Goal: Information Seeking & Learning: Learn about a topic

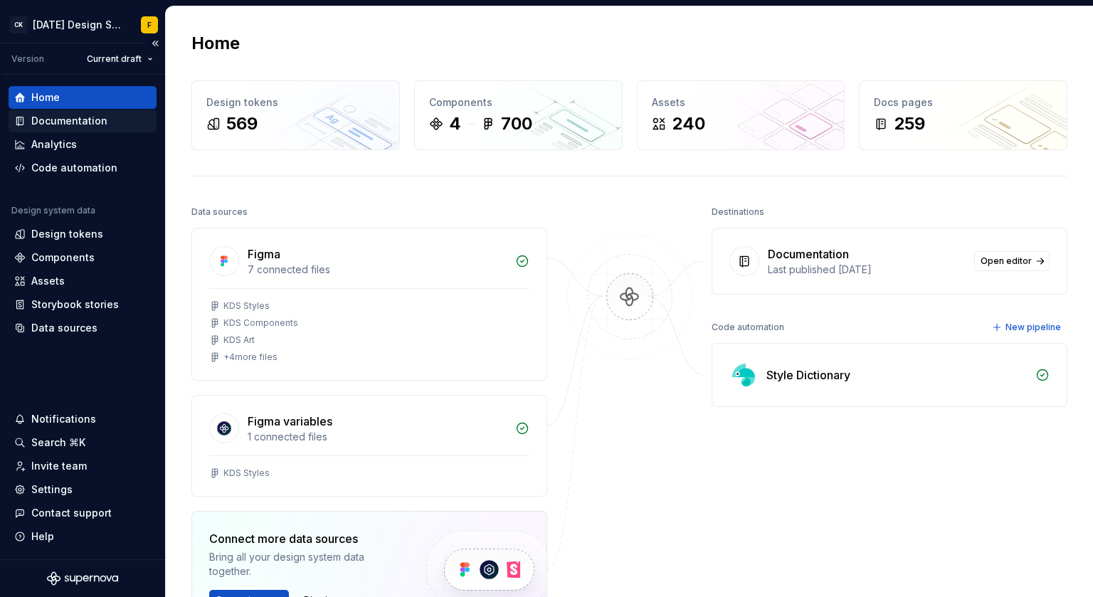
click at [73, 121] on div "Documentation" at bounding box center [69, 121] width 76 height 14
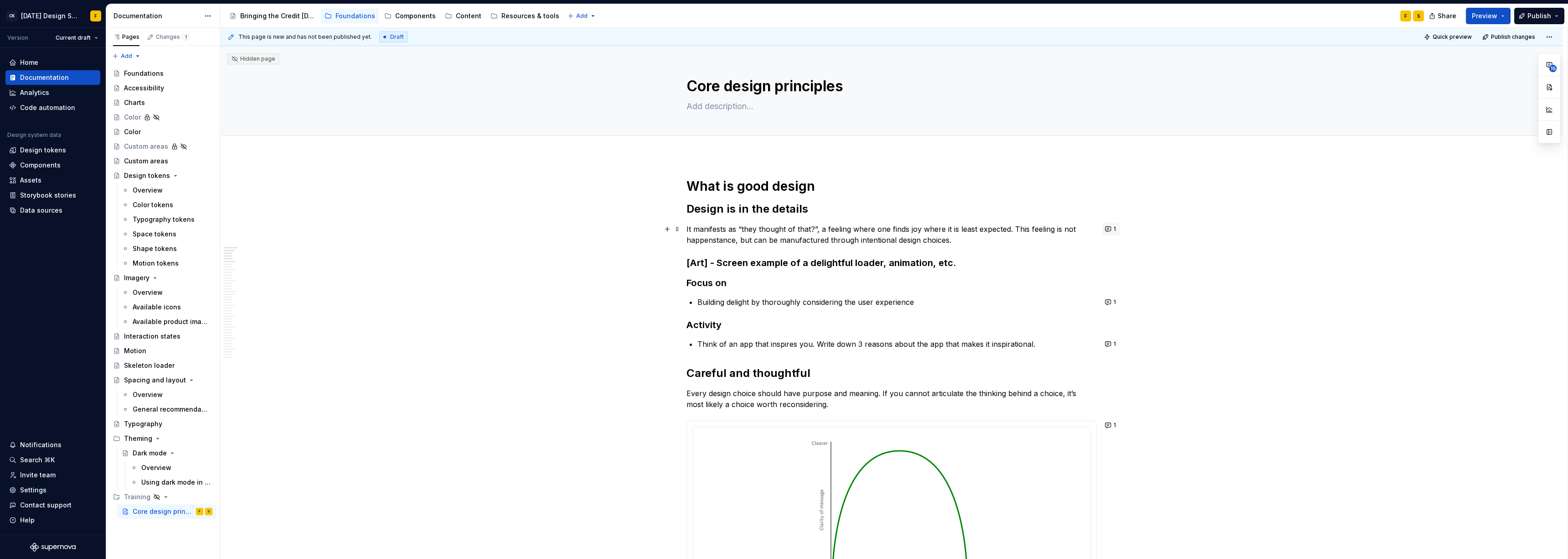
click at [699, 230] on button "1" at bounding box center [1111, 229] width 18 height 13
click at [699, 296] on p "Building delight by thoroughly considering the user experience" at bounding box center [897, 301] width 399 height 11
click at [699, 300] on button "1" at bounding box center [1111, 302] width 18 height 13
click at [699, 344] on button "1" at bounding box center [1111, 344] width 18 height 13
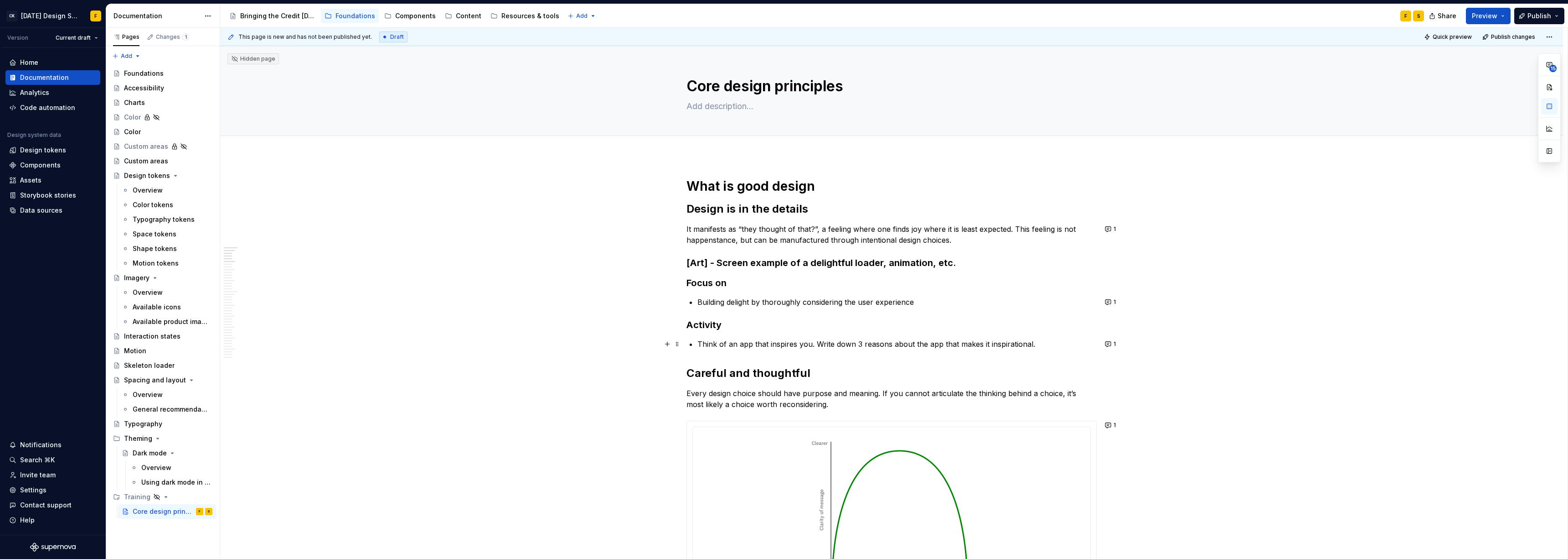
click at [699, 382] on p "Every design choice should have purpose and meaning. If you cannot articulate t…" at bounding box center [892, 399] width 410 height 22
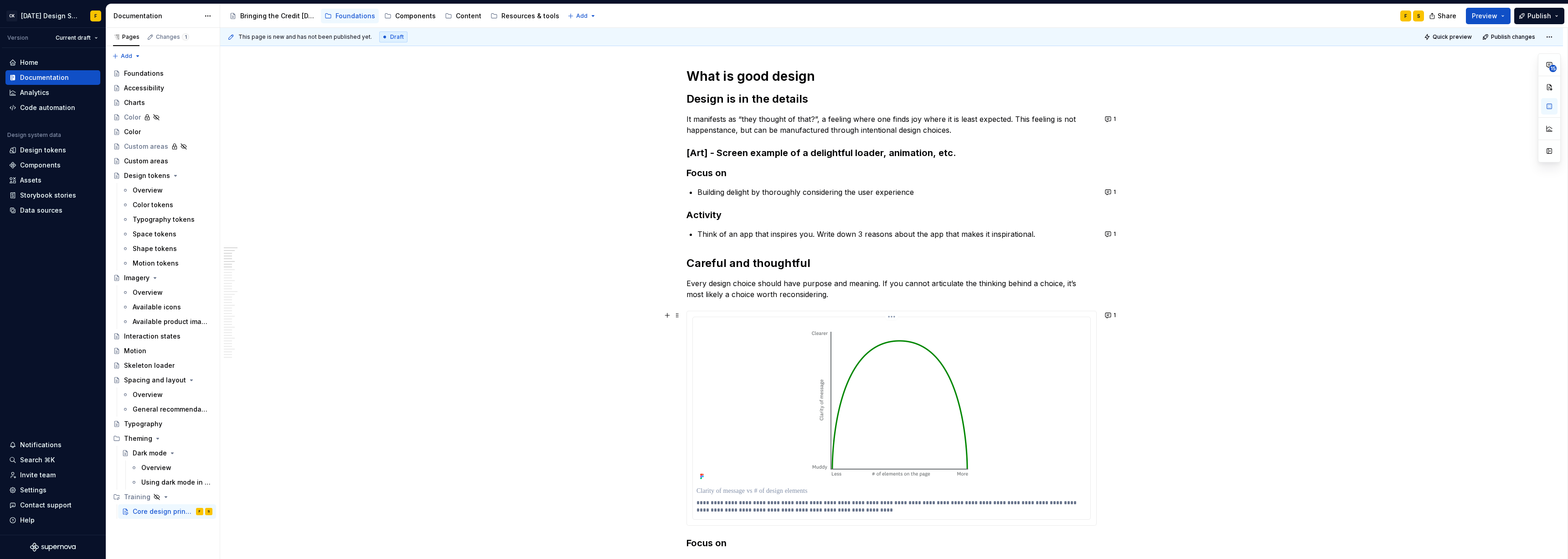
scroll to position [184, 0]
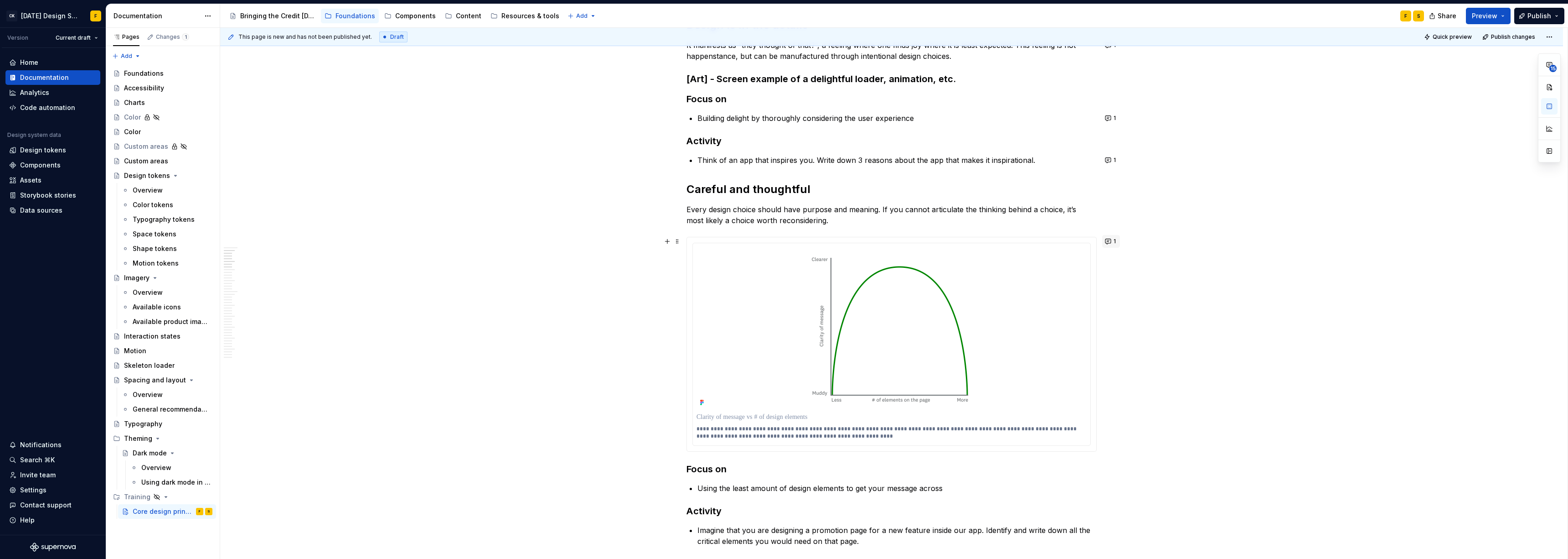
click at [699, 241] on button "1" at bounding box center [1111, 241] width 18 height 13
type textarea "*"
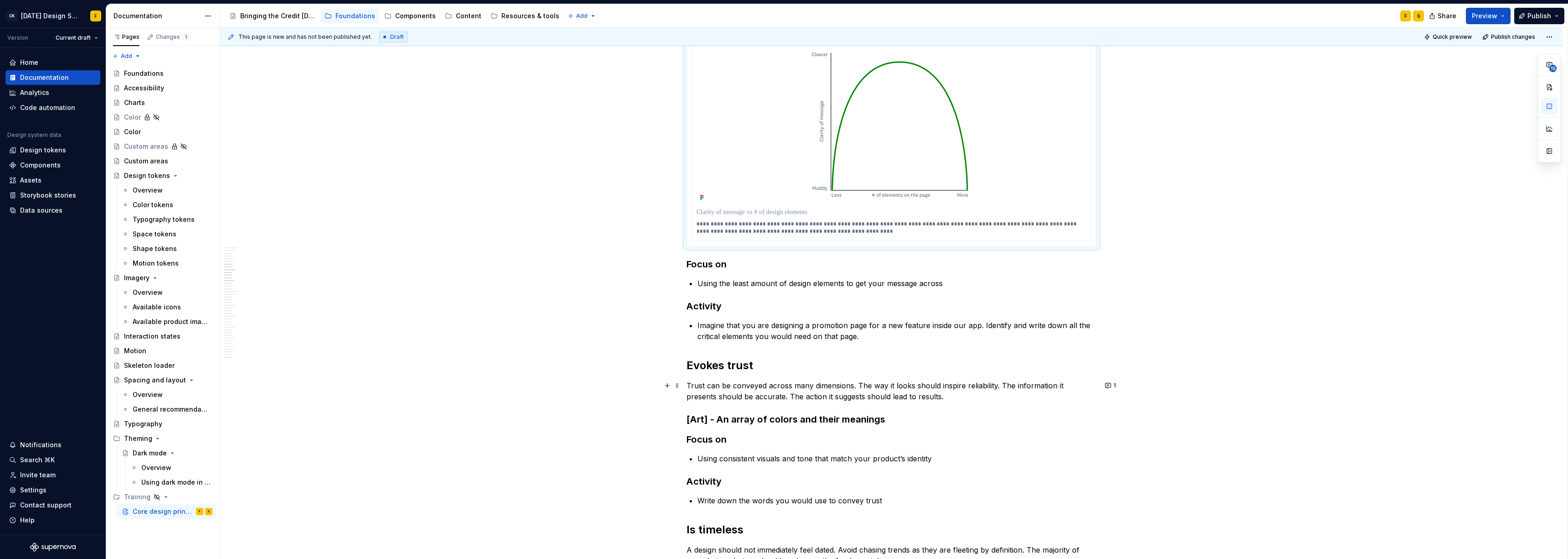
scroll to position [400, 0]
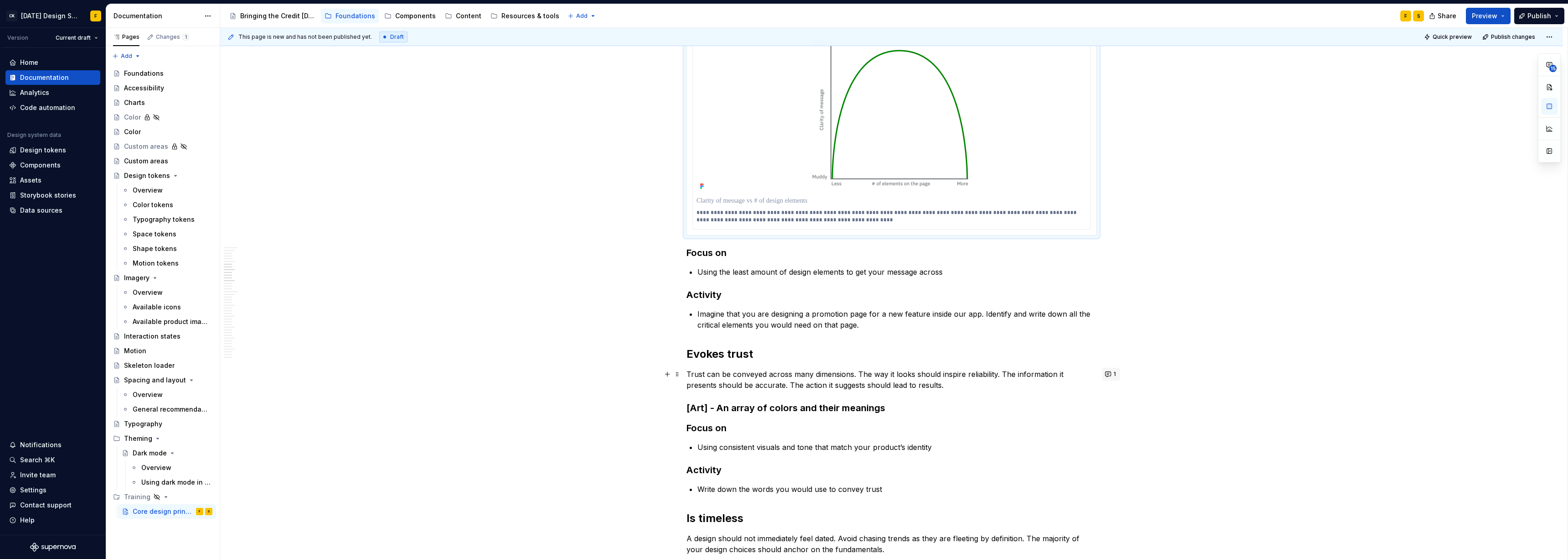
click at [699, 373] on button "1" at bounding box center [1111, 374] width 18 height 13
click at [699, 360] on h2 "Evokes trust" at bounding box center [892, 354] width 410 height 15
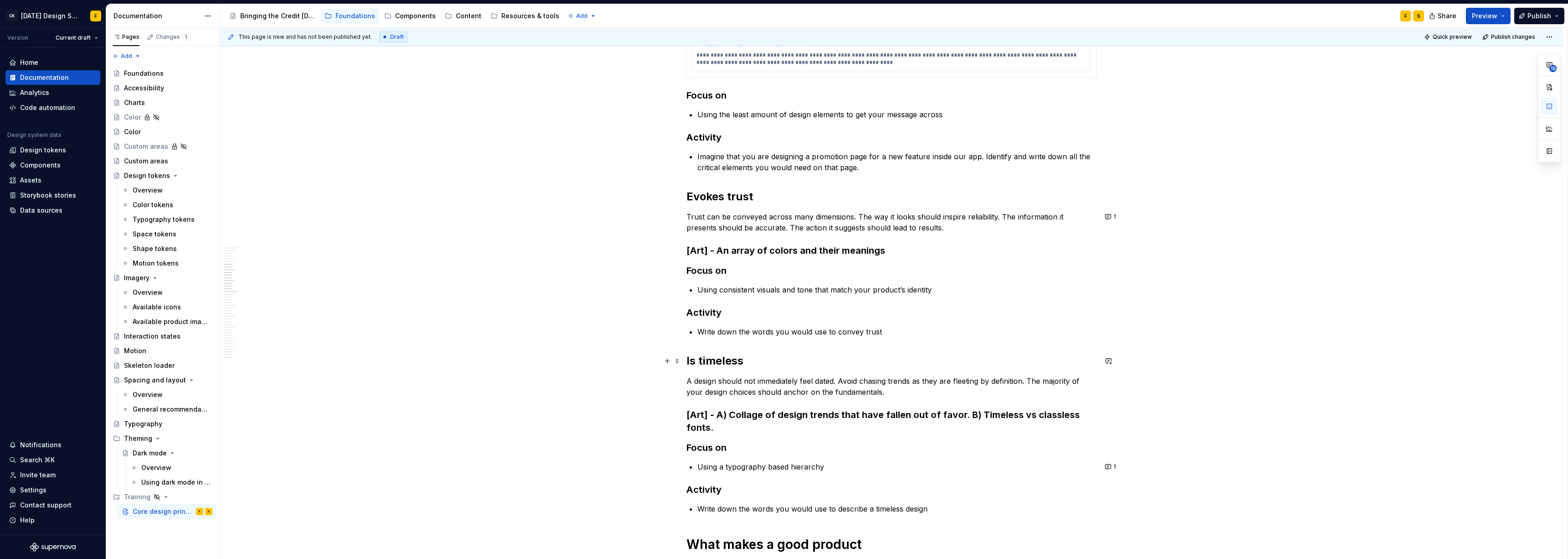
scroll to position [557, 0]
click at [699, 382] on button "1" at bounding box center [1111, 467] width 18 height 13
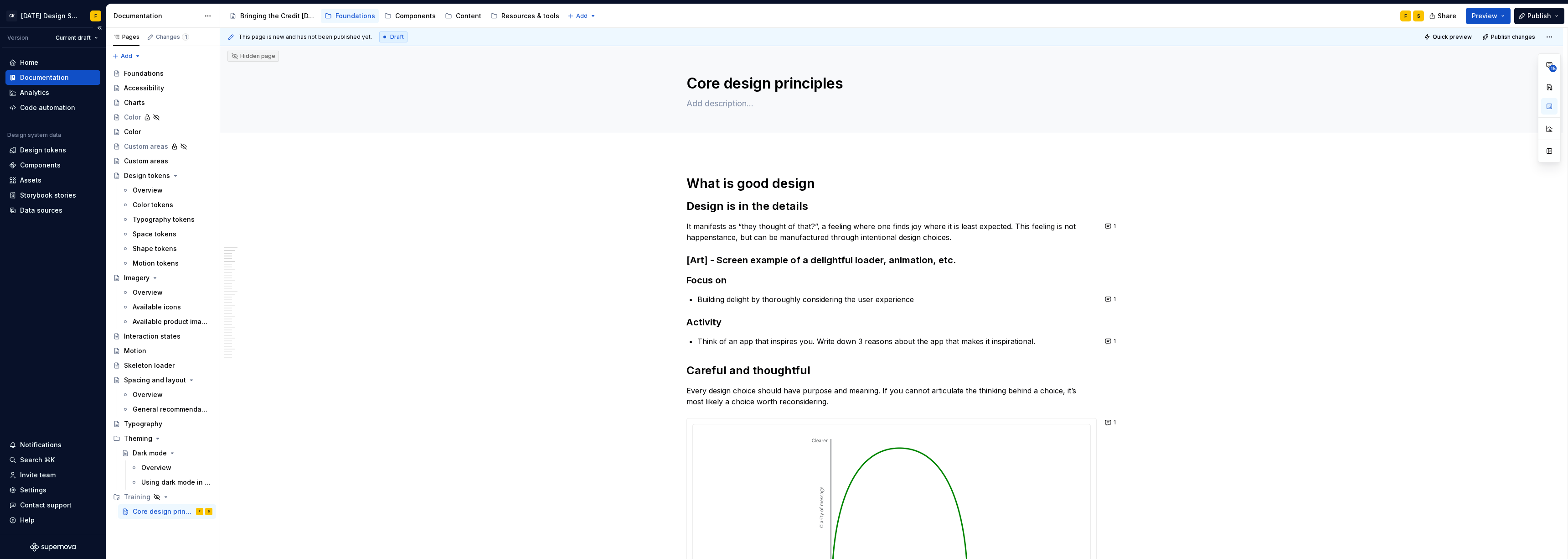
scroll to position [0, 0]
click at [699, 228] on button "1" at bounding box center [1111, 229] width 18 height 13
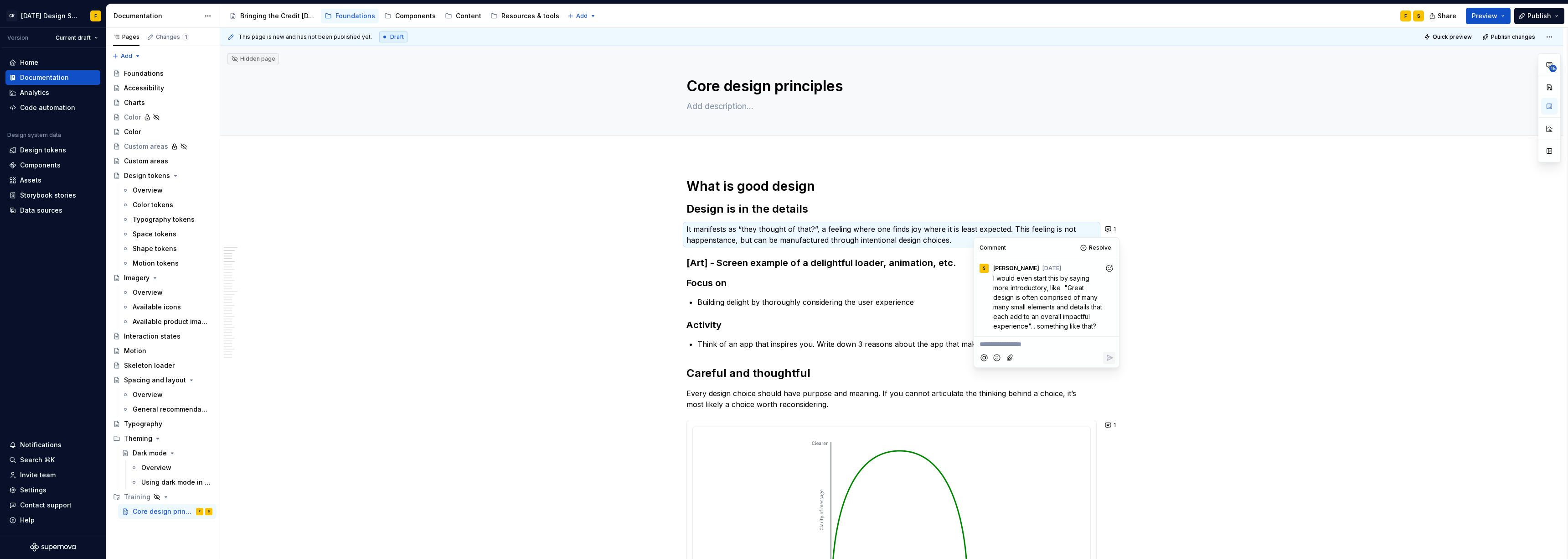
click at [698, 228] on p "It manifests as “they thought of that?”, a feeling where one finds joy where it…" at bounding box center [892, 235] width 410 height 22
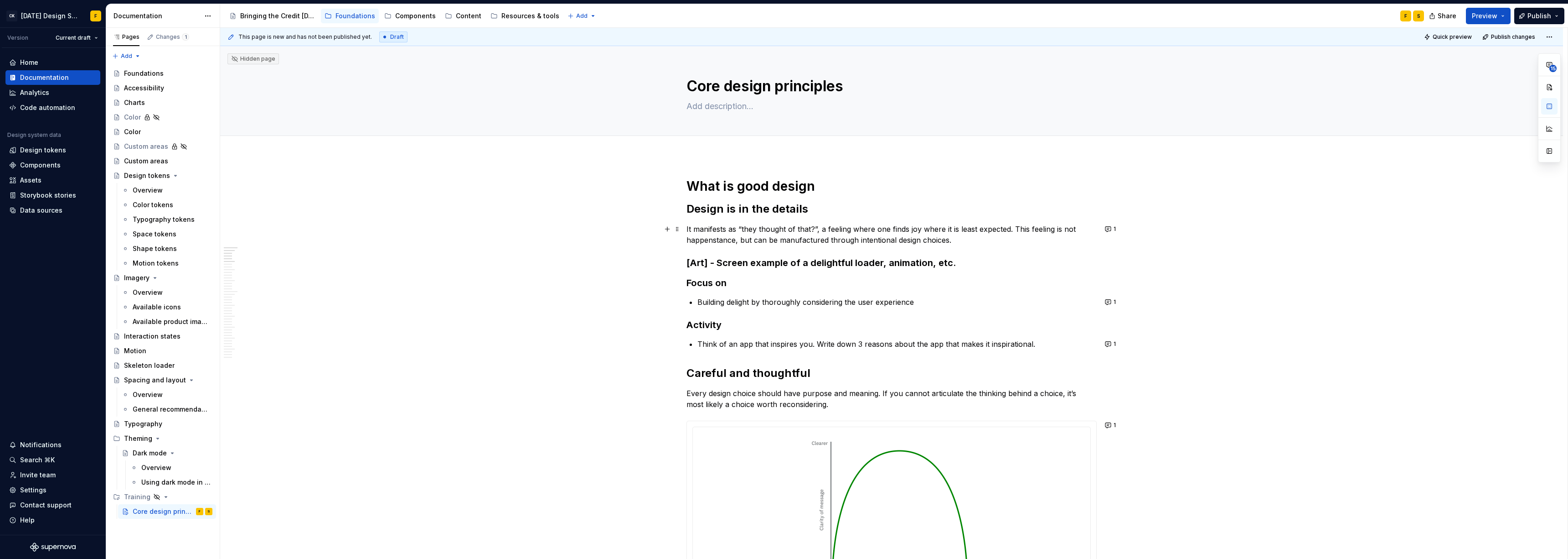
click at [688, 228] on p "It manifests as “they thought of that?”, a feeling where one finds joy where it…" at bounding box center [892, 235] width 410 height 22
click at [699, 227] on button "1" at bounding box center [1111, 229] width 18 height 13
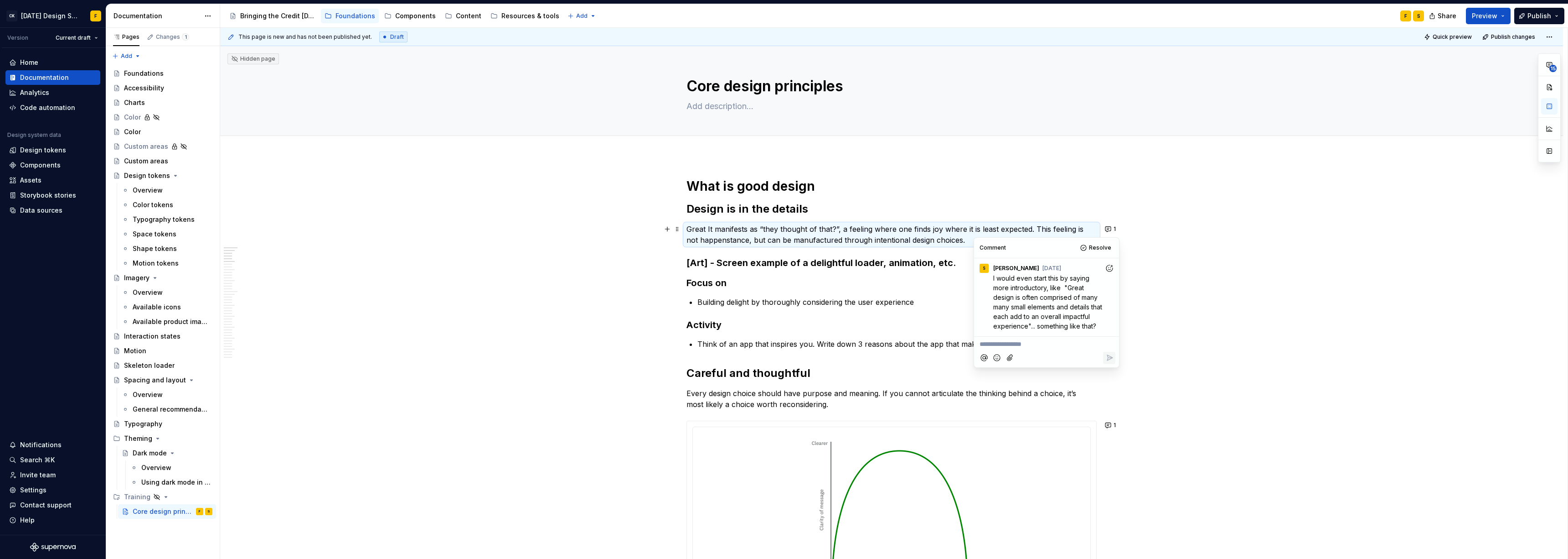
click at [699, 229] on p "Great It manifests as “they thought of that?”, a feeling where one finds joy wh…" at bounding box center [892, 235] width 410 height 22
click at [699, 231] on button "1" at bounding box center [1111, 229] width 18 height 13
click at [699, 229] on p "Great It manifests as “they thought of that?”, a feeling where one finds joy wh…" at bounding box center [892, 235] width 410 height 22
click at [699, 229] on button "1" at bounding box center [1111, 229] width 18 height 13
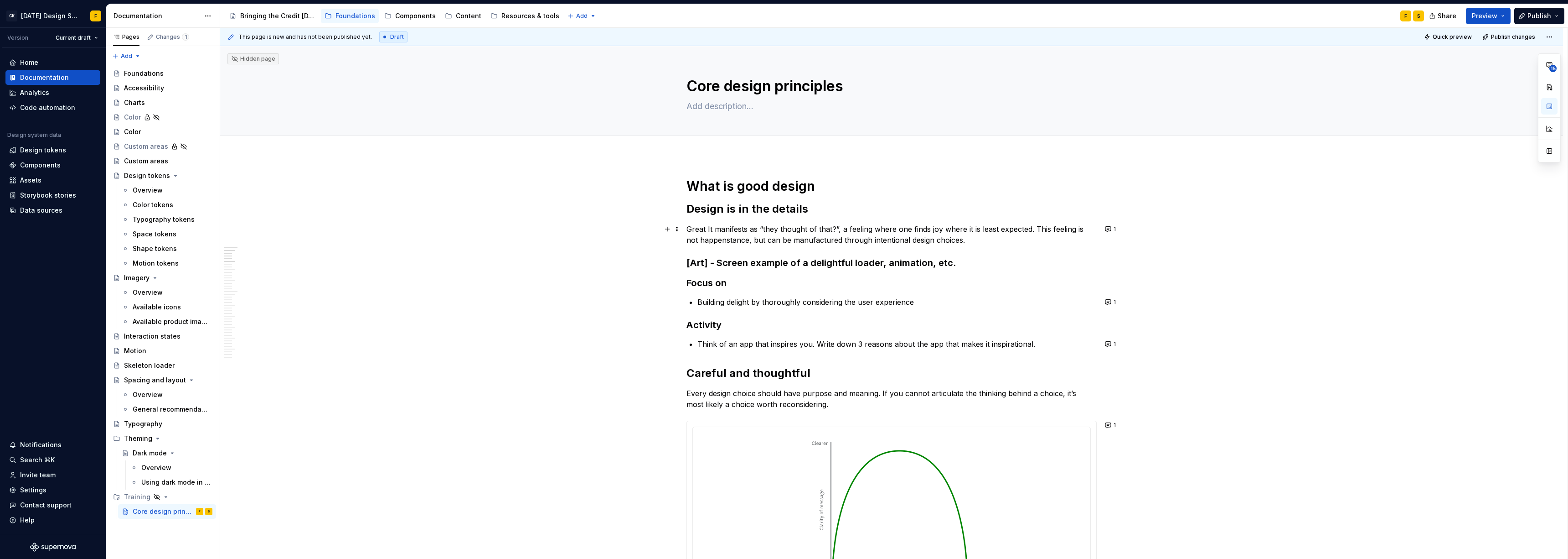
click at [699, 230] on p "Great It manifests as “they thought of that?”, a feeling where one finds joy wh…" at bounding box center [892, 235] width 410 height 22
click at [699, 228] on button "1" at bounding box center [1111, 229] width 18 height 13
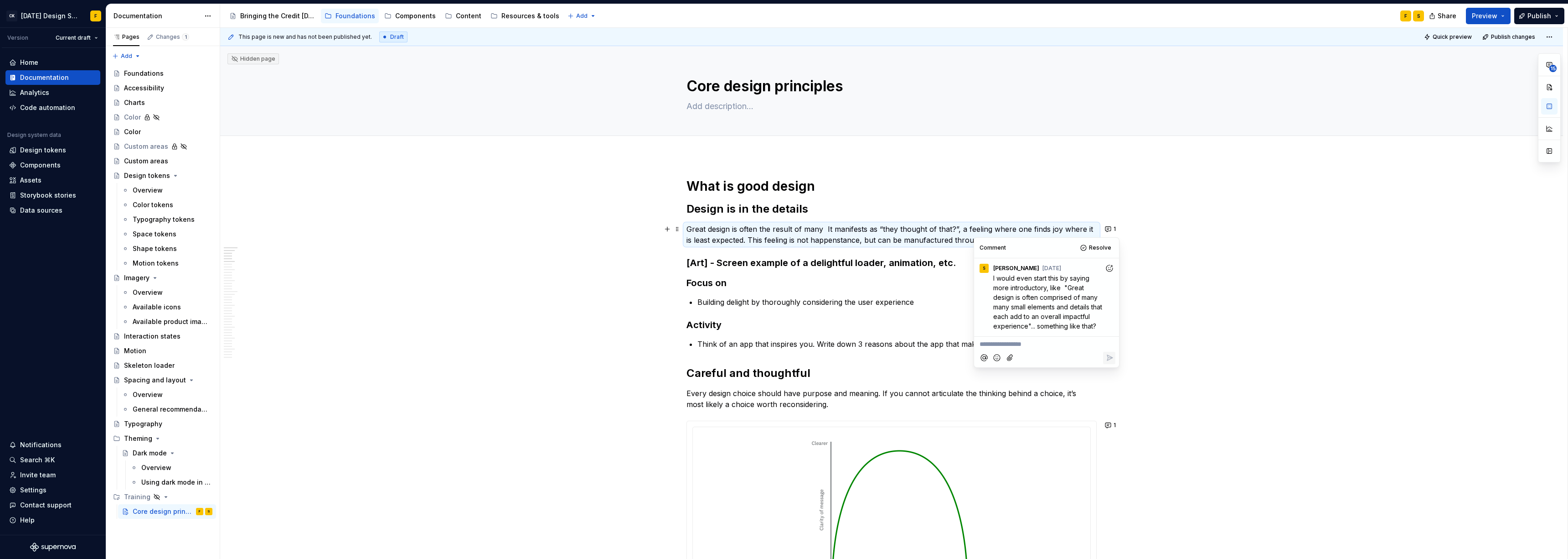
click at [699, 230] on p "Great design is often the result of many It manifests as “they thought of that?…" at bounding box center [892, 235] width 410 height 22
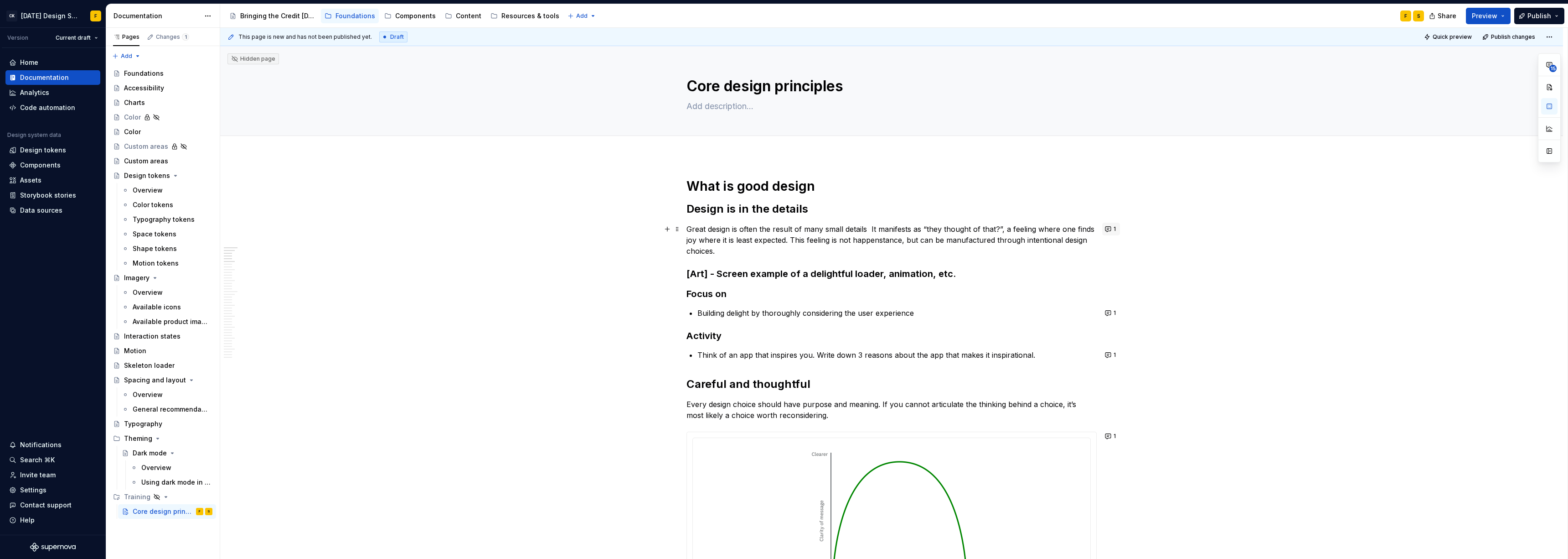
click at [699, 226] on button "1" at bounding box center [1111, 229] width 18 height 13
click at [699, 228] on p "Great design is often the result of many small details It manifests as “they th…" at bounding box center [892, 240] width 410 height 33
click at [699, 227] on button "1" at bounding box center [1111, 229] width 18 height 13
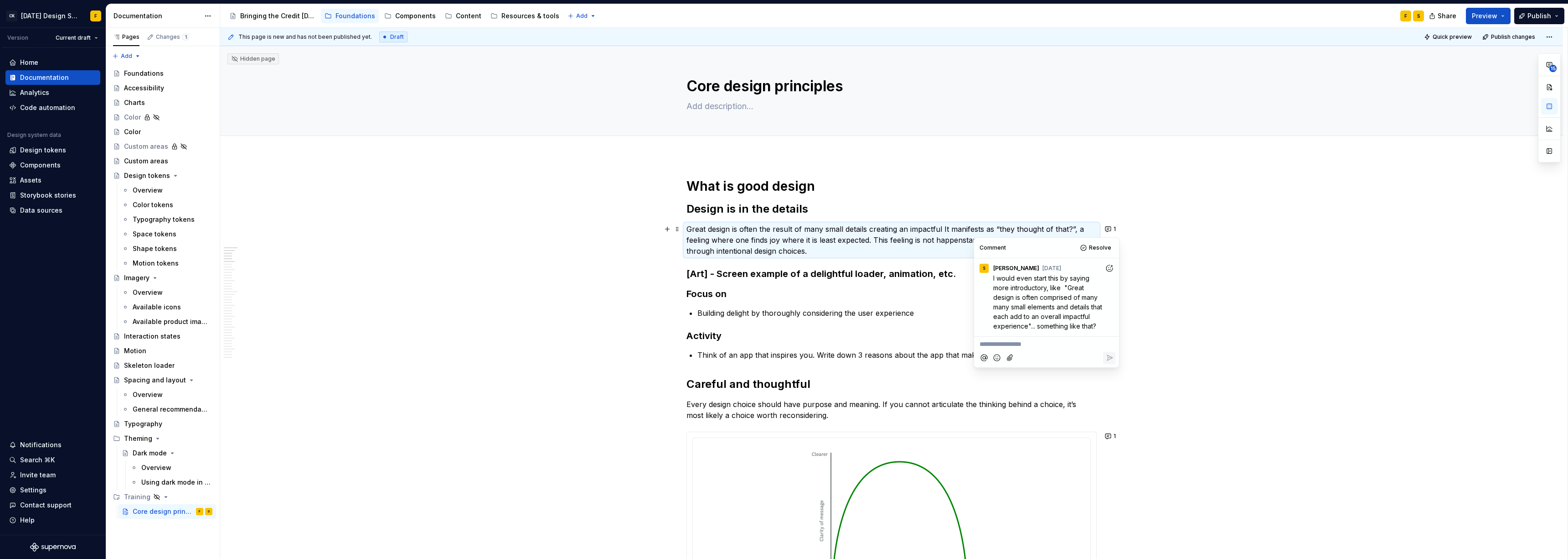
click at [699, 229] on p "Great design is often the result of many small details creating an impactful It…" at bounding box center [892, 240] width 410 height 33
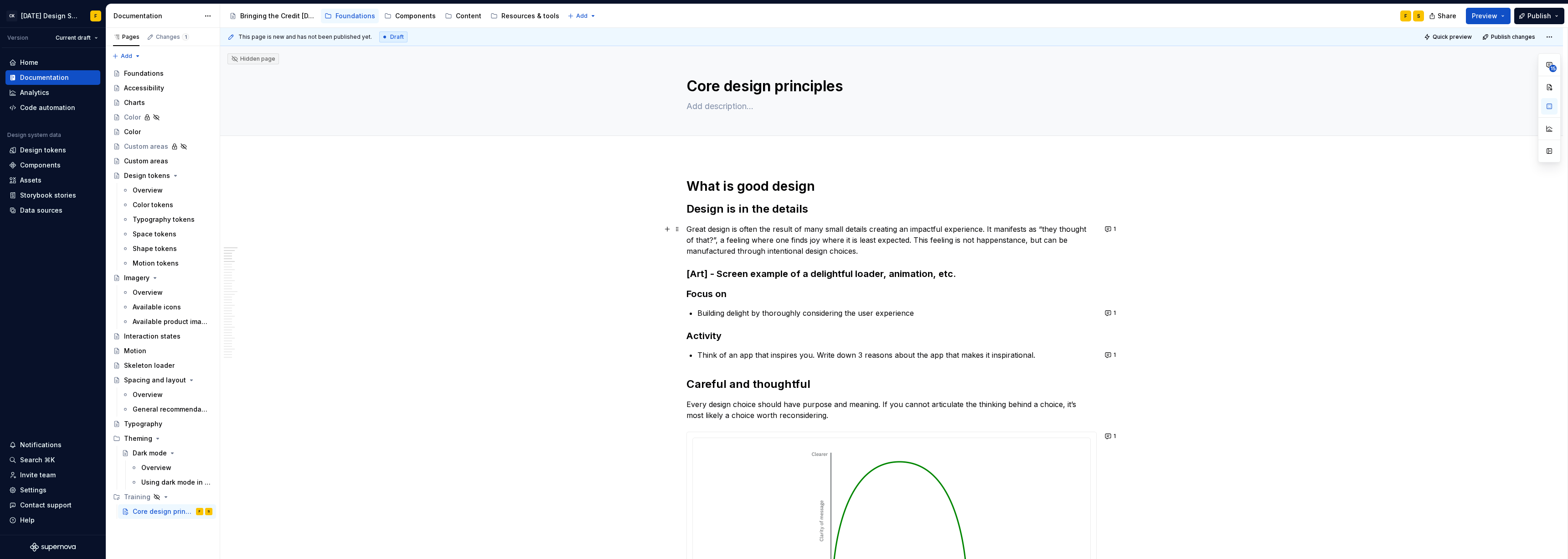
click at [699, 231] on p "Great design is often the result of many small details creating an impactful ex…" at bounding box center [892, 240] width 410 height 33
click at [699, 238] on p "Great design is often the result of many small details working in unison to cre…" at bounding box center [892, 240] width 410 height 33
click at [699, 229] on button "1" at bounding box center [1111, 229] width 18 height 13
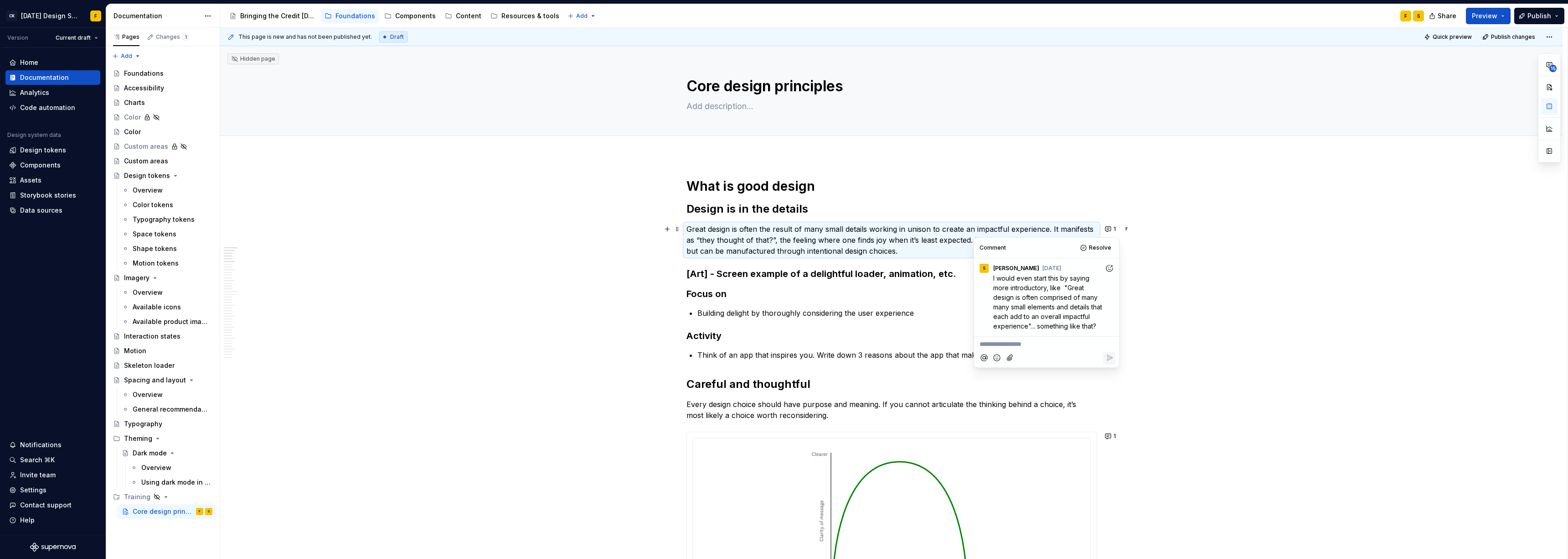
click at [699, 349] on p "**********" at bounding box center [1046, 344] width 134 height 10
click at [699, 362] on icon "Reply" at bounding box center [1109, 358] width 9 height 9
click at [699, 247] on button "Resolve" at bounding box center [1096, 247] width 38 height 13
click at [699, 317] on p "Building delight by thoroughly considering the user experience" at bounding box center [897, 313] width 399 height 11
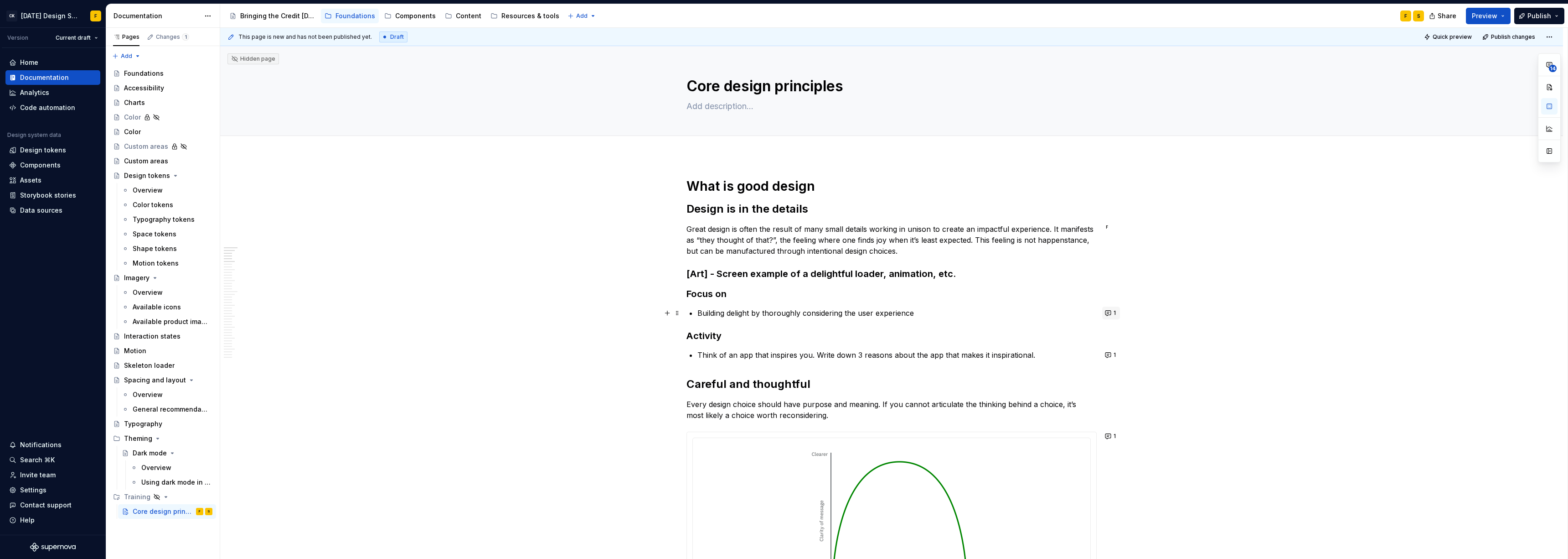
click at [699, 312] on button "1" at bounding box center [1111, 313] width 18 height 13
click at [699, 315] on p "Building delight by thoroughly considering the user experience" at bounding box center [897, 313] width 399 height 11
click at [699, 314] on button "1" at bounding box center [1111, 313] width 18 height 13
click at [699, 318] on p "Building delight by thoroughly considering the user experience" at bounding box center [897, 313] width 399 height 11
click at [699, 315] on p "Building delight by thoroughly considering the user experience" at bounding box center [897, 313] width 399 height 11
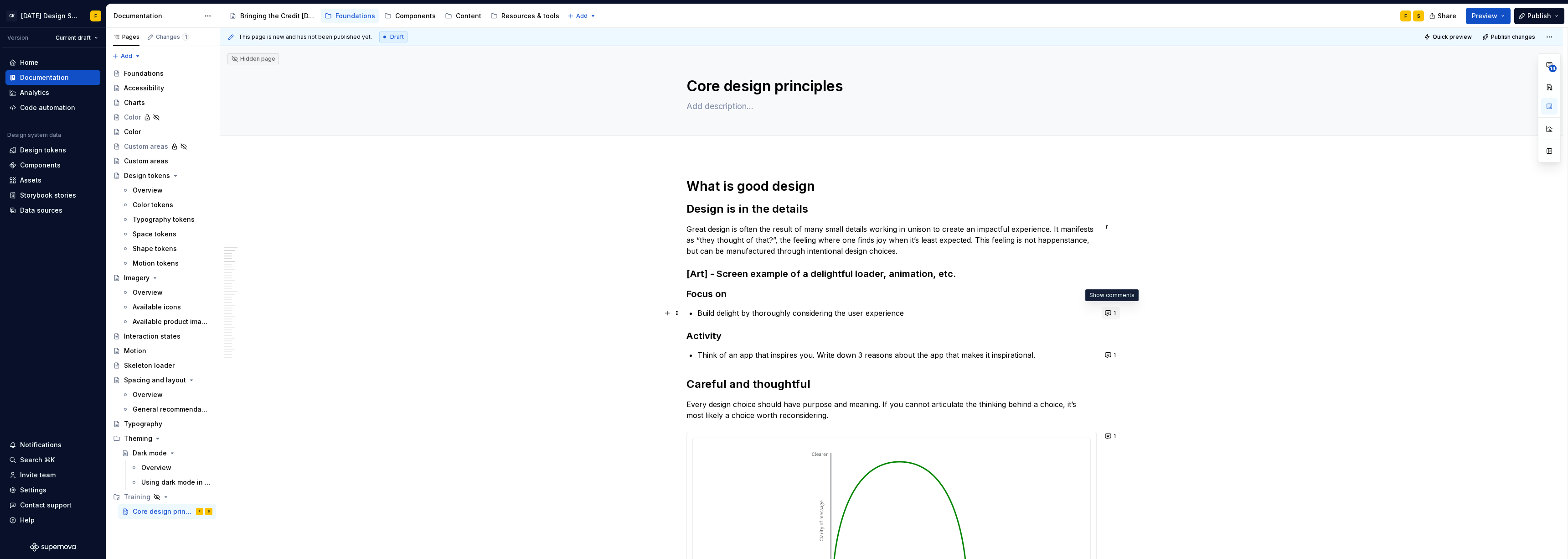
click at [699, 314] on button "1" at bounding box center [1111, 313] width 18 height 13
click at [699, 315] on p "Build delight by thoroughly considering the user experience" at bounding box center [897, 313] width 399 height 11
drag, startPoint x: 763, startPoint y: 313, endPoint x: 924, endPoint y: 312, distance: 161.0
click at [699, 312] on p "Building delight by thoroughly considering the user experience" at bounding box center [897, 313] width 399 height 11
click at [699, 314] on button "1" at bounding box center [1111, 313] width 18 height 13
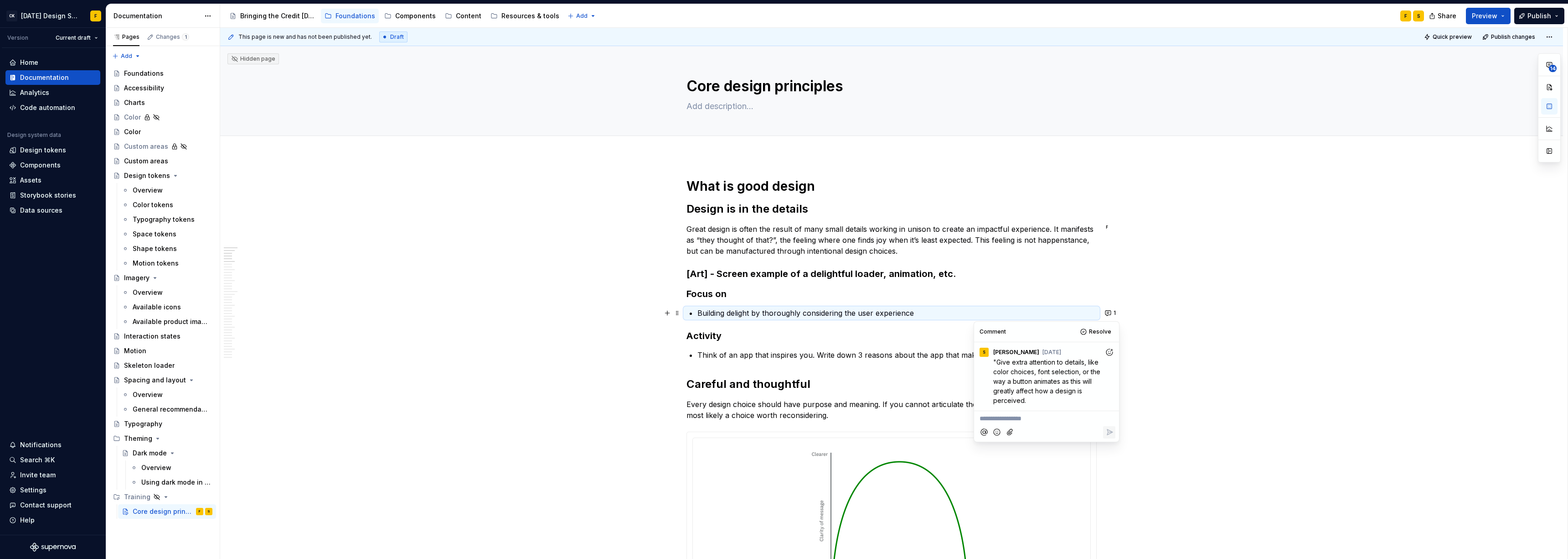
click at [699, 382] on p "**********" at bounding box center [1046, 418] width 134 height 10
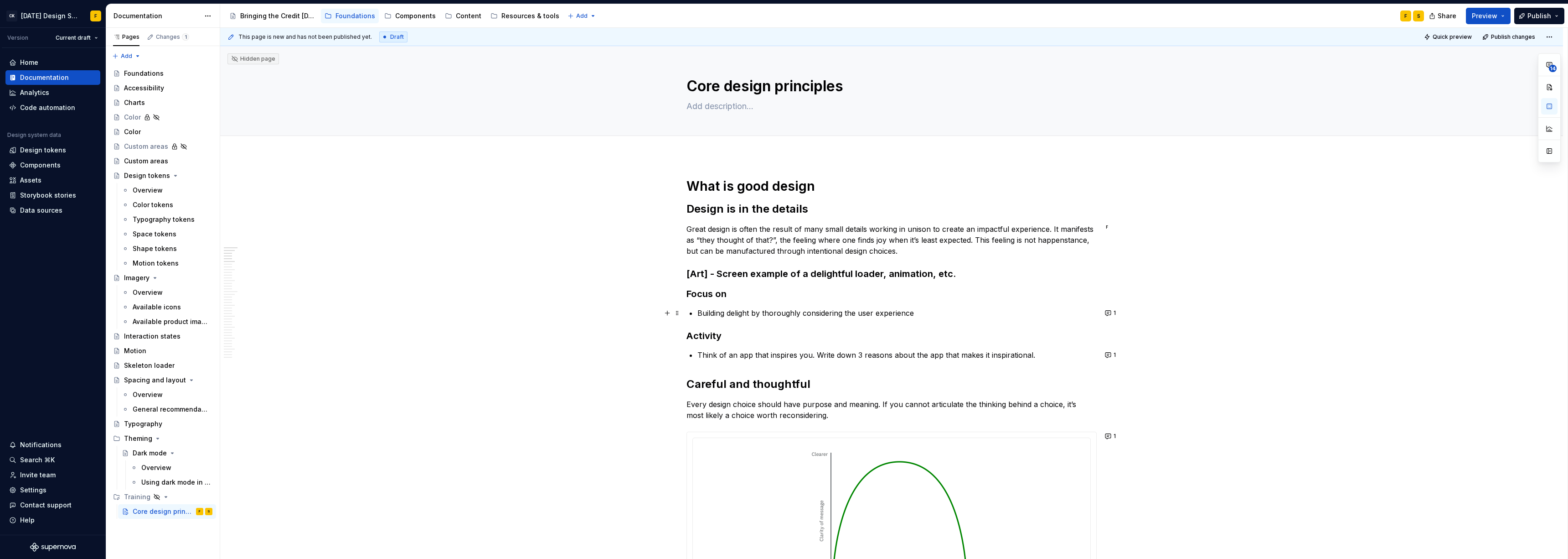
click at [699, 312] on p "Building delight by thoroughly considering the user experience" at bounding box center [897, 313] width 399 height 11
click at [699, 315] on p "Building delight by thoroughly considering the user experience" at bounding box center [897, 313] width 399 height 11
click at [699, 341] on h3 "Activity" at bounding box center [892, 336] width 410 height 13
click at [699, 308] on button "1" at bounding box center [1111, 313] width 18 height 13
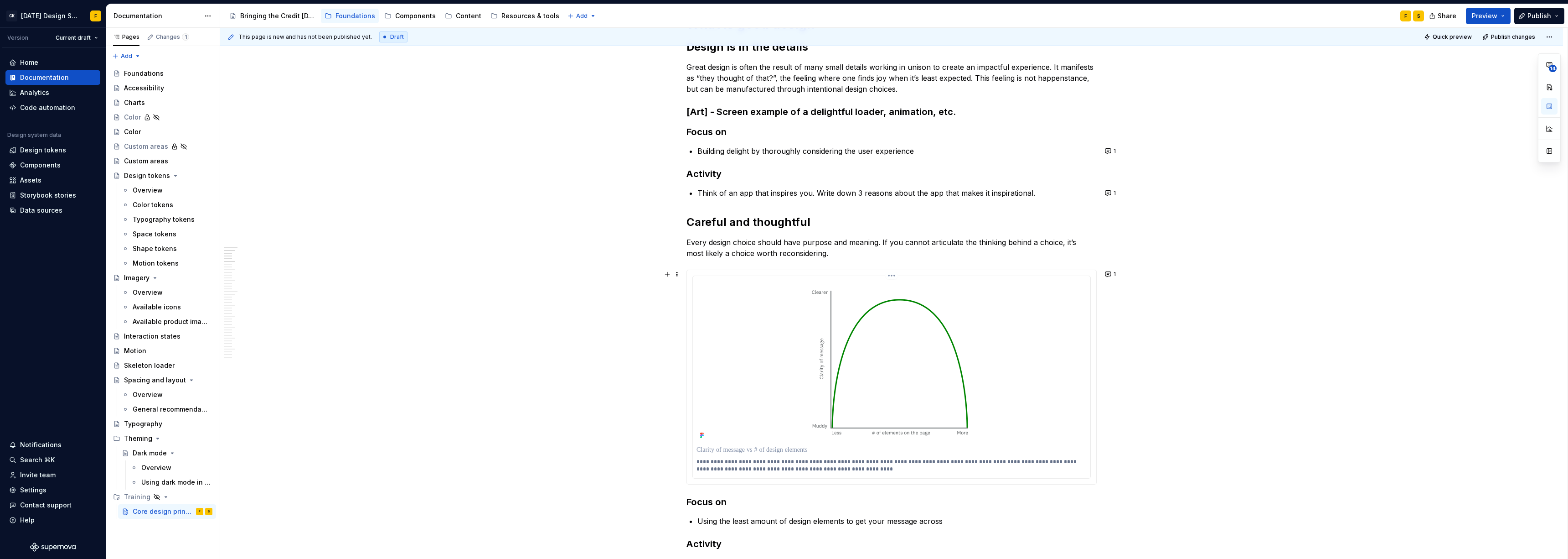
scroll to position [197, 0]
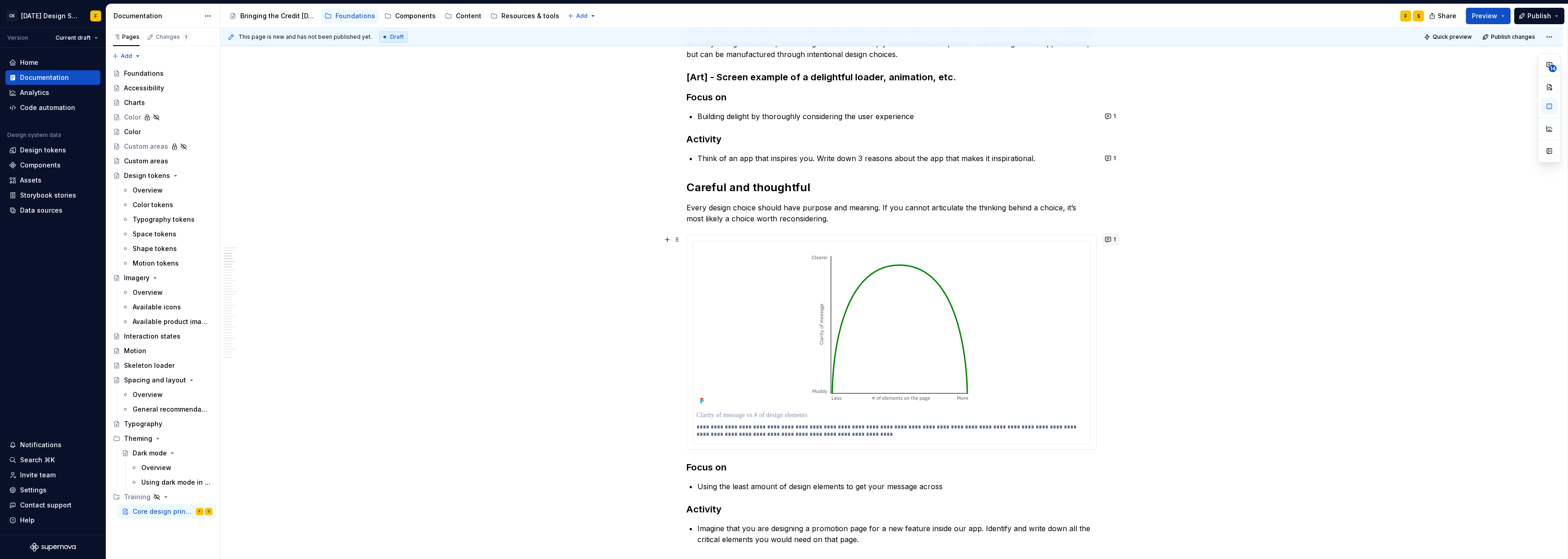
click at [699, 239] on button "1" at bounding box center [1111, 240] width 18 height 13
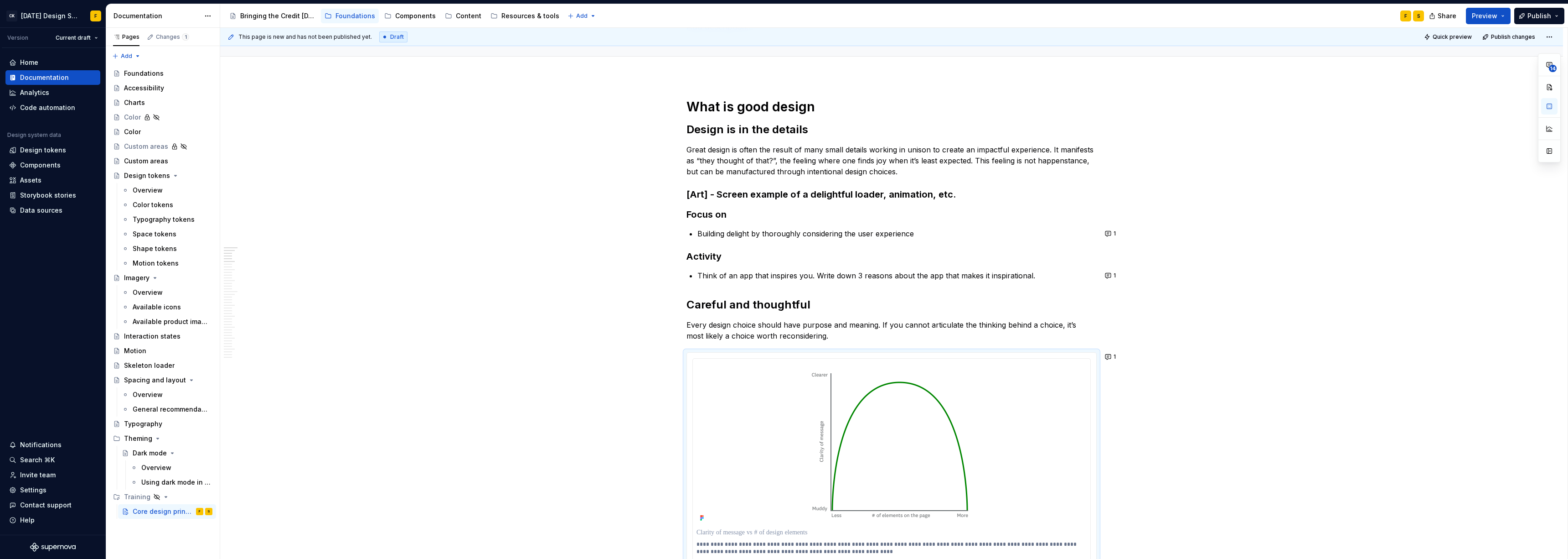
scroll to position [97, 0]
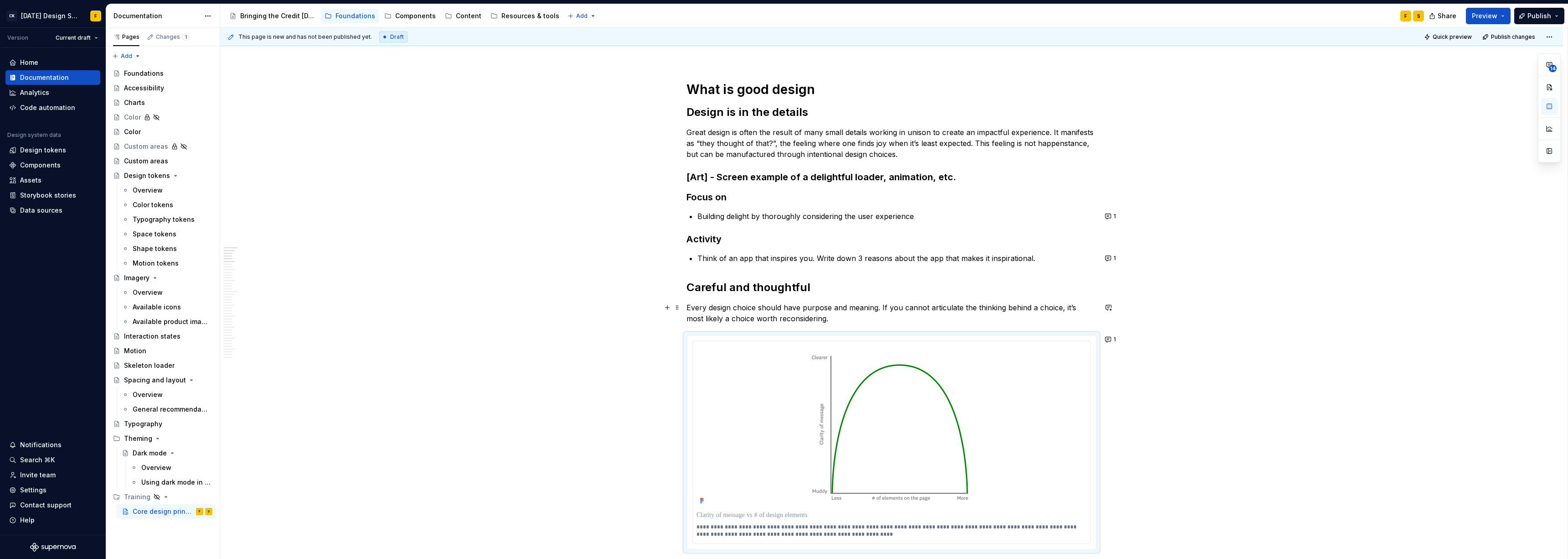
click at [699, 320] on p "Every design choice should have purpose and meaning. If you cannot articulate t…" at bounding box center [892, 313] width 410 height 22
click at [699, 340] on button "1" at bounding box center [1111, 339] width 18 height 13
click at [699, 307] on p "Every design choice should have purpose and meaning. If you cannot articulate t…" at bounding box center [892, 313] width 410 height 22
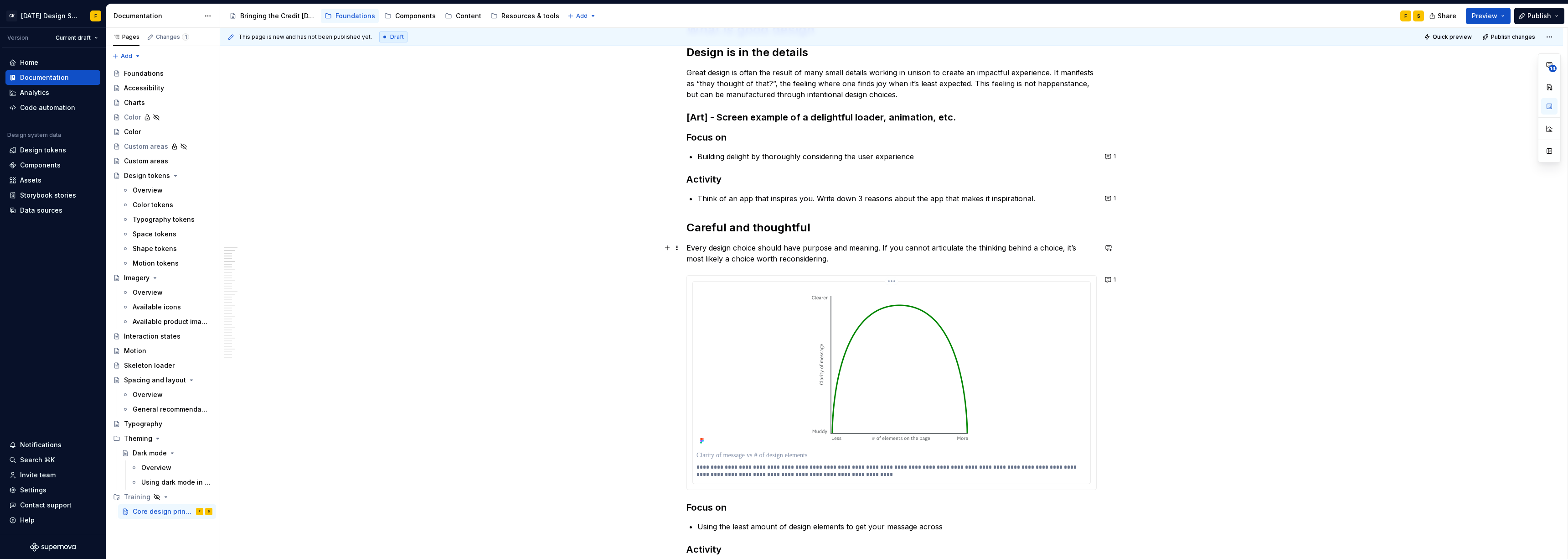
scroll to position [157, 0]
drag, startPoint x: 696, startPoint y: 469, endPoint x: 884, endPoint y: 467, distance: 188.0
click at [699, 382] on p "**********" at bounding box center [891, 470] width 390 height 15
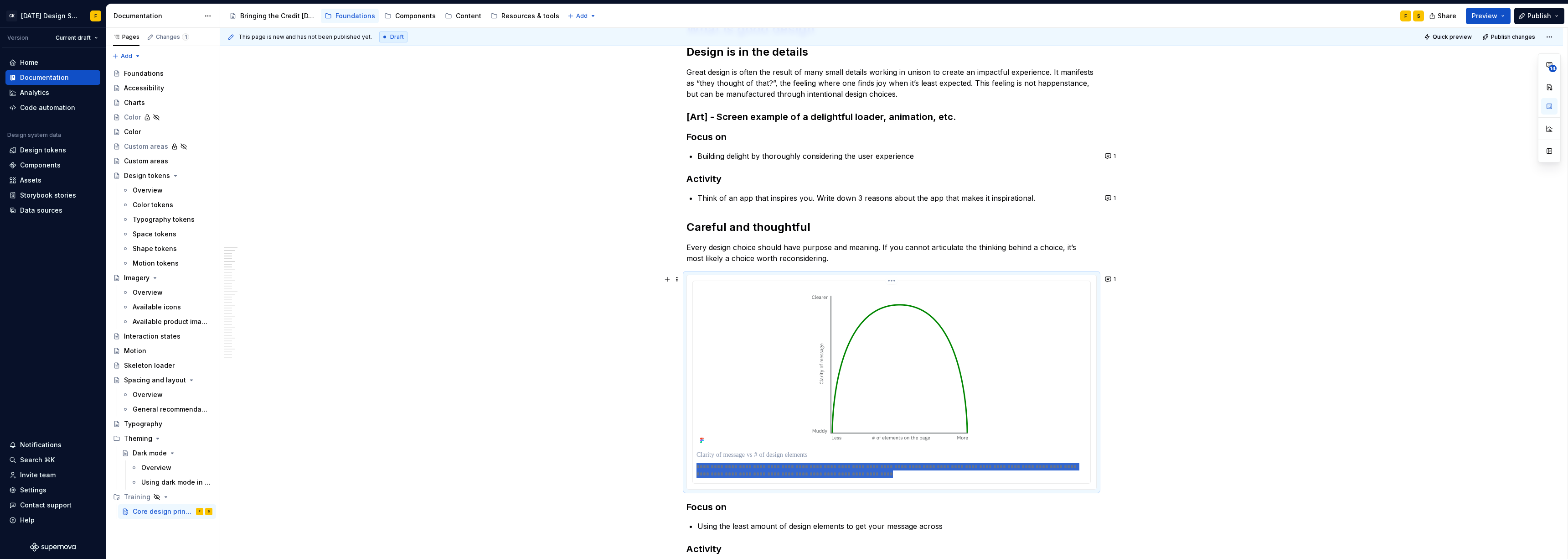
drag, startPoint x: 696, startPoint y: 466, endPoint x: 887, endPoint y: 475, distance: 191.2
click at [699, 382] on p "**********" at bounding box center [891, 470] width 390 height 15
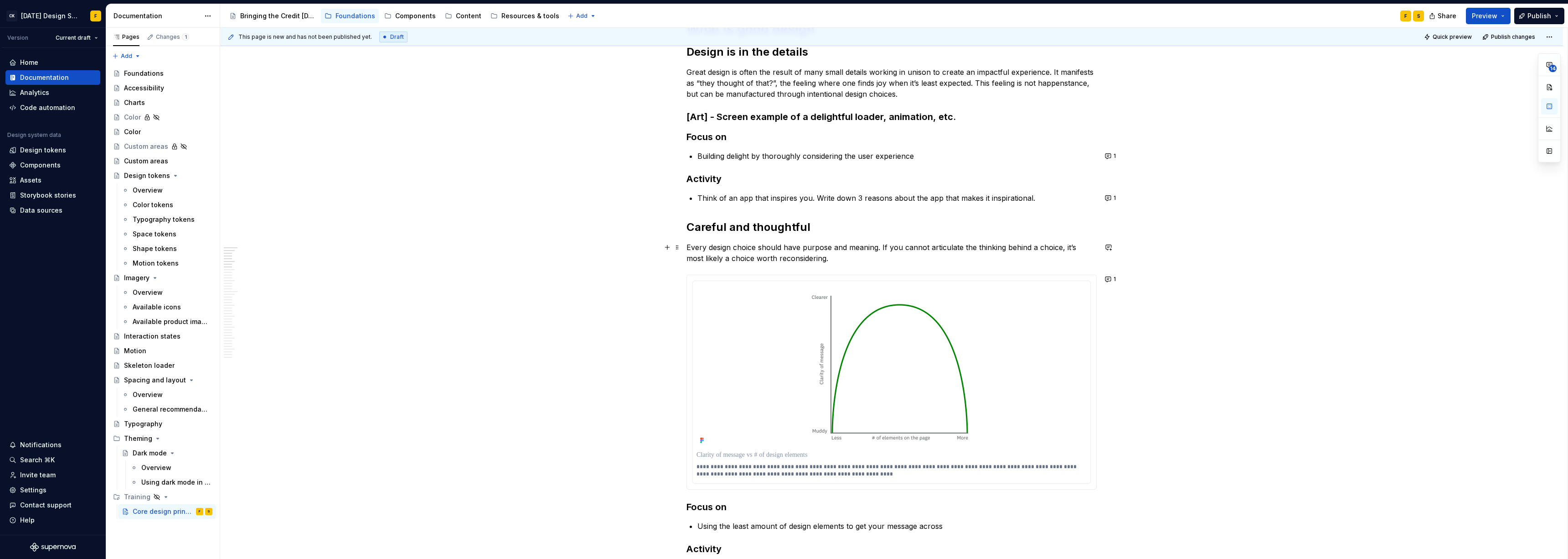
click at [699, 262] on p "Every design choice should have purpose and meaning. If you cannot articulate t…" at bounding box center [892, 253] width 410 height 22
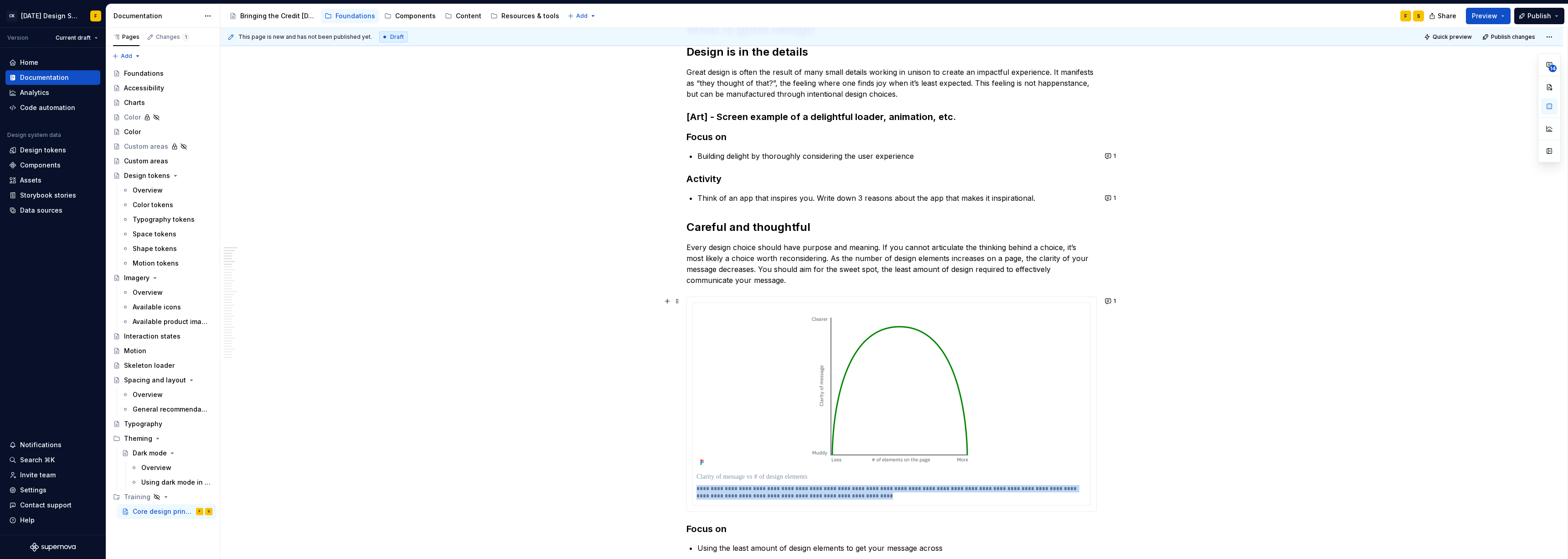
drag, startPoint x: 852, startPoint y: 497, endPoint x: 673, endPoint y: 487, distance: 179.3
click at [699, 302] on button "1" at bounding box center [1111, 301] width 18 height 13
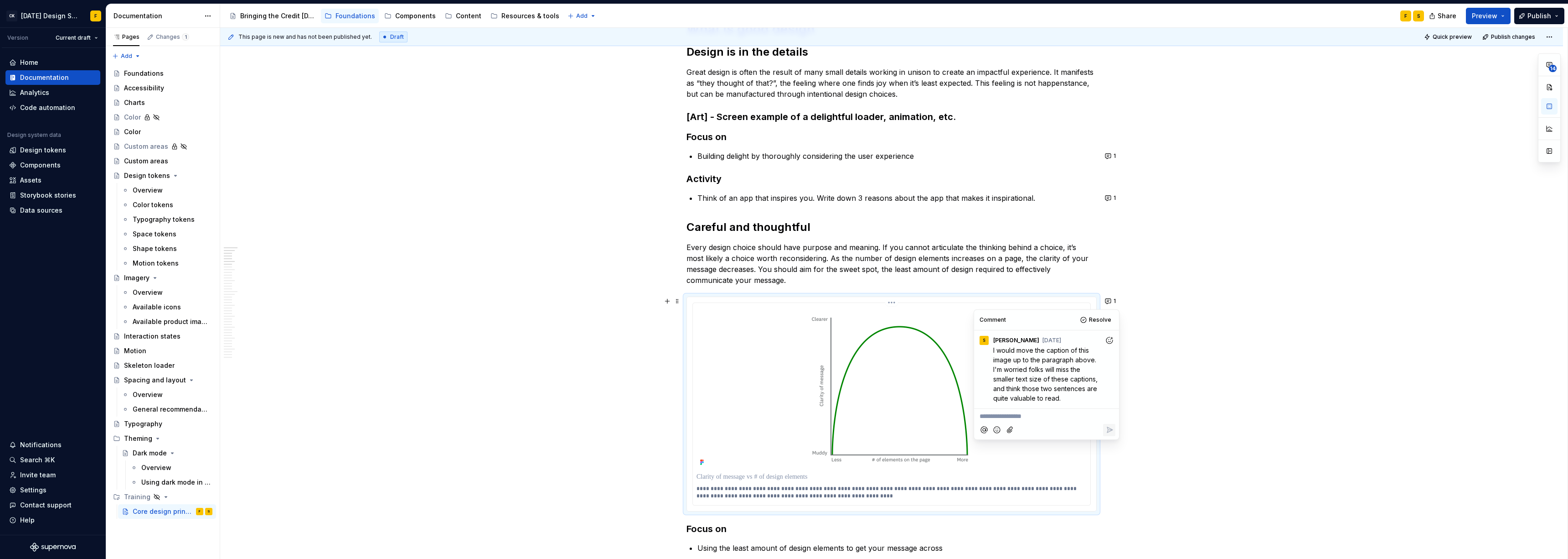
click at [699, 382] on p "**********" at bounding box center [891, 492] width 390 height 15
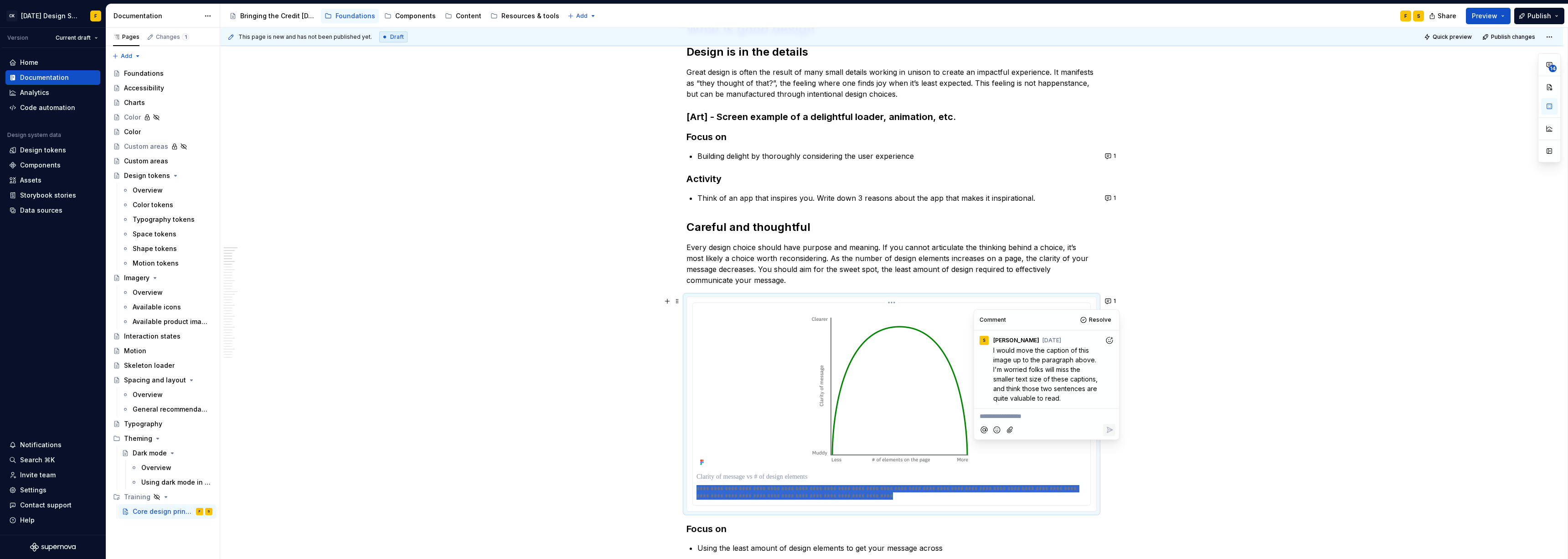
drag, startPoint x: 854, startPoint y: 496, endPoint x: 694, endPoint y: 491, distance: 160.1
click at [694, 382] on div "**********" at bounding box center [891, 403] width 397 height 202
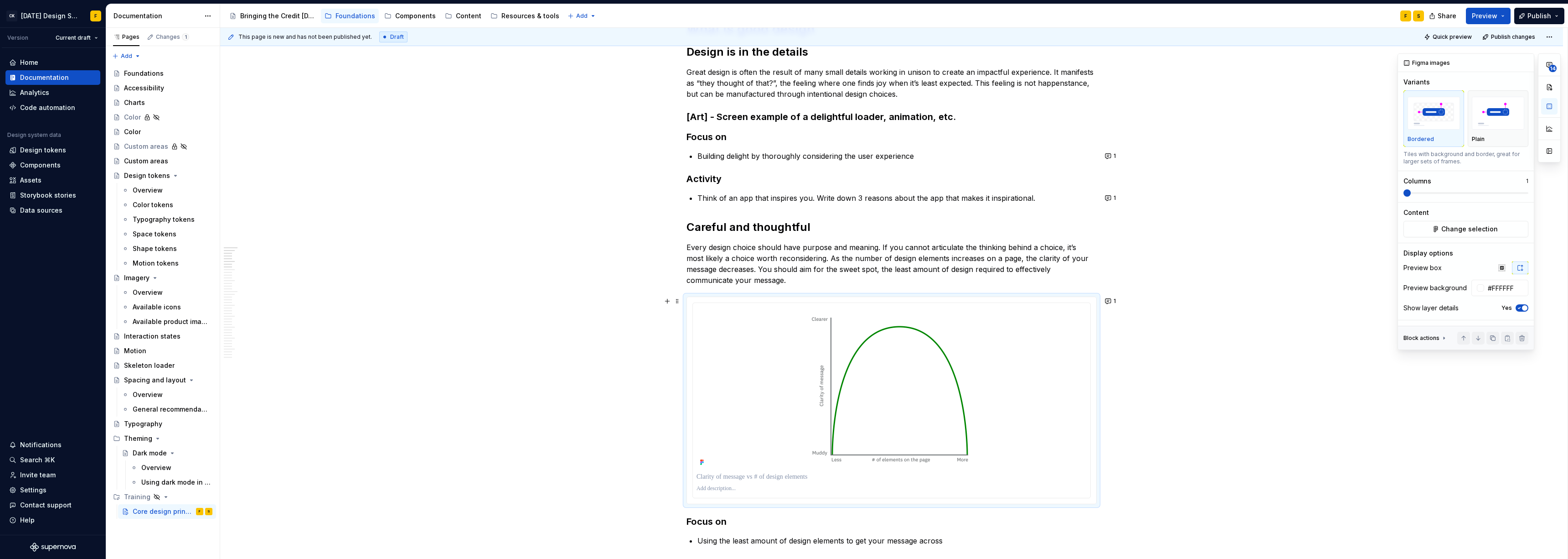
click at [699, 310] on icon "button" at bounding box center [1519, 308] width 7 height 6
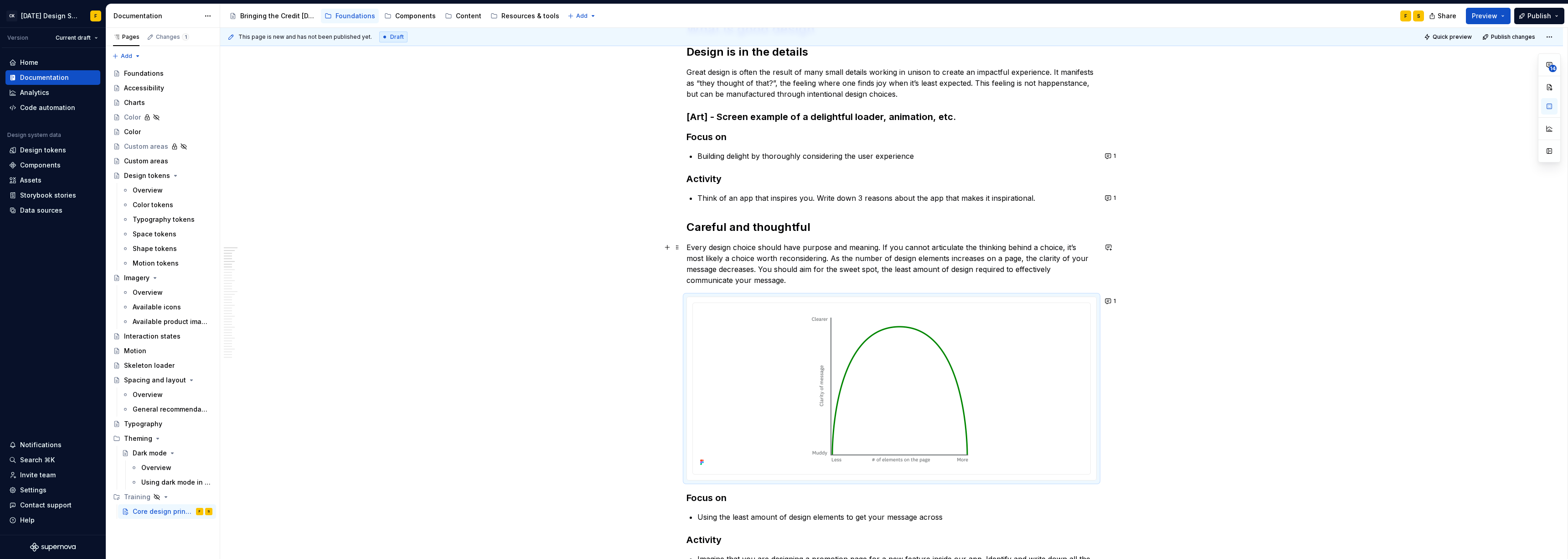
click at [699, 258] on p "Every design choice should have purpose and meaning. If you cannot articulate t…" at bounding box center [892, 263] width 410 height 44
drag, startPoint x: 881, startPoint y: 247, endPoint x: 809, endPoint y: 254, distance: 72.3
click at [699, 254] on p "Every design choice should have purpose and meaning. If you cannot articulate t…" at bounding box center [892, 263] width 410 height 44
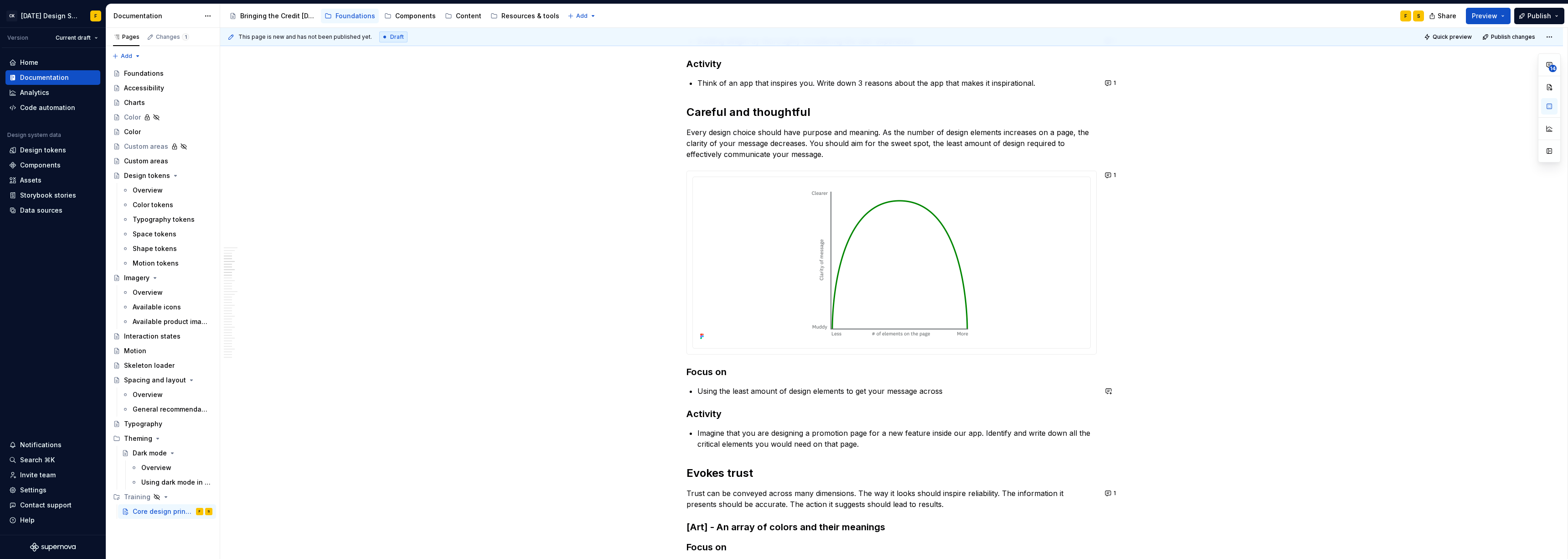
scroll to position [274, 0]
click at [699, 382] on p "Using the least amount of design elements to get your message across" at bounding box center [897, 388] width 399 height 11
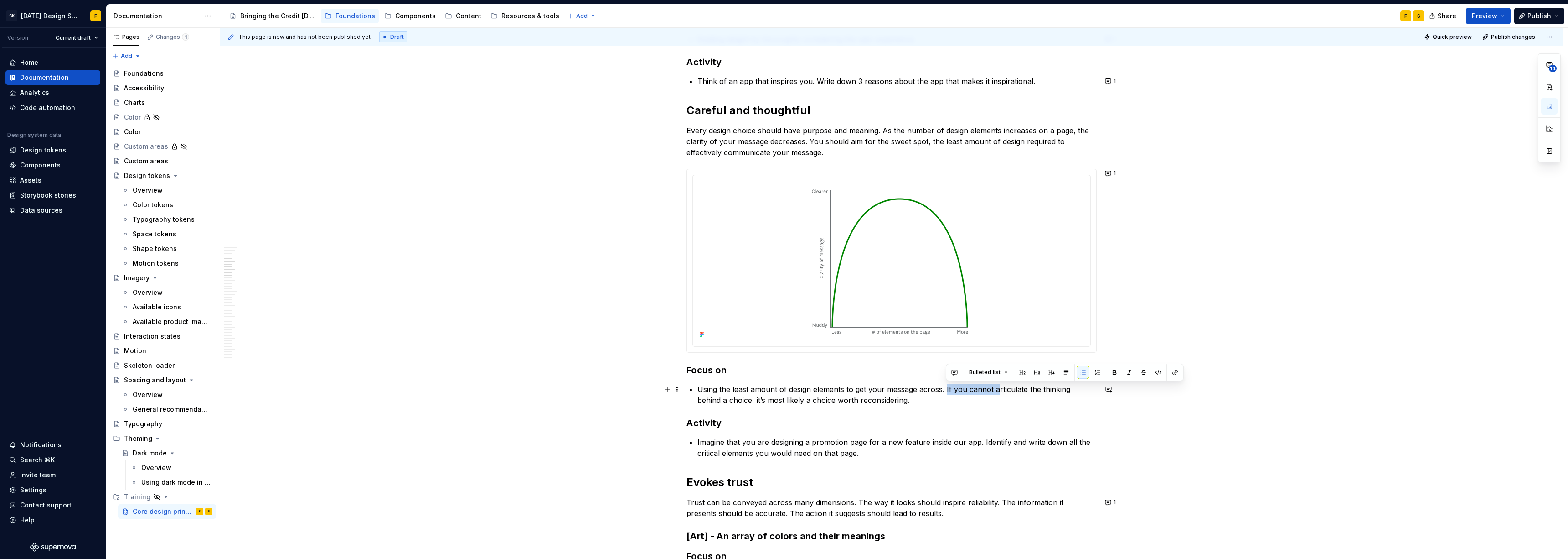
drag, startPoint x: 945, startPoint y: 388, endPoint x: 995, endPoint y: 388, distance: 50.0
click at [699, 382] on p "Using the least amount of design elements to get your message across. If you ca…" at bounding box center [897, 394] width 399 height 22
click at [699, 174] on button "1" at bounding box center [1111, 173] width 18 height 13
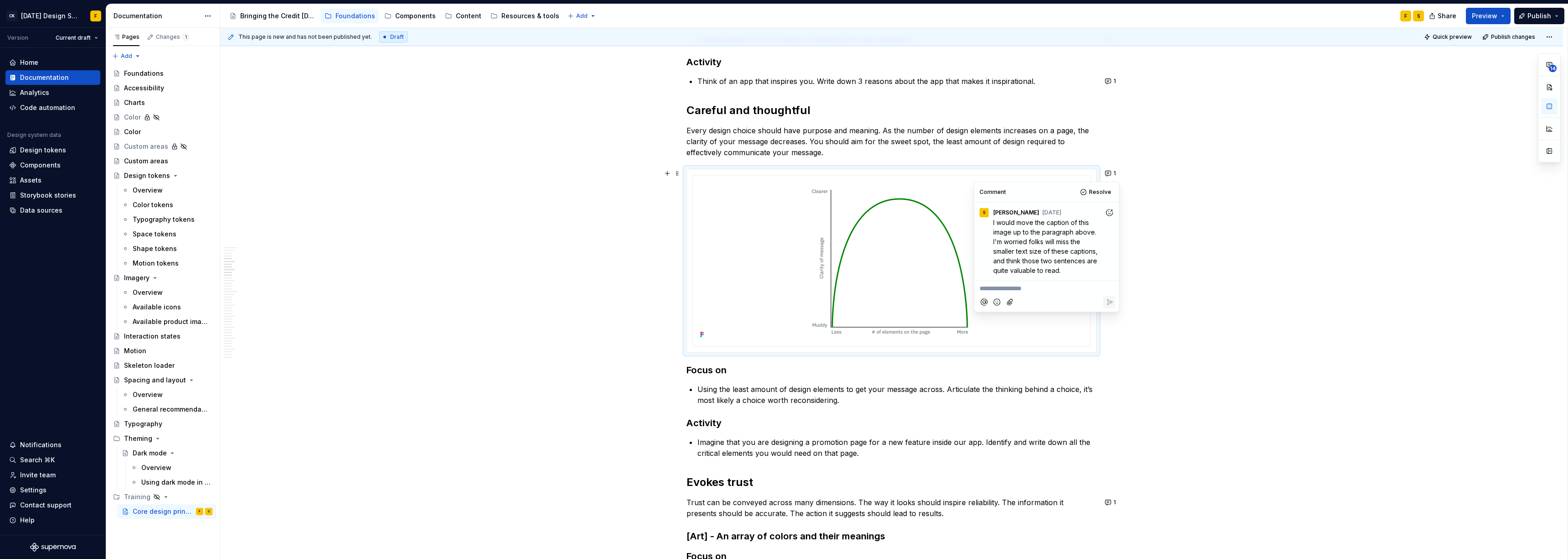
type textarea "*"
click at [699, 287] on p "**********" at bounding box center [1046, 288] width 134 height 10
click at [699, 303] on icon "Reply" at bounding box center [1109, 302] width 9 height 9
click at [699, 191] on button "Resolve" at bounding box center [1096, 192] width 38 height 13
click at [699, 131] on p "Every design choice should have purpose and meaning. As the number of design el…" at bounding box center [892, 141] width 410 height 33
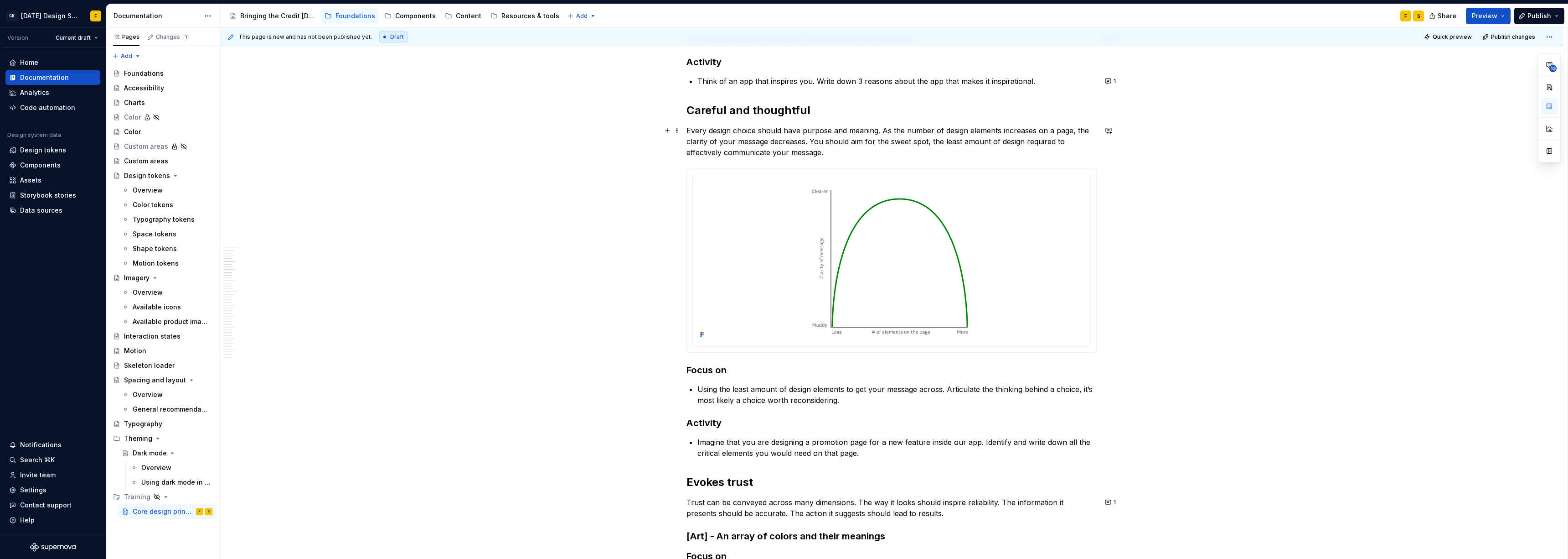
click at [699, 149] on p "Every design choice should have purpose and meaning. As the number of design el…" at bounding box center [892, 141] width 410 height 33
click at [699, 382] on p "Using the least amount of design elements to get your message across. Articulat…" at bounding box center [897, 394] width 399 height 22
click at [698, 382] on p "Using the least amount of design elements to get your message across. Articulat…" at bounding box center [897, 394] width 399 height 22
drag, startPoint x: 749, startPoint y: 400, endPoint x: 910, endPoint y: 399, distance: 161.0
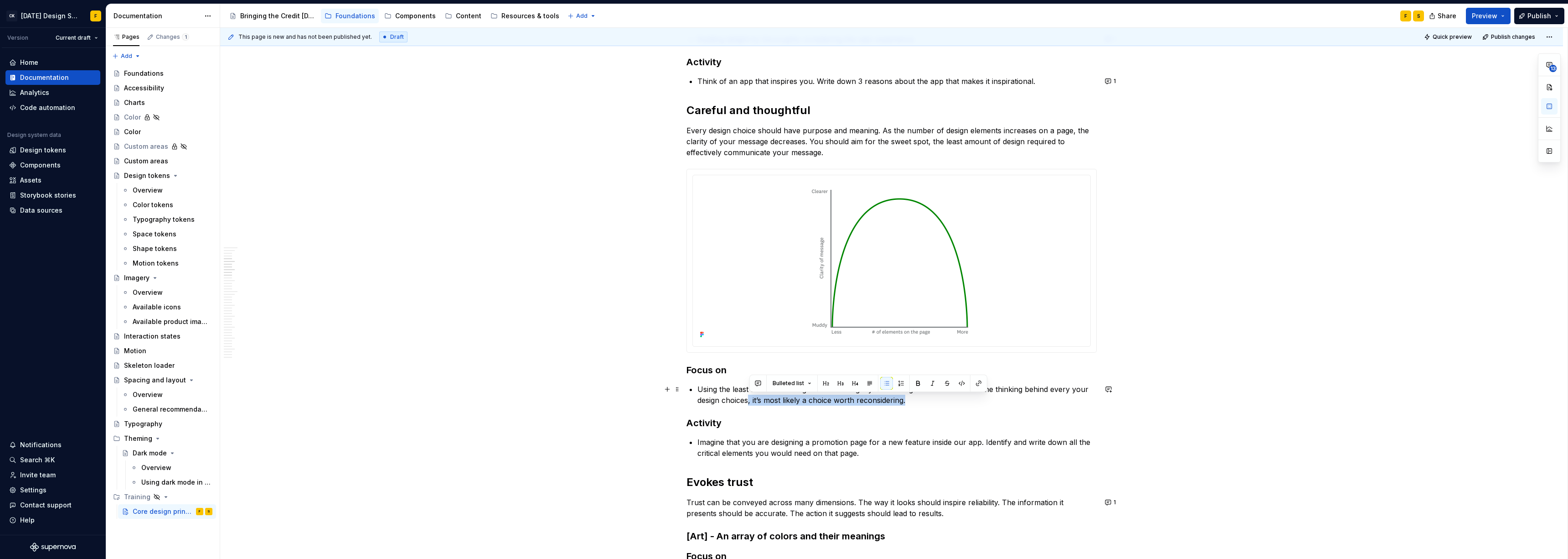
click at [699, 382] on p "Using the least amount of design elements to get your message across. Articulat…" at bounding box center [897, 394] width 399 height 22
click at [699, 382] on p "Imagine that you are designing a promotion page for a new feature inside our ap…" at bounding box center [897, 447] width 399 height 22
click at [699, 382] on p "Using the least amount of design elements to get your message across. Articulat…" at bounding box center [897, 394] width 399 height 22
drag, startPoint x: 1017, startPoint y: 388, endPoint x: 1016, endPoint y: 396, distance: 8.1
click at [699, 382] on p "Using the least amount of design elements and articulating the thinking behind …" at bounding box center [897, 394] width 399 height 22
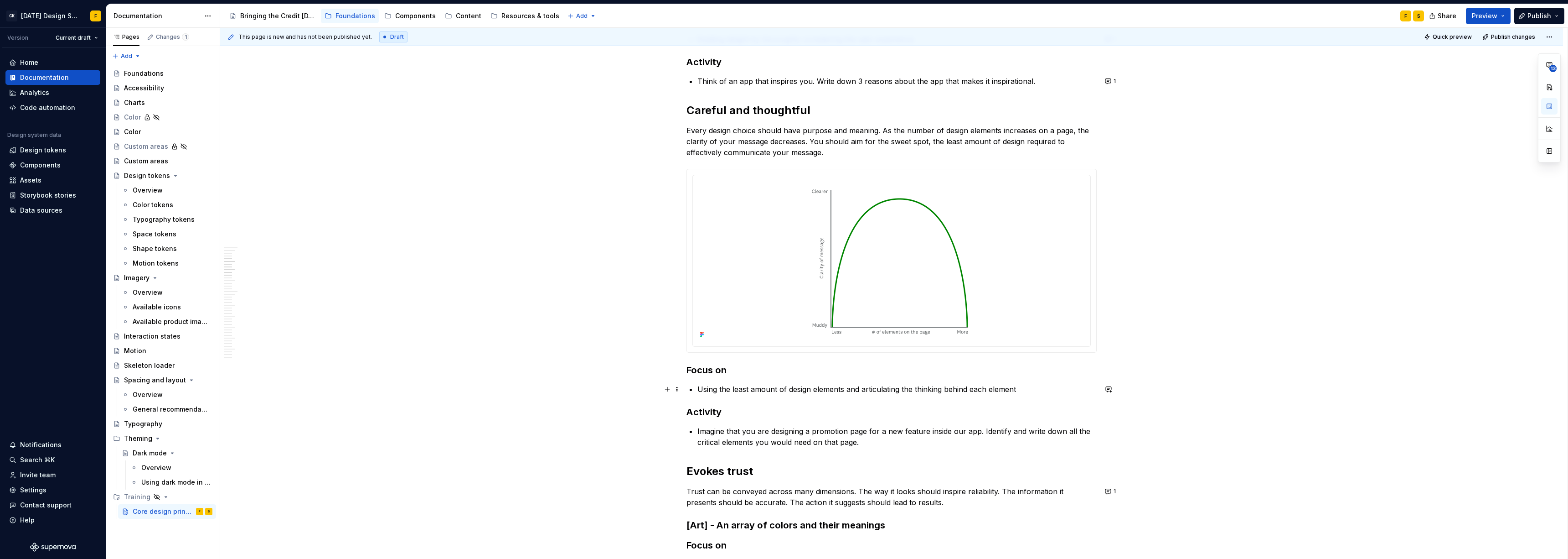
click at [699, 382] on p "Using the least amount of design elements and articulating the thinking behind …" at bounding box center [897, 388] width 399 height 11
click at [699, 382] on p "Imagine that you are designing a promotion page for a new feature inside our ap…" at bounding box center [897, 437] width 399 height 22
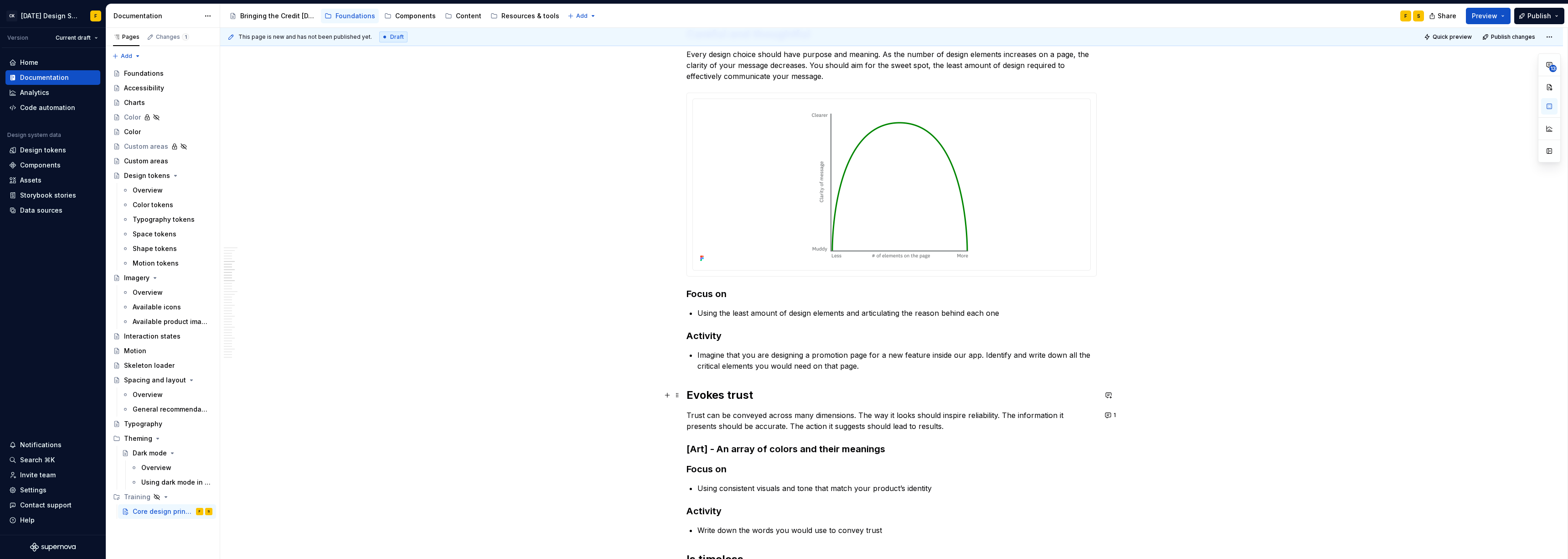
scroll to position [348, 0]
click at [699, 382] on button "1" at bounding box center [1111, 417] width 18 height 13
click at [699, 382] on p "Trust can be conveyed across many dimensions. The way it looks should inspire r…" at bounding box center [892, 422] width 410 height 22
click at [699, 382] on button "1" at bounding box center [1111, 417] width 18 height 13
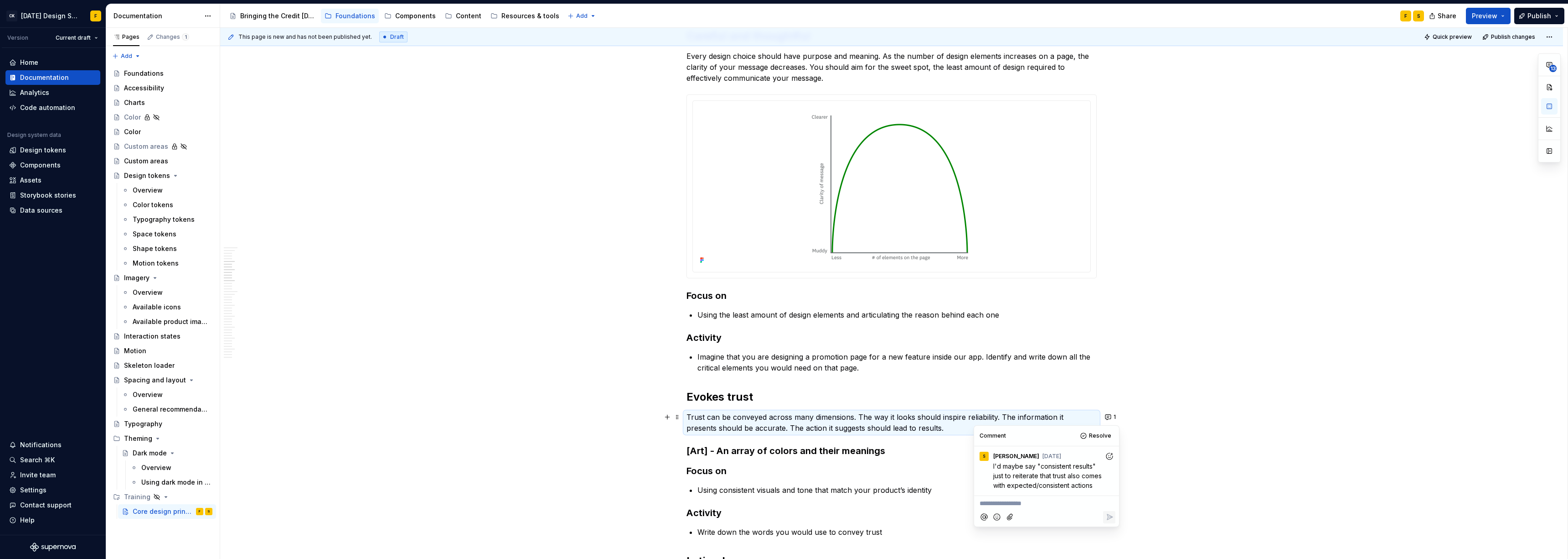
click at [699, 382] on p "Trust can be conveyed across many dimensions. The way it looks should inspire r…" at bounding box center [892, 422] width 410 height 22
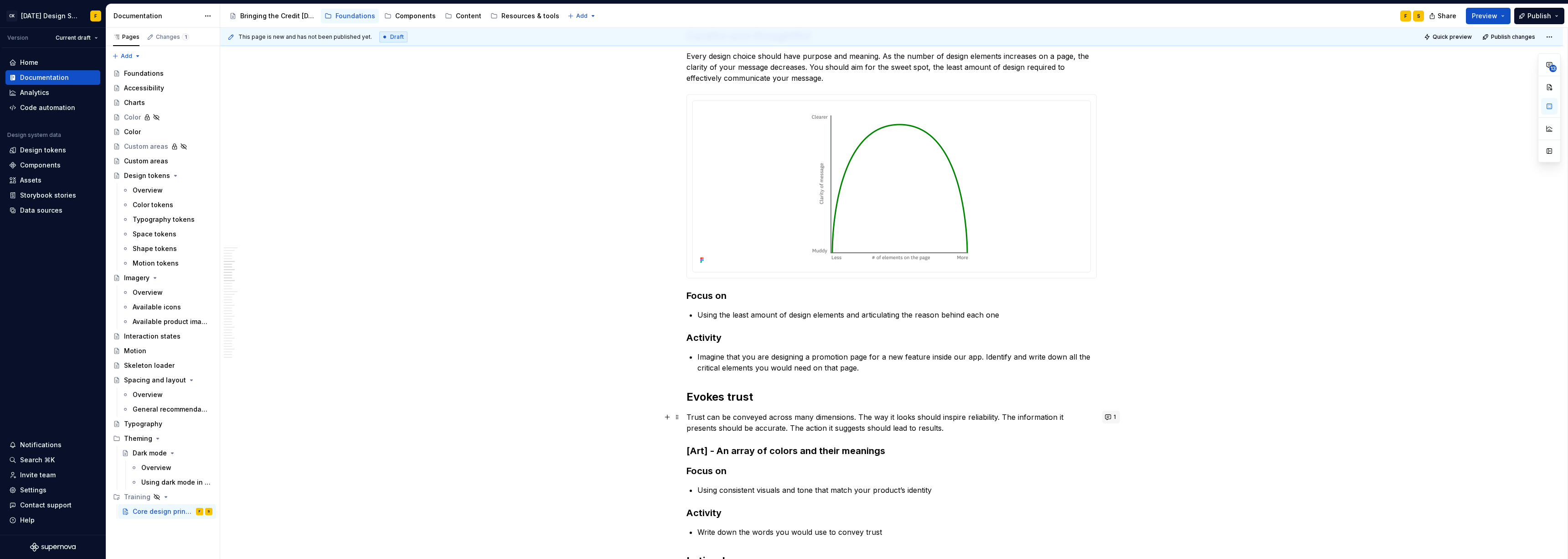
click at [699, 382] on button "1" at bounding box center [1111, 417] width 18 height 13
click at [699, 382] on p "Trust can be conveyed across many dimensions. The way it looks should inspire r…" at bounding box center [892, 422] width 410 height 22
click at [699, 382] on button "1" at bounding box center [1111, 417] width 18 height 13
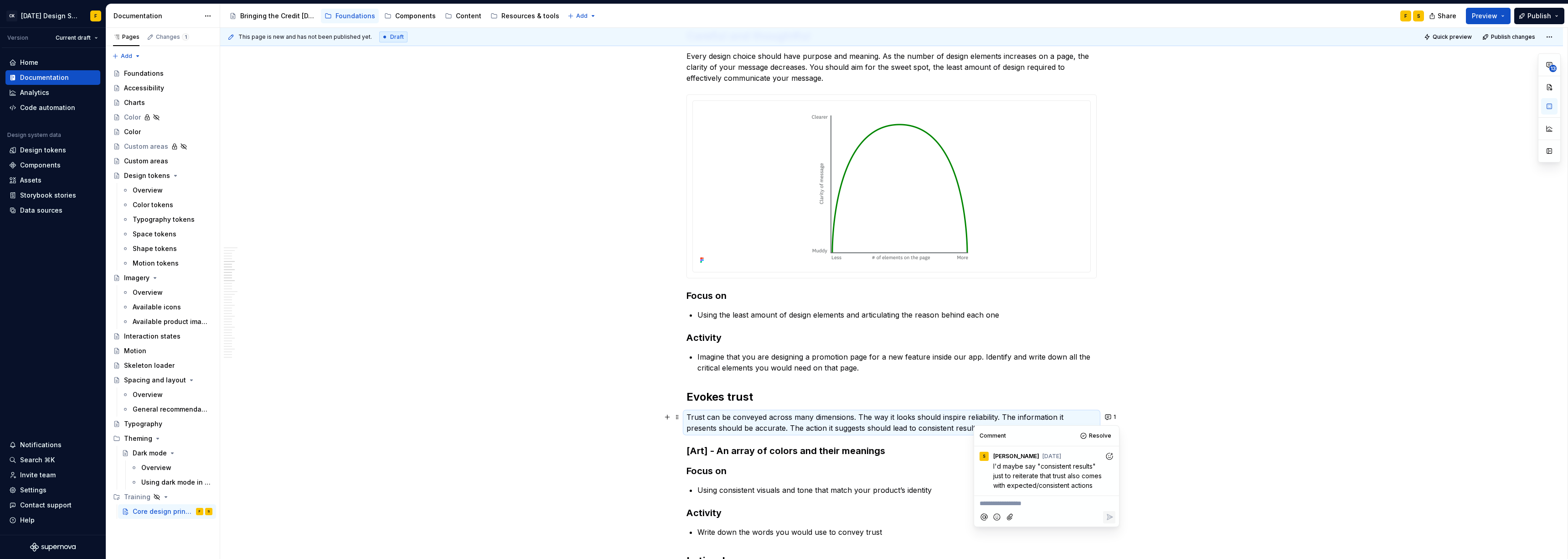
click at [699, 382] on p "**********" at bounding box center [1046, 503] width 134 height 10
click at [699, 382] on button "Resolve" at bounding box center [1096, 436] width 38 height 13
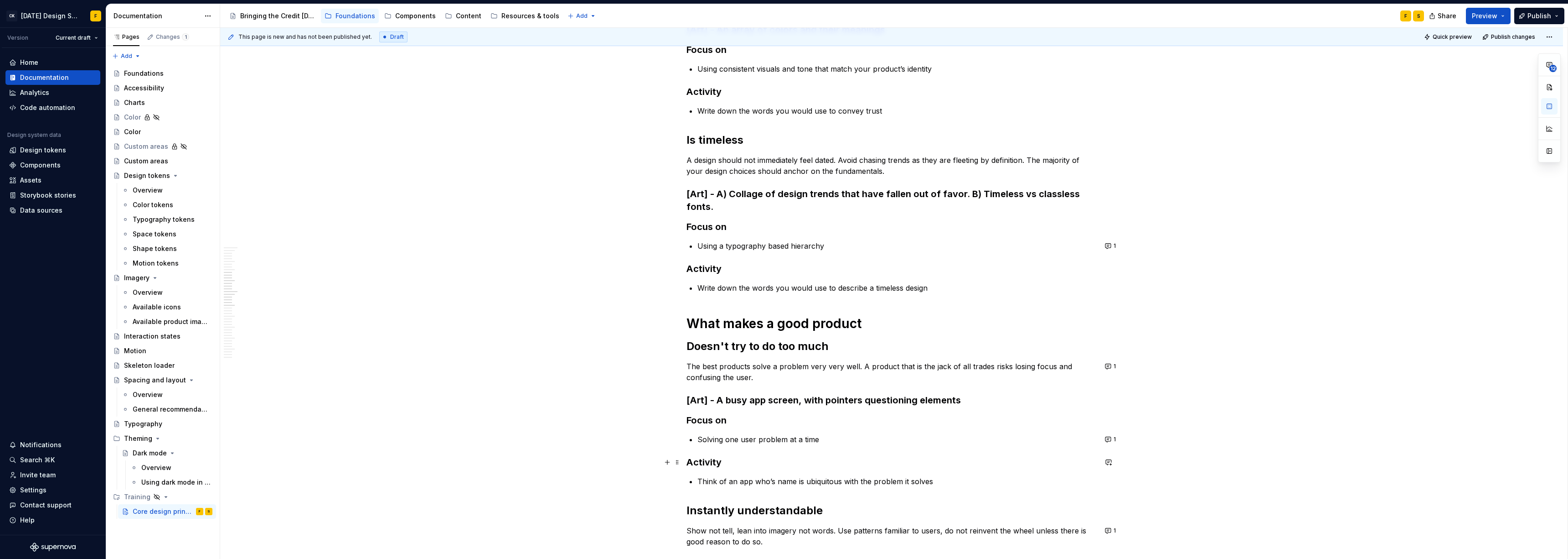
scroll to position [782, 0]
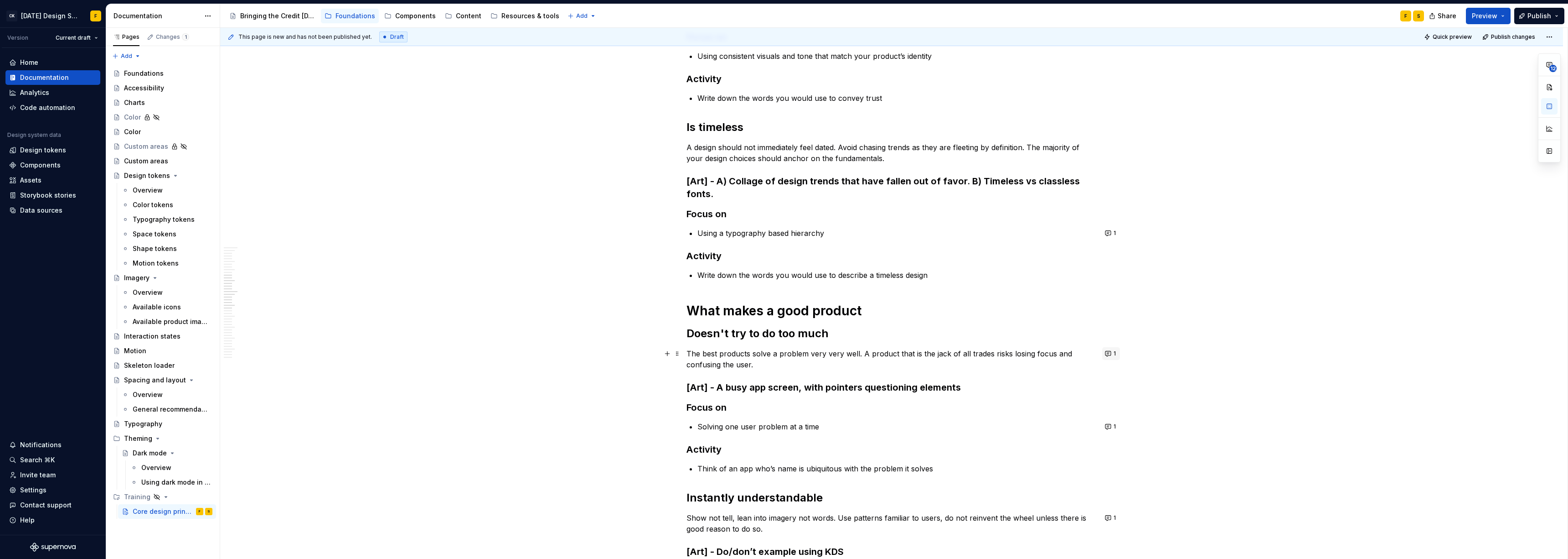
click at [699, 352] on button "1" at bounding box center [1111, 353] width 18 height 13
click at [699, 358] on p "The best products solve a problem very very well. A product that is the jack of…" at bounding box center [892, 359] width 410 height 22
click at [699, 352] on button "1" at bounding box center [1111, 353] width 18 height 13
click at [699, 342] on div "What is good design Design is in the details Great design is often the result o…" at bounding box center [892, 351] width 410 height 1910
click at [699, 353] on button "1" at bounding box center [1111, 353] width 18 height 13
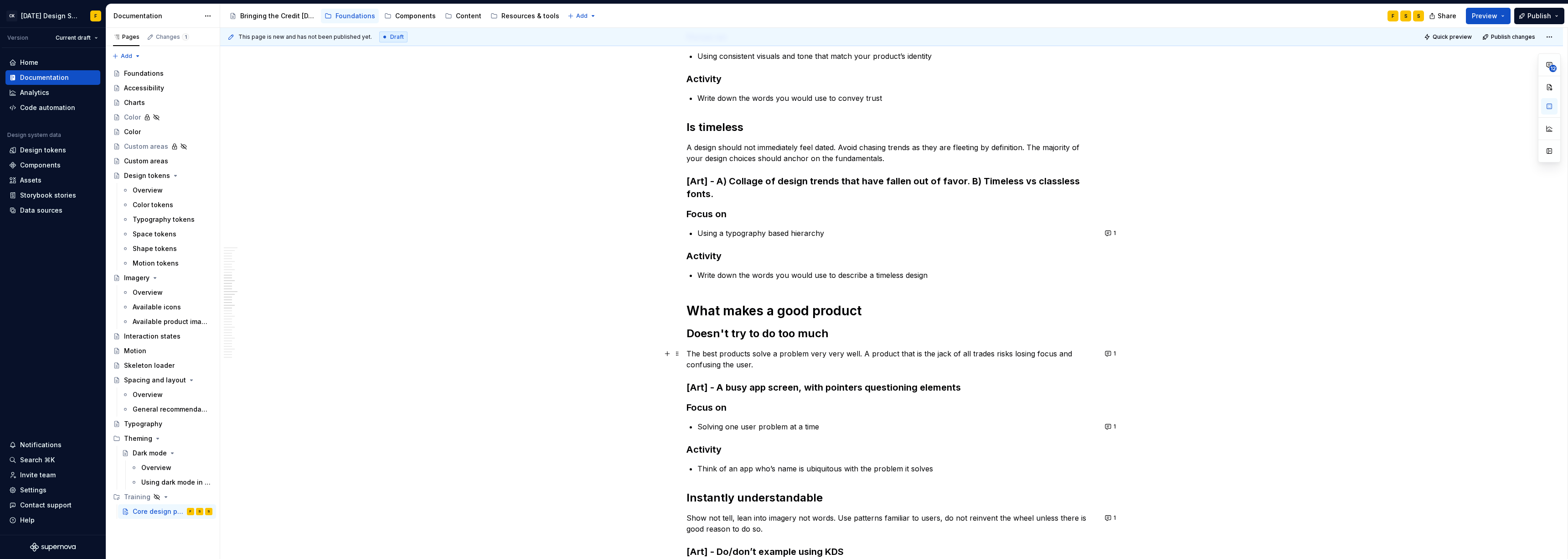
click at [699, 353] on p "The best products solve a problem very very well. A product that is the jack of…" at bounding box center [892, 359] width 410 height 22
click at [699, 354] on p "The best products solve a problem very very well. A product that is the jack of…" at bounding box center [892, 359] width 410 height 22
click at [699, 355] on p "The best products solve a problem very very well. A product that is the jack of…" at bounding box center [892, 359] width 410 height 22
click at [699, 357] on button "1" at bounding box center [1111, 353] width 18 height 13
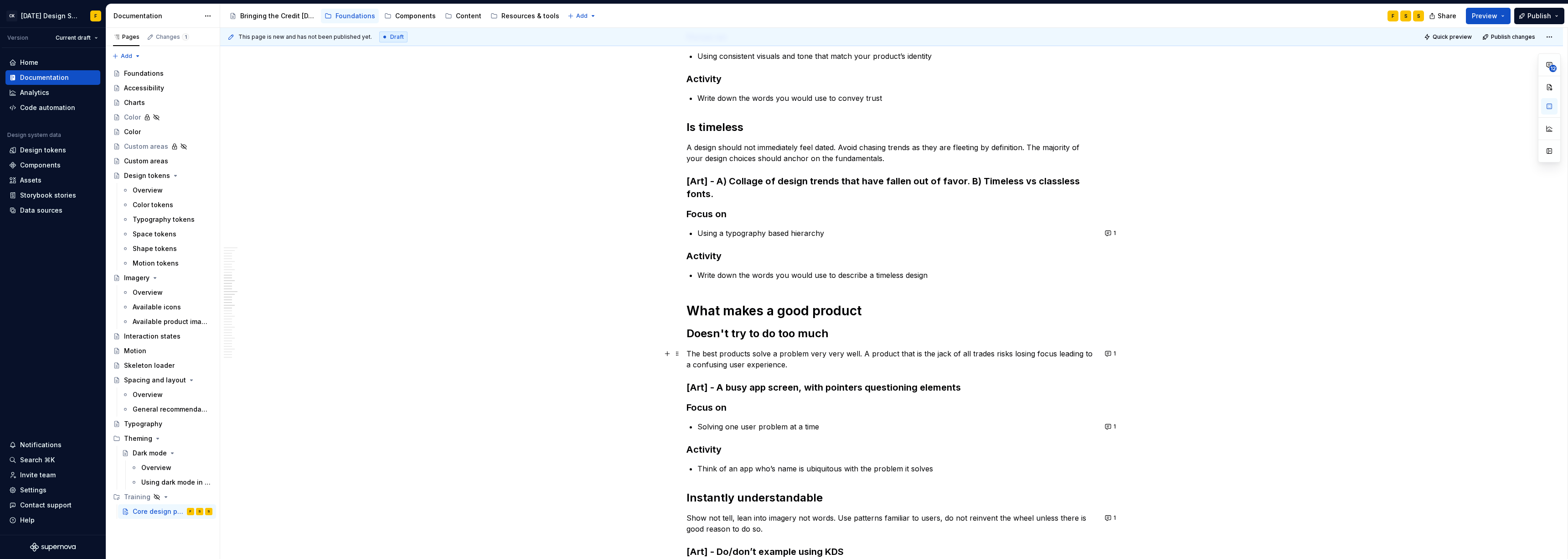
click at [699, 358] on p "The best products solve a problem very very well. A product that is the jack of…" at bounding box center [892, 359] width 410 height 22
click at [699, 354] on p "The best products solve a problem very very well. A product that is the jack of…" at bounding box center [892, 359] width 410 height 22
click at [699, 353] on button "1" at bounding box center [1111, 353] width 18 height 13
click at [699, 355] on p "The best products solve a problem very very well. A product that is the jack of…" at bounding box center [892, 359] width 410 height 22
click at [699, 355] on p "The best products solve a problem very very well. A product that is the jack of…" at bounding box center [892, 359] width 410 height 22
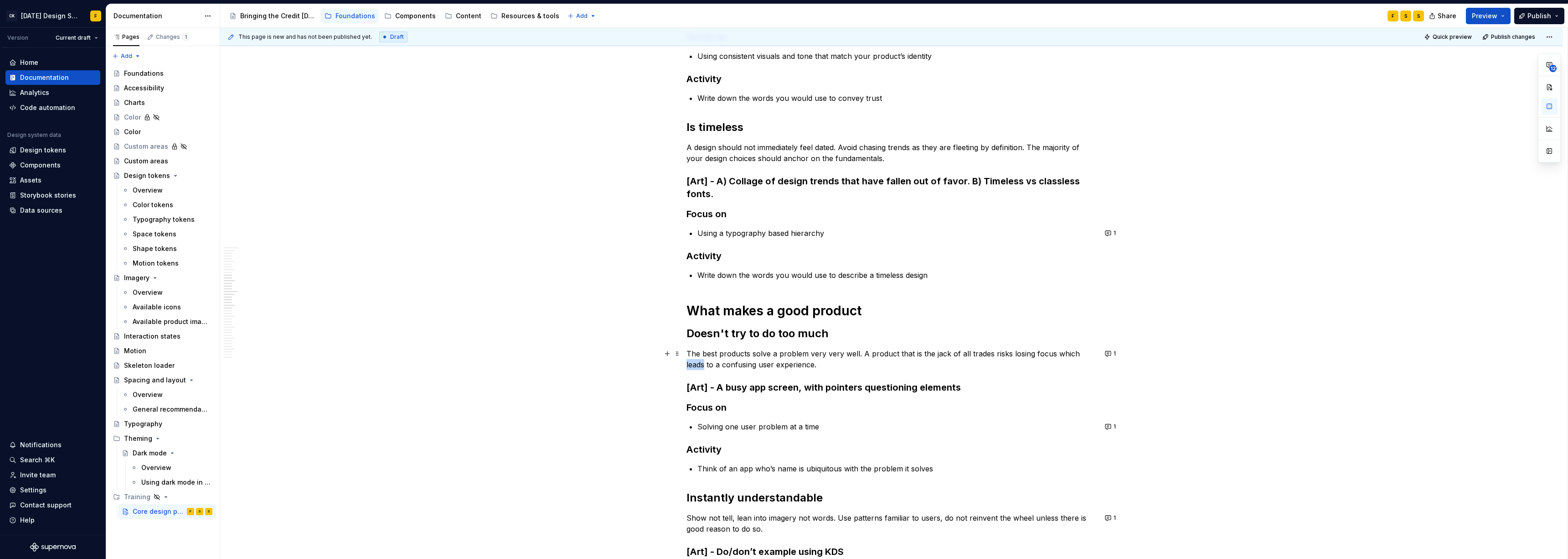
click at [699, 355] on p "The best products solve a problem very very well. A product that is the jack of…" at bounding box center [892, 359] width 410 height 22
click at [699, 354] on button "1" at bounding box center [1111, 353] width 18 height 13
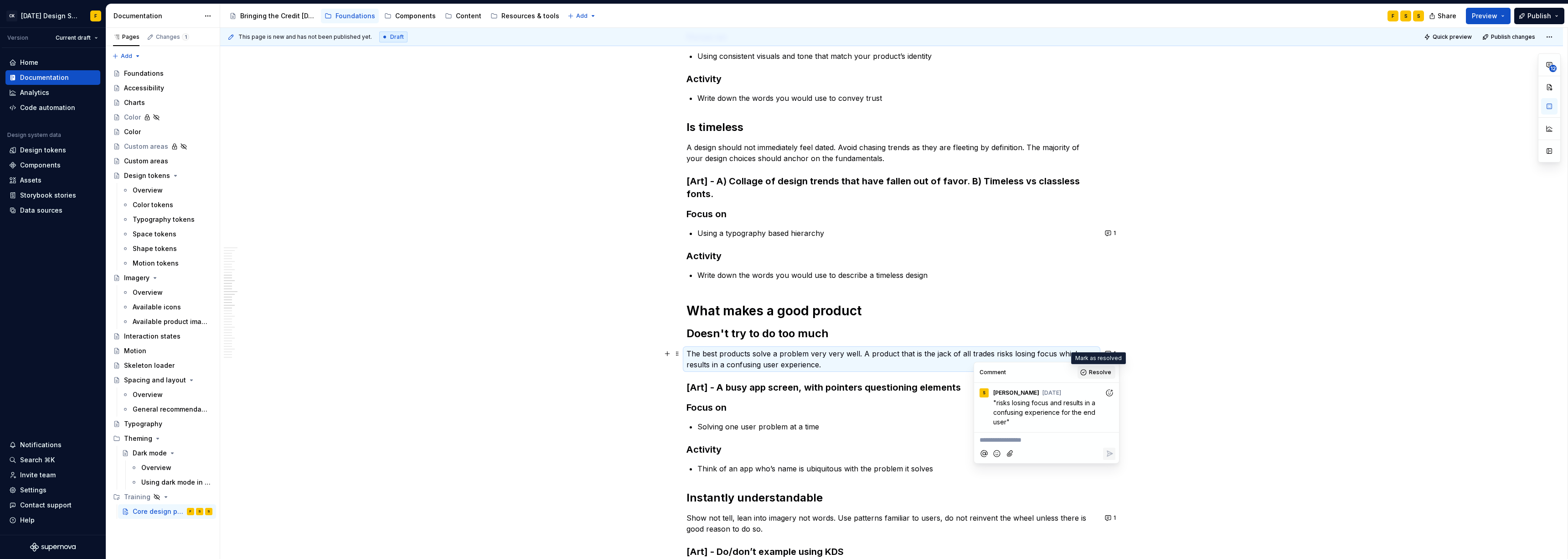
click at [699, 374] on span "Resolve" at bounding box center [1100, 372] width 22 height 7
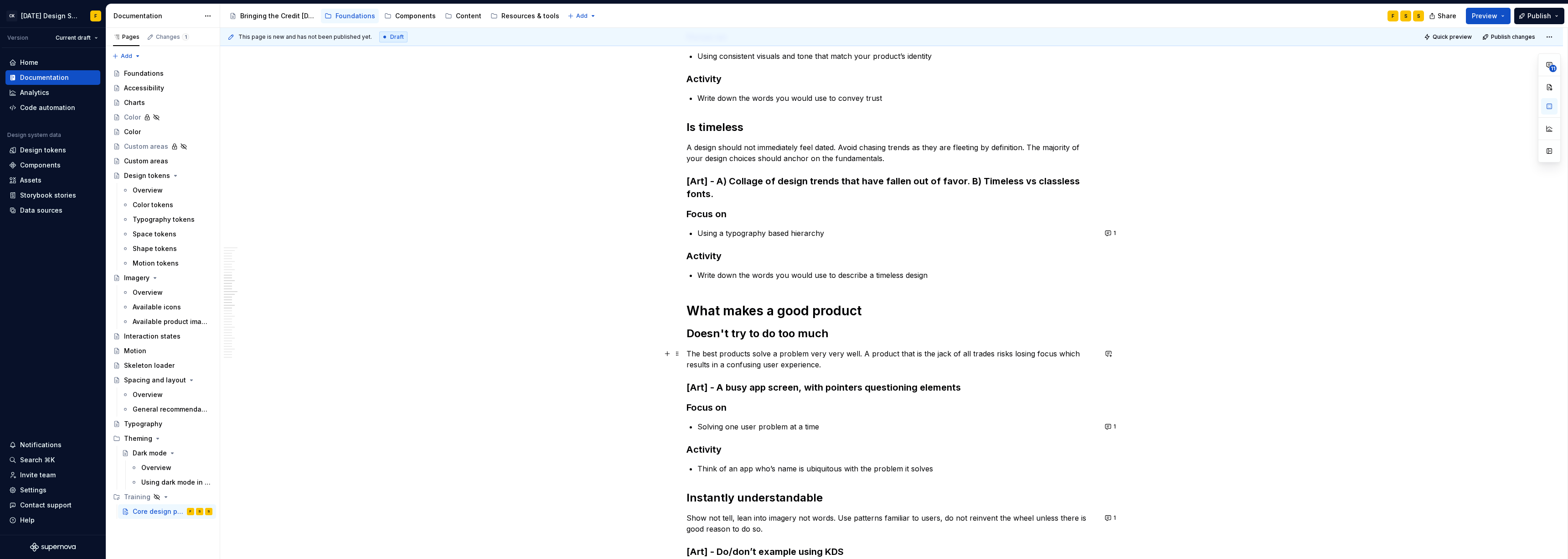
click at [699, 363] on p "The best products solve a problem very very well. A product that is the jack of…" at bounding box center [892, 359] width 410 height 22
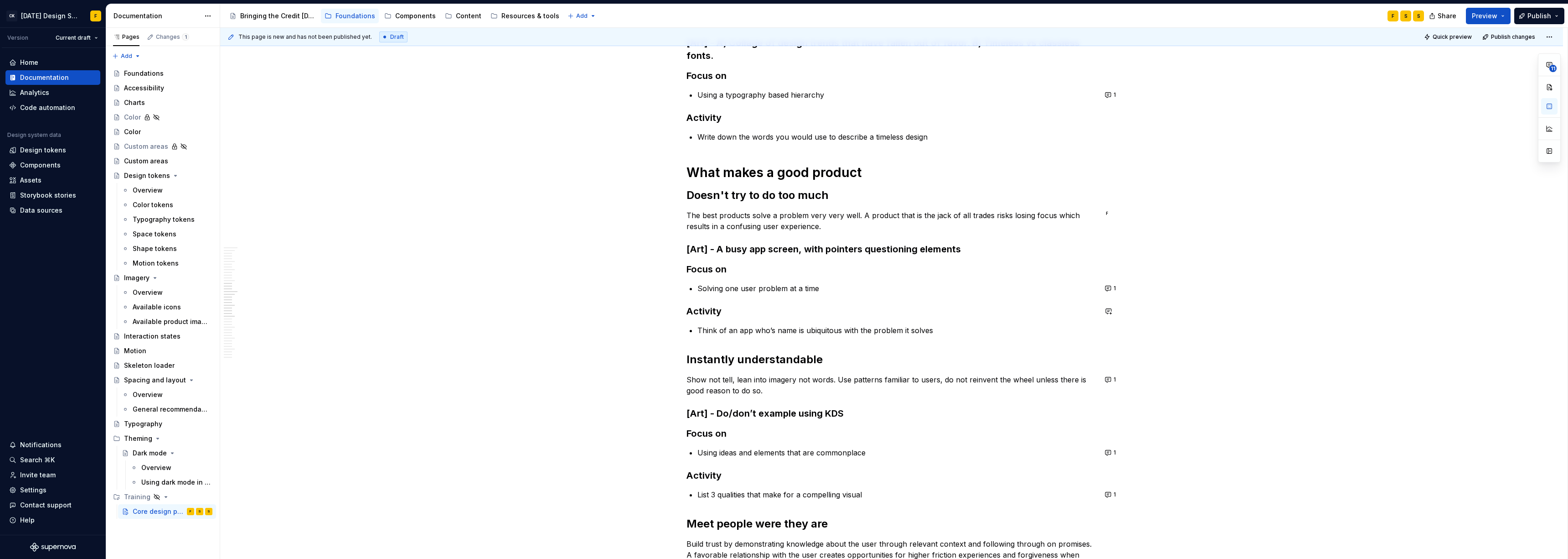
scroll to position [924, 0]
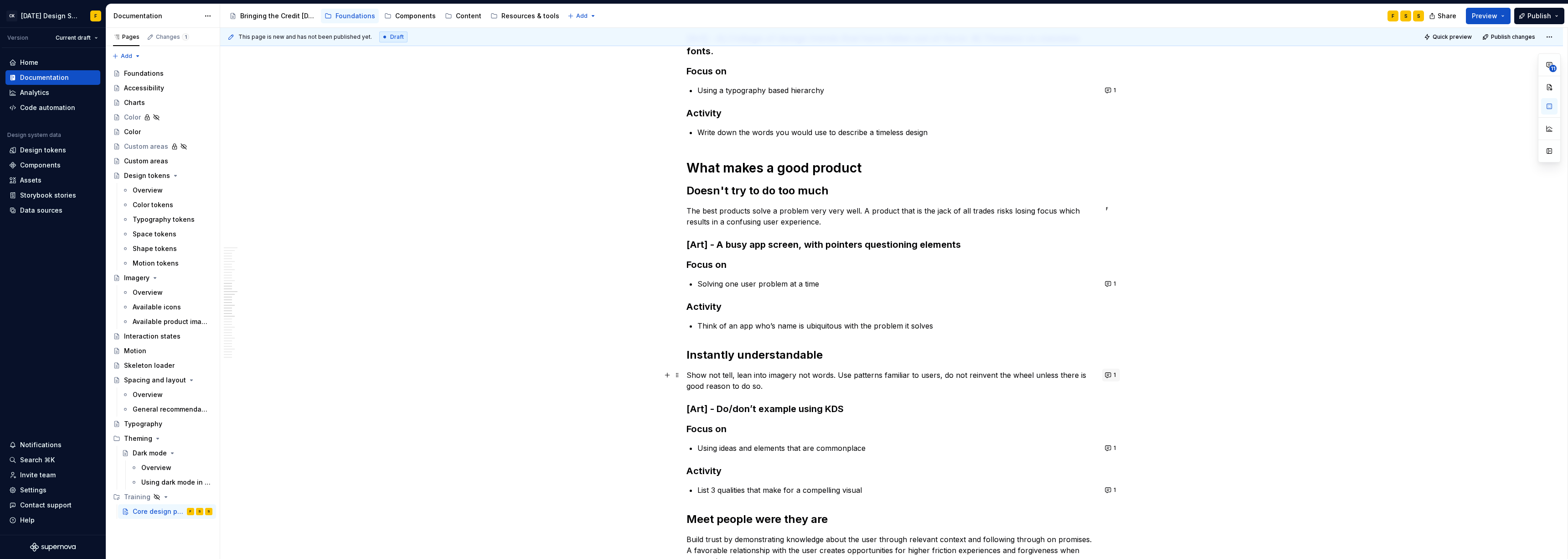
click at [699, 374] on button "1" at bounding box center [1111, 375] width 18 height 13
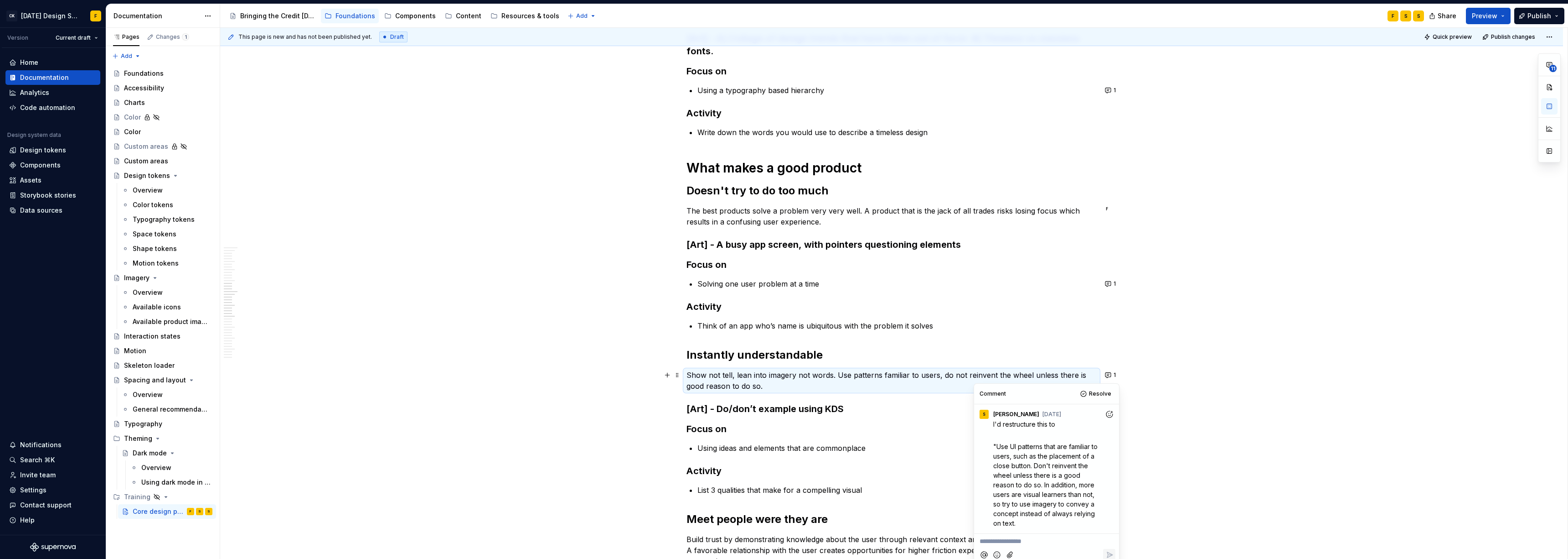
click at [699, 382] on p "Show not tell, lean into imagery not words. Use patterns familiar to users, do …" at bounding box center [892, 380] width 410 height 22
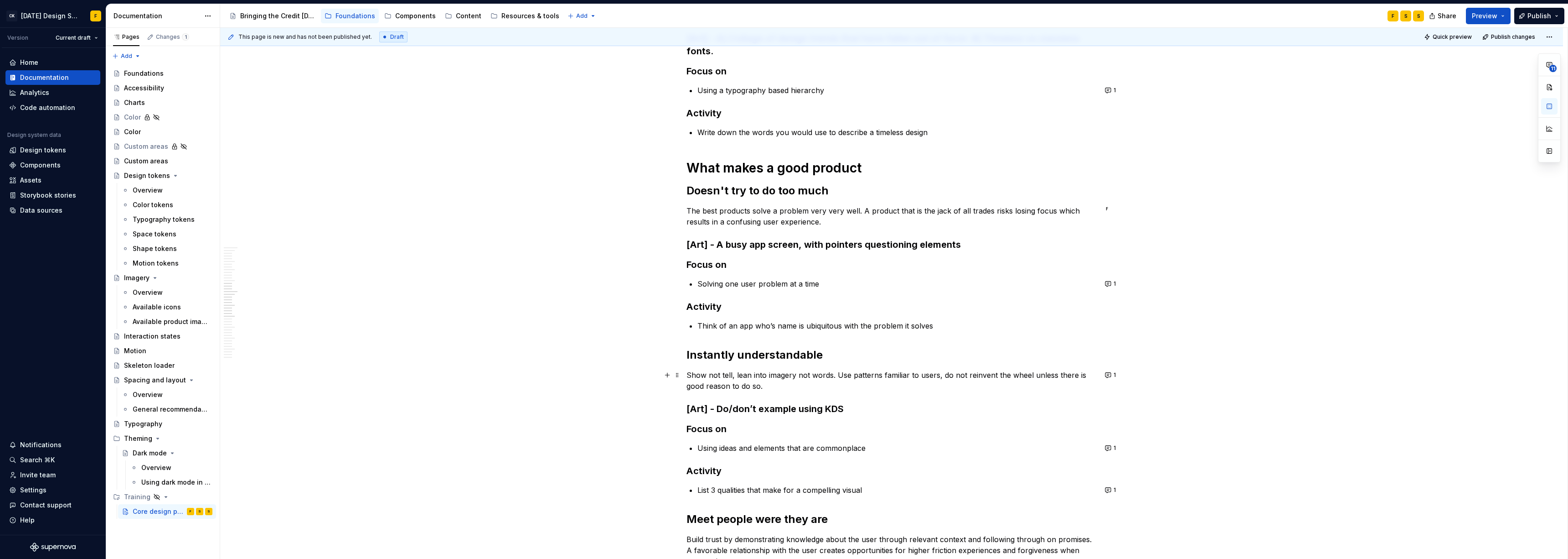
click at [699, 377] on p "Show not tell, lean into imagery not words. Use patterns familiar to users, do …" at bounding box center [892, 380] width 410 height 22
drag, startPoint x: 837, startPoint y: 375, endPoint x: 684, endPoint y: 372, distance: 153.0
click at [684, 372] on div "What is good design Design is in the details Great design is often the result o…" at bounding box center [892, 287] width 1343 height 2110
click at [699, 377] on p "Show not tell, lean into imagery not words. Use patterns familiar to users, do …" at bounding box center [892, 380] width 410 height 22
click at [699, 374] on button "1" at bounding box center [1111, 375] width 18 height 13
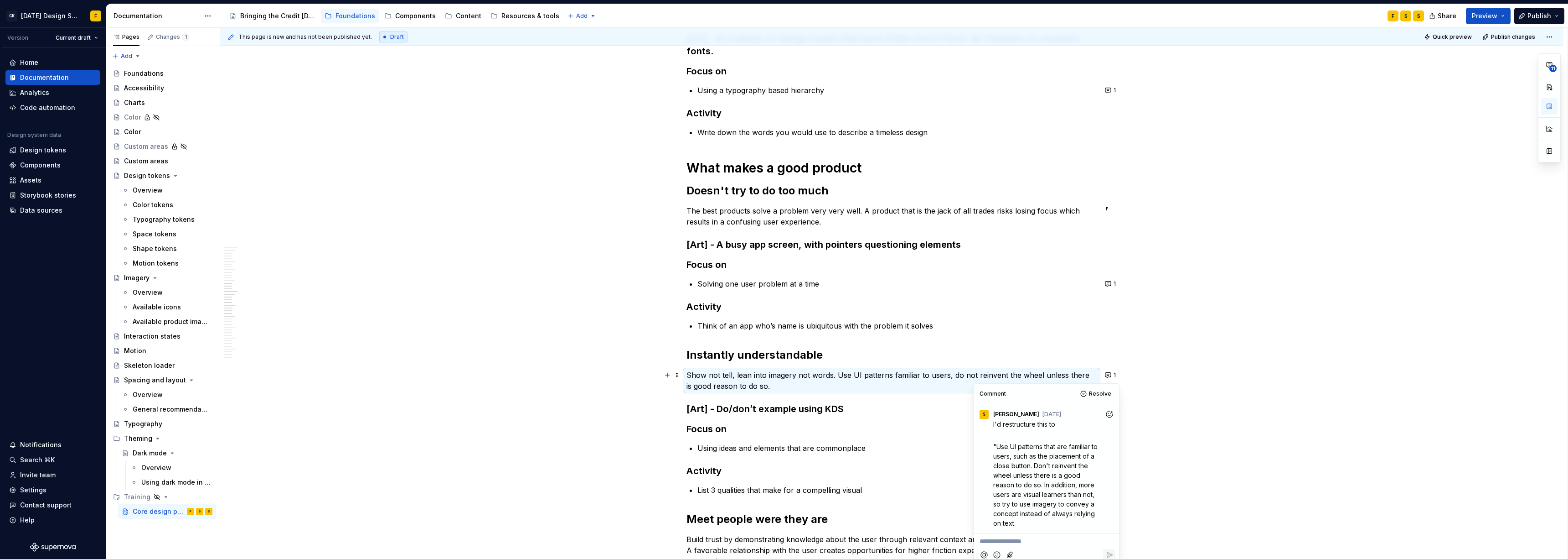
click at [699, 374] on p "Show not tell, lean into imagery not words. Use UI patterns familiar to users, …" at bounding box center [892, 380] width 410 height 22
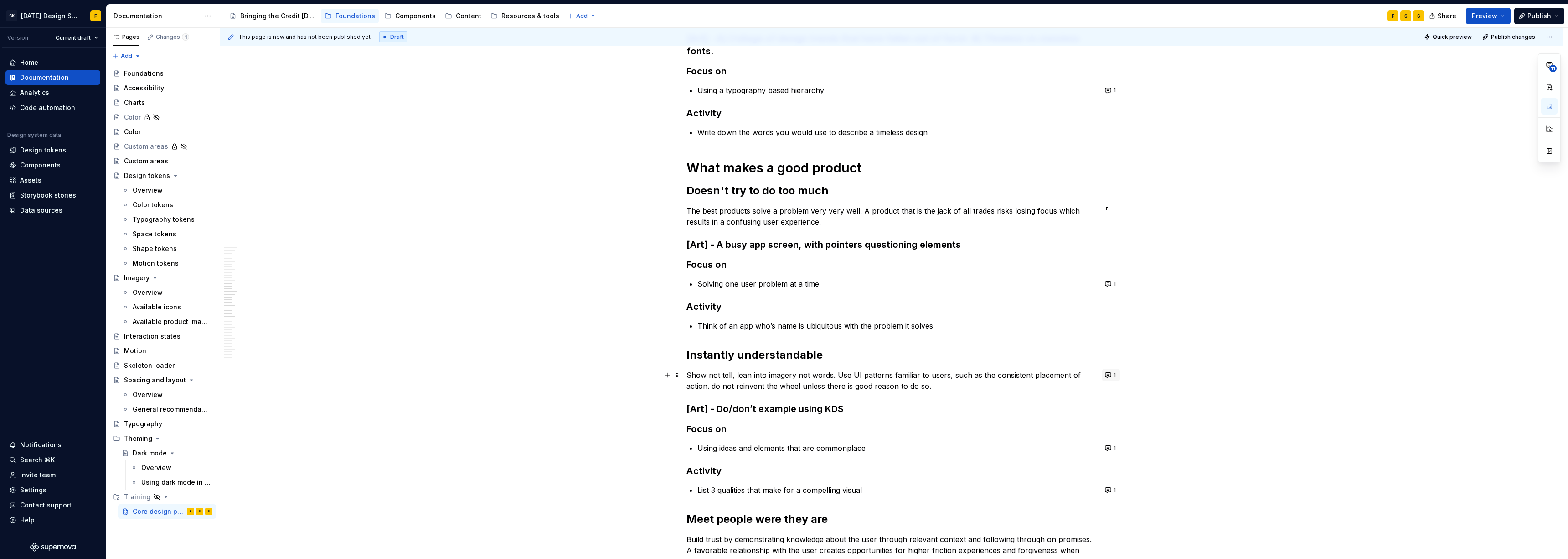
click at [699, 374] on button "1" at bounding box center [1111, 375] width 18 height 13
click at [695, 382] on p "Show not tell, lean into imagery not words. Use UI patterns familiar to users, …" at bounding box center [892, 380] width 410 height 22
click at [699, 382] on p "Show not tell, lean into imagery not words. Use UI patterns familiar to users, …" at bounding box center [892, 380] width 410 height 22
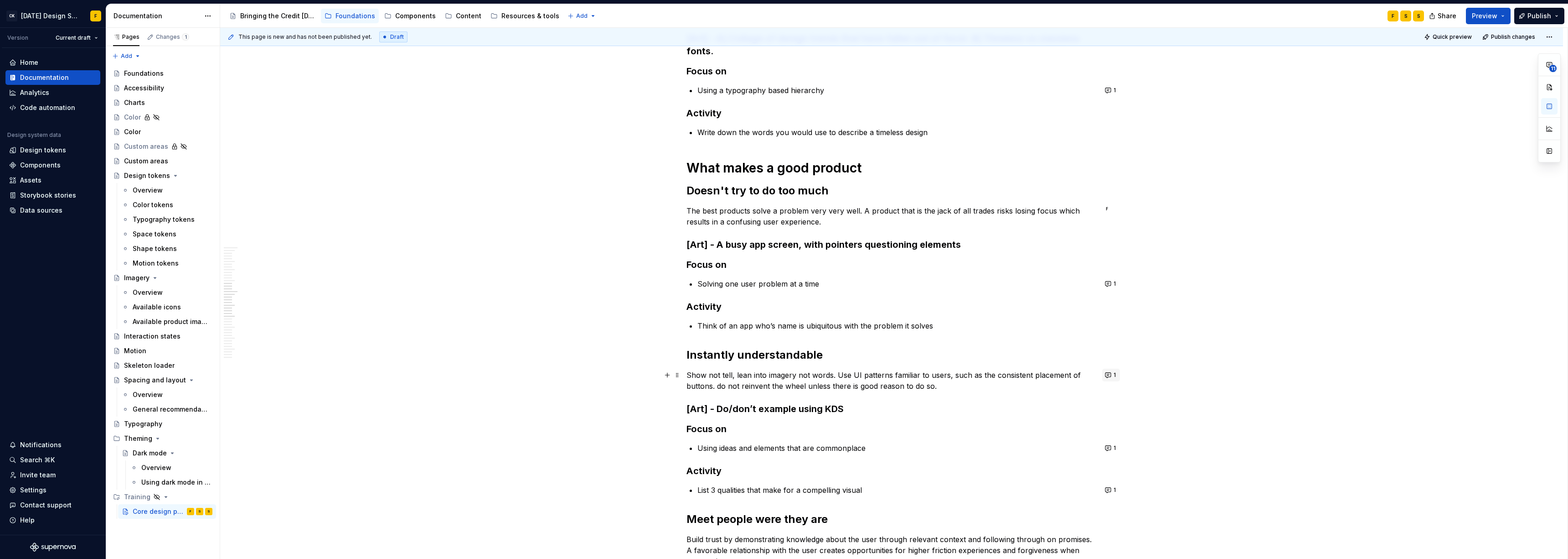
click at [699, 376] on button "1" at bounding box center [1111, 375] width 18 height 13
click at [699, 382] on p "Show not tell, lean into imagery not words. Use UI patterns familiar to users, …" at bounding box center [892, 380] width 410 height 22
click at [699, 371] on button "1" at bounding box center [1111, 375] width 18 height 13
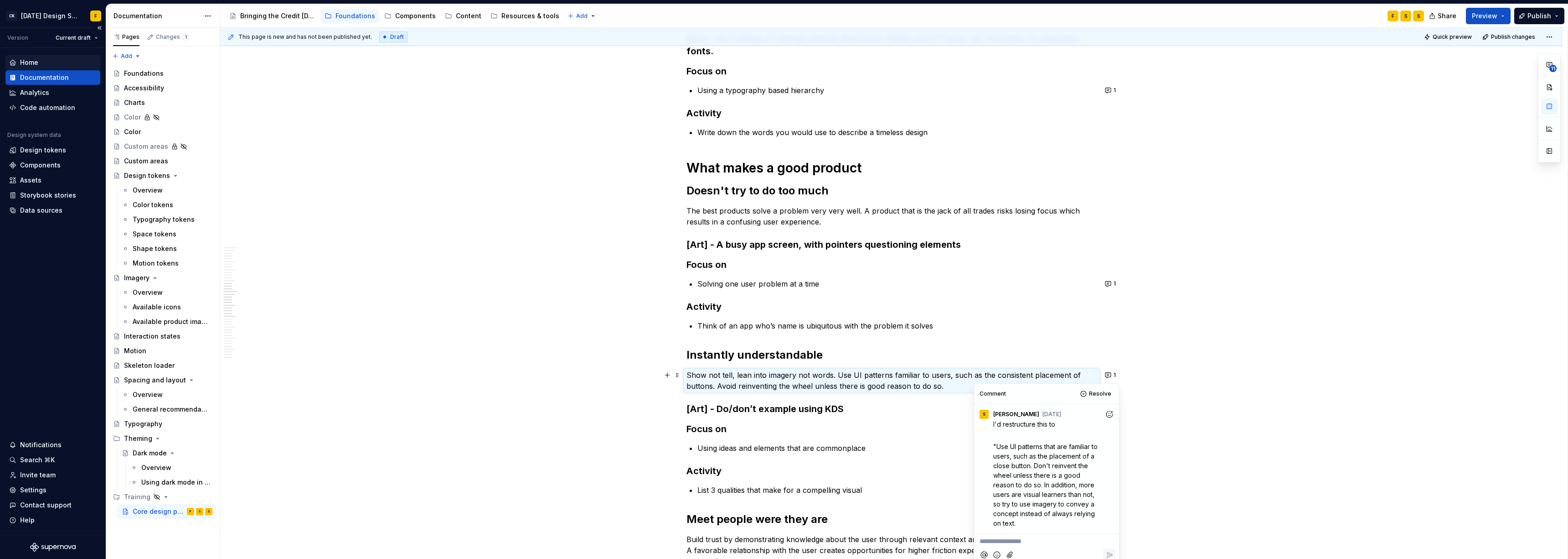
type textarea "*"
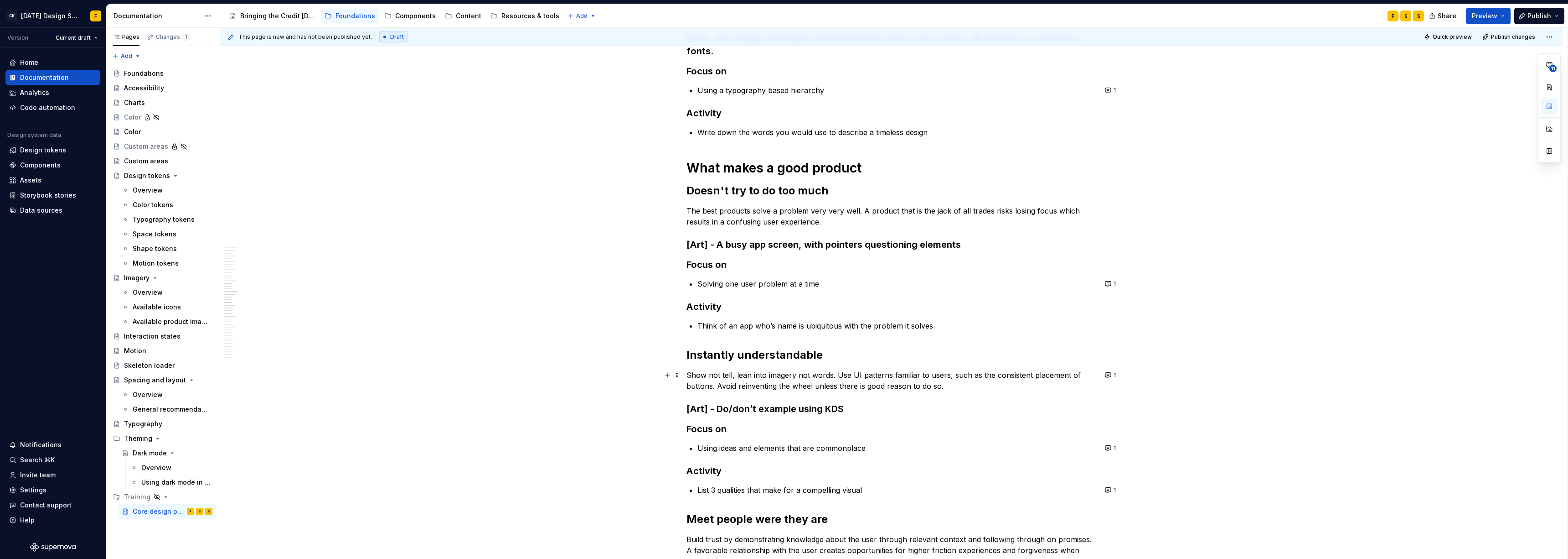
click at [699, 382] on p "Show not tell, lean into imagery not words. Use UI patterns familiar to users, …" at bounding box center [892, 380] width 410 height 22
drag, startPoint x: 835, startPoint y: 374, endPoint x: 686, endPoint y: 376, distance: 149.0
click at [687, 376] on p "Show not tell, lean into imagery not words. Use UI patterns familiar to users, …" at bounding box center [892, 380] width 410 height 22
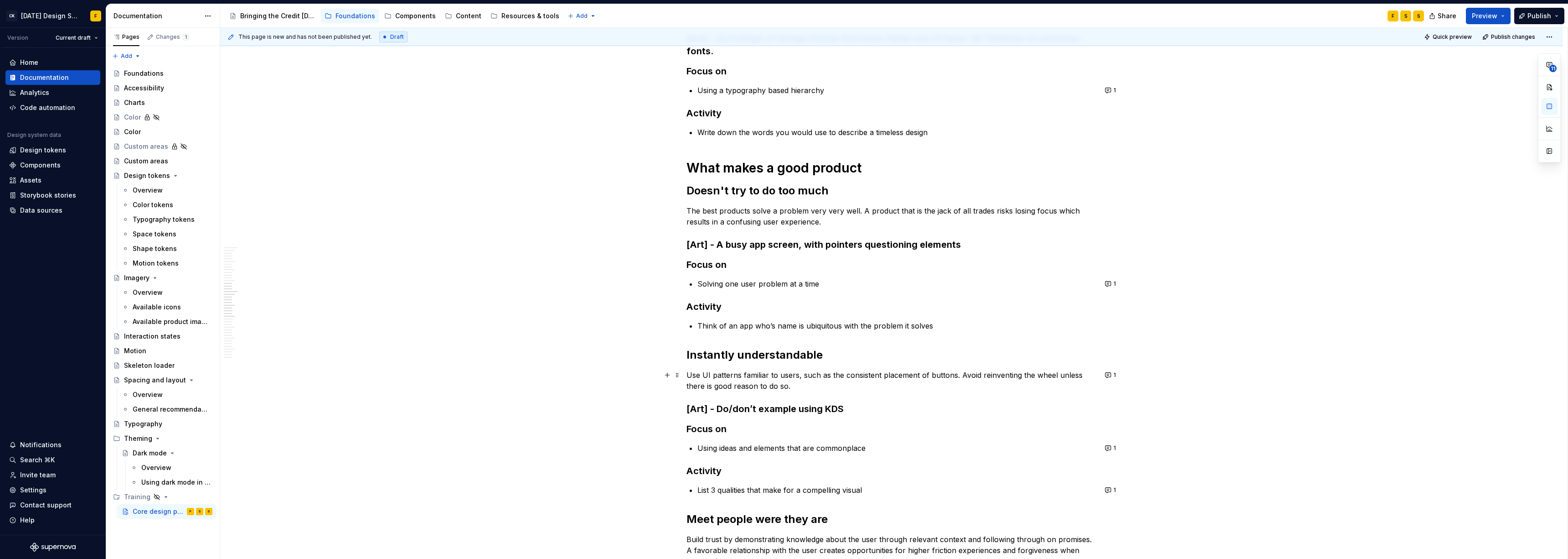
click at [699, 382] on p "Use UI patterns familiar to users, such as the consistent placement of buttons.…" at bounding box center [892, 380] width 410 height 22
click at [699, 376] on button "1" at bounding box center [1111, 375] width 18 height 13
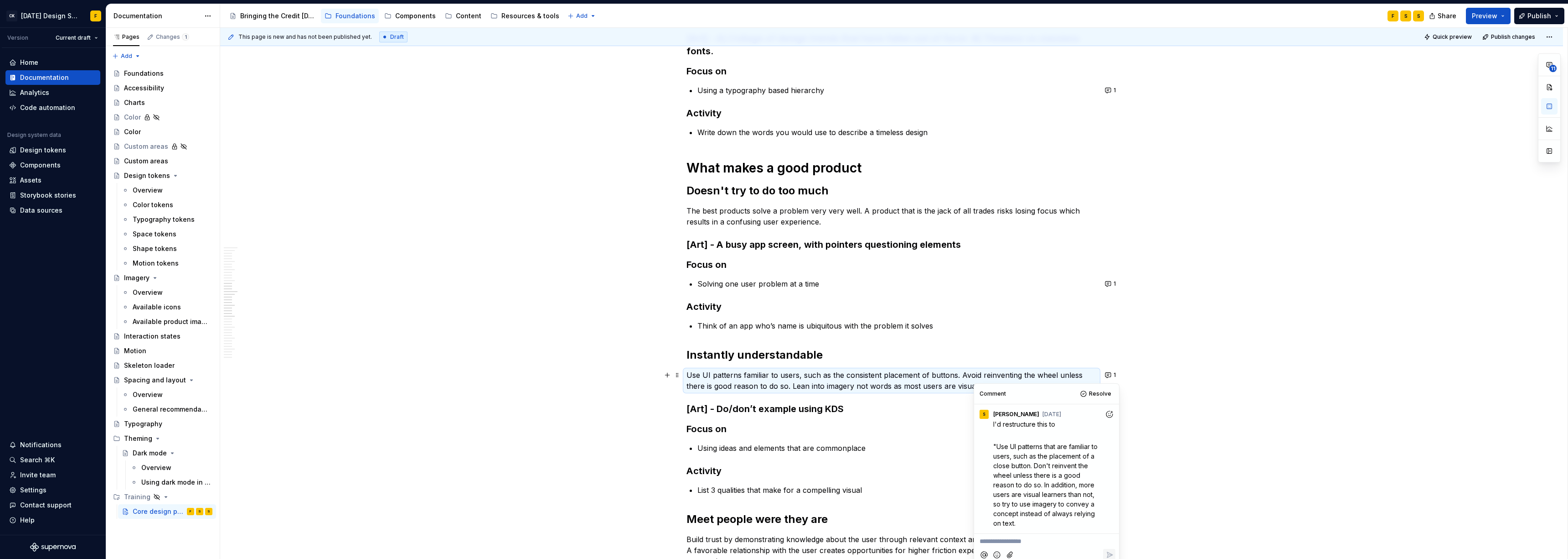
click at [699, 382] on p "**********" at bounding box center [1046, 541] width 134 height 10
click at [699, 382] on p "Use UI patterns familiar to users, such as the consistent placement of buttons.…" at bounding box center [892, 380] width 410 height 22
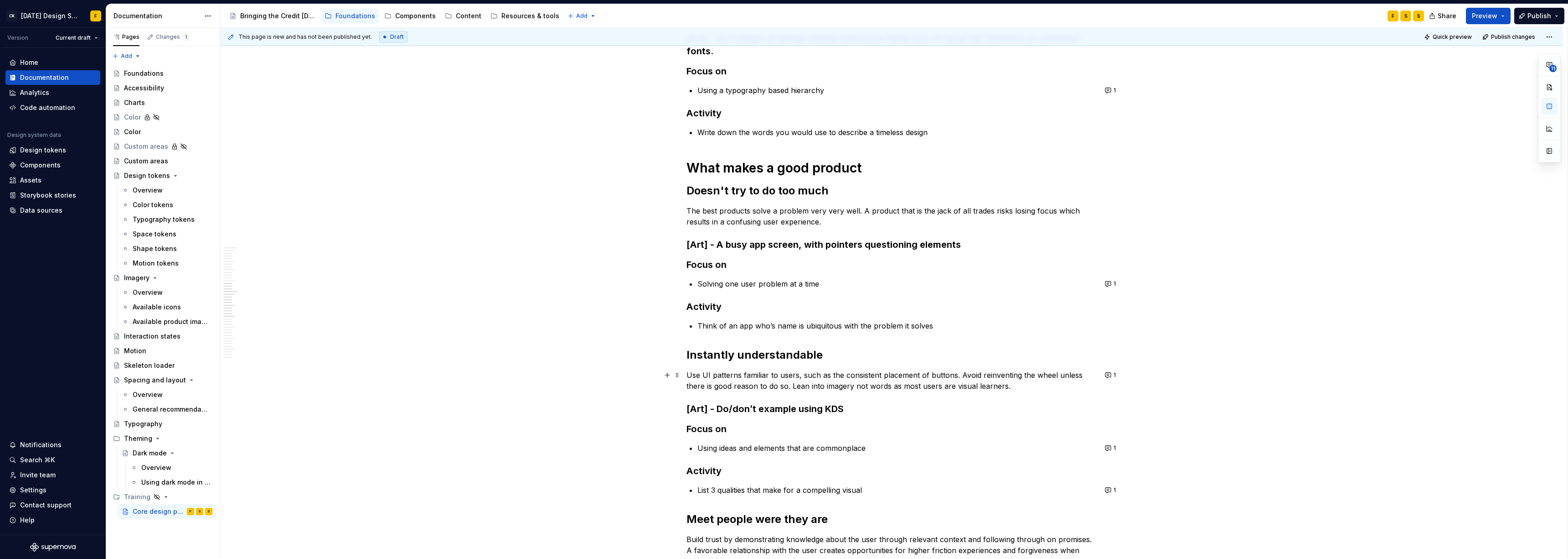
click at [699, 382] on p "Use UI patterns familiar to users, such as the consistent placement of buttons.…" at bounding box center [892, 380] width 410 height 22
drag, startPoint x: 822, startPoint y: 386, endPoint x: 792, endPoint y: 387, distance: 30.0
click at [699, 382] on p "Use UI patterns familiar to users, such as the consistent placement of buttons.…" at bounding box center [892, 380] width 410 height 22
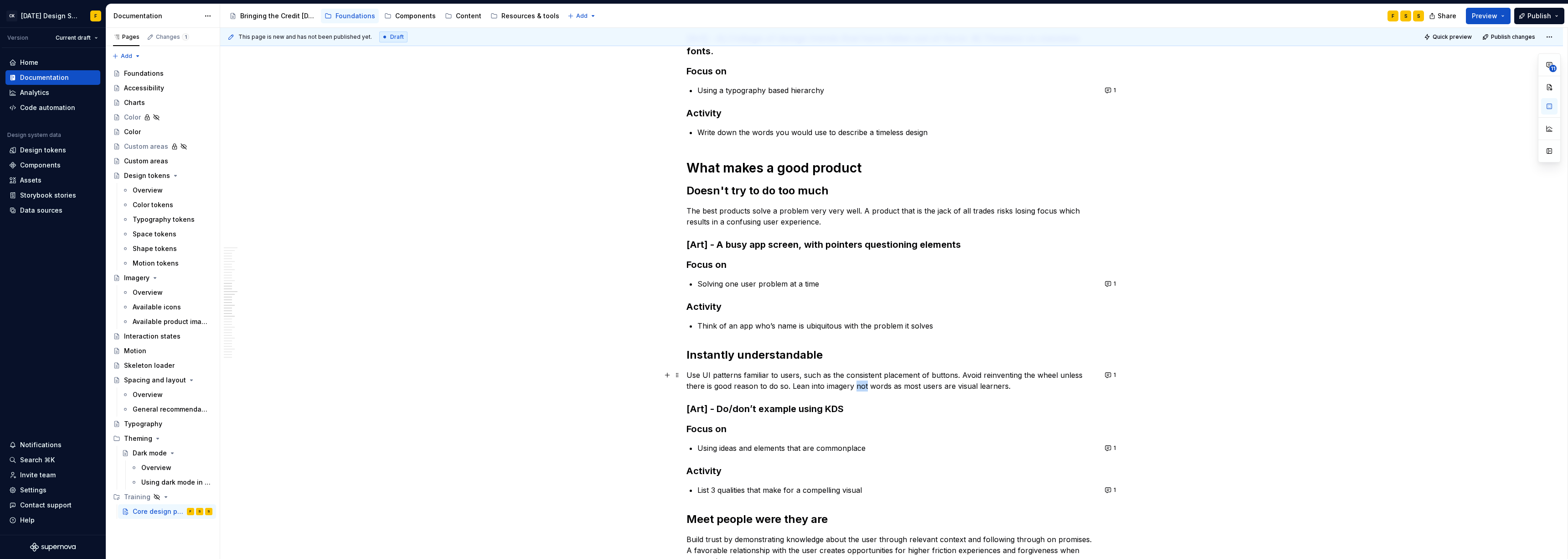
click at [699, 382] on p "Use UI patterns familiar to users, such as the consistent placement of buttons.…" at bounding box center [892, 380] width 410 height 22
click at [699, 382] on div "What is good design Design is in the details Great design is often the result o…" at bounding box center [892, 208] width 410 height 1910
click at [699, 370] on button "1" at bounding box center [1111, 375] width 18 height 13
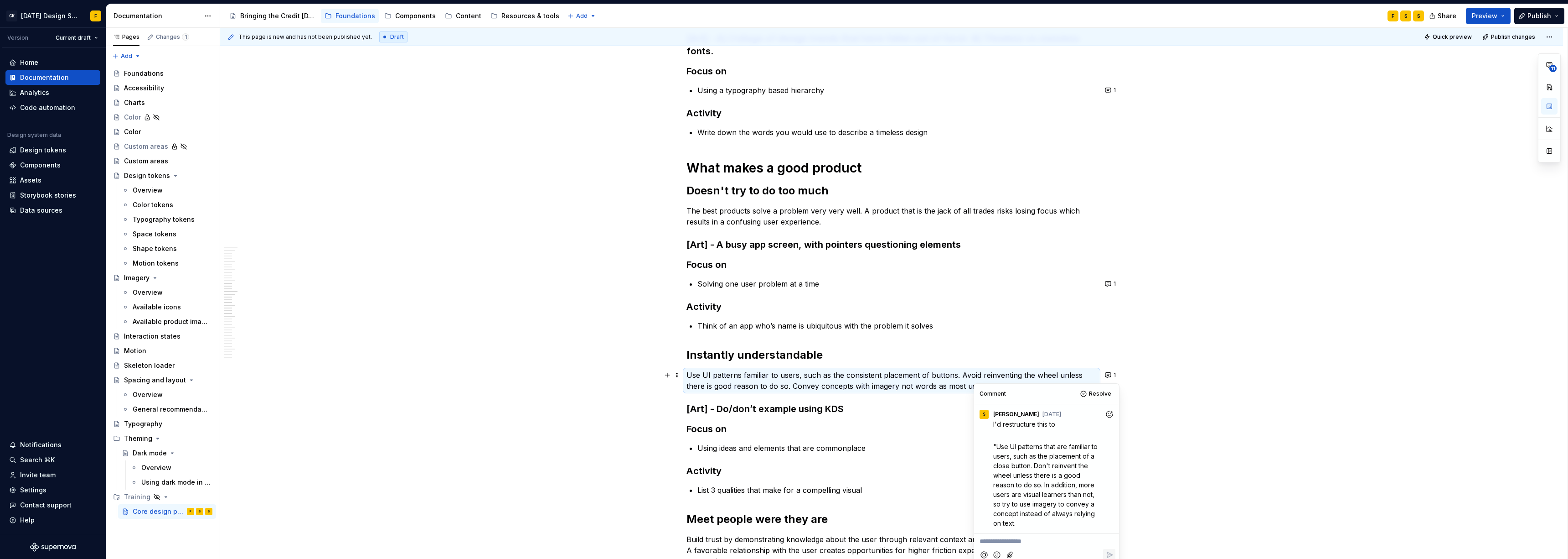
click at [699, 382] on p "**********" at bounding box center [1046, 541] width 134 height 10
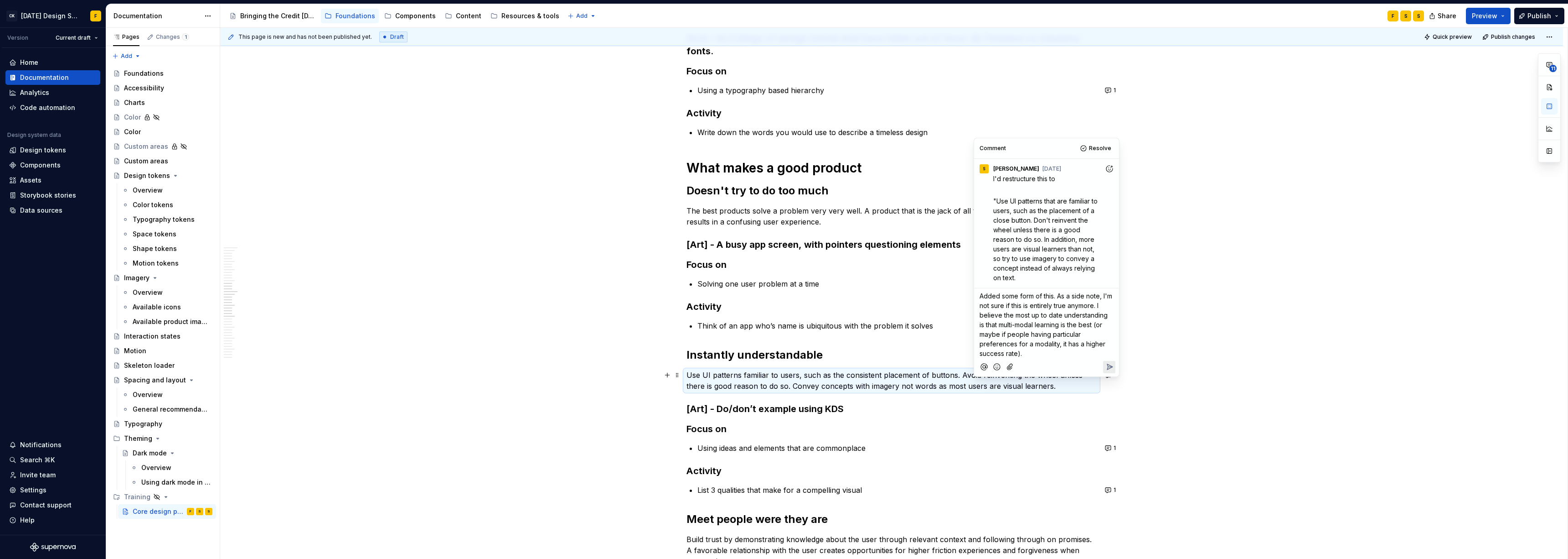
click at [699, 292] on span "Added some form of this. As a side note, I'm not sure if this is entirely true …" at bounding box center [1047, 324] width 135 height 65
click at [699, 362] on icon "Reply" at bounding box center [1109, 367] width 9 height 9
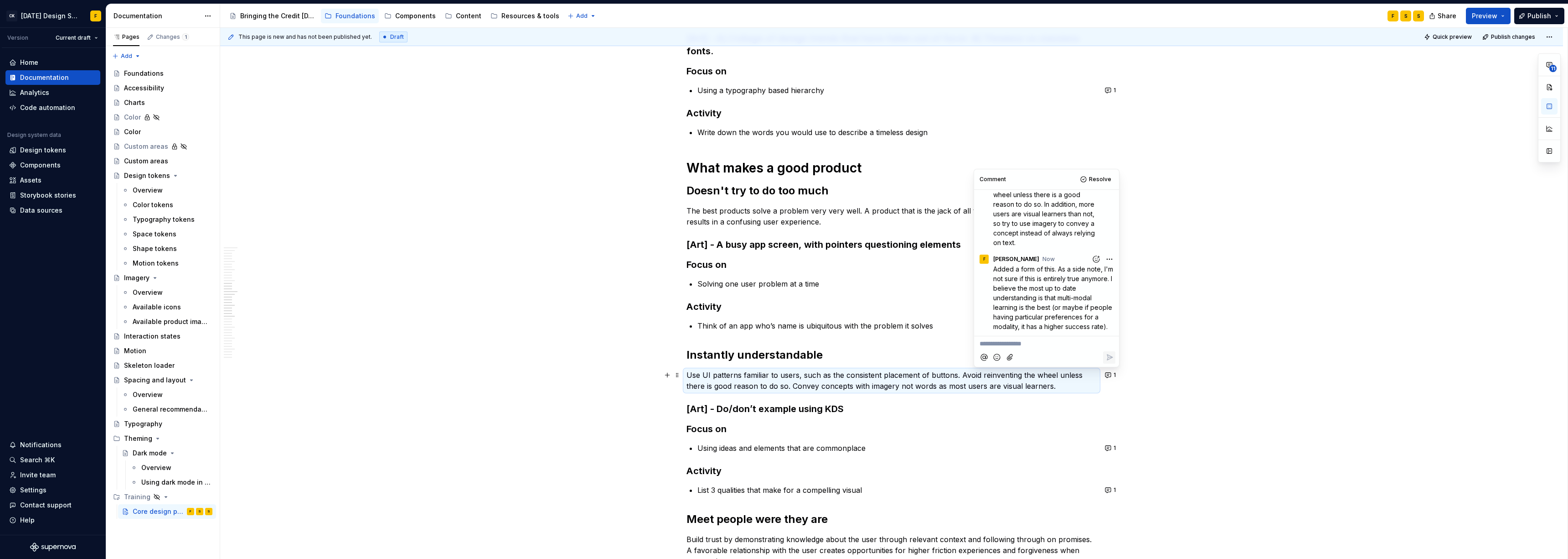
click at [699, 252] on html "CK [DATE] Design System F Version Current draft Home Documentation Analytics Co…" at bounding box center [784, 280] width 1568 height 559
click at [699, 267] on span "Edit comment" at bounding box center [1075, 266] width 43 height 9
type textarea "*"
click at [699, 309] on span "Added a form of this. As a side note, I'm not sure if this is entirely true any…" at bounding box center [1049, 292] width 111 height 75
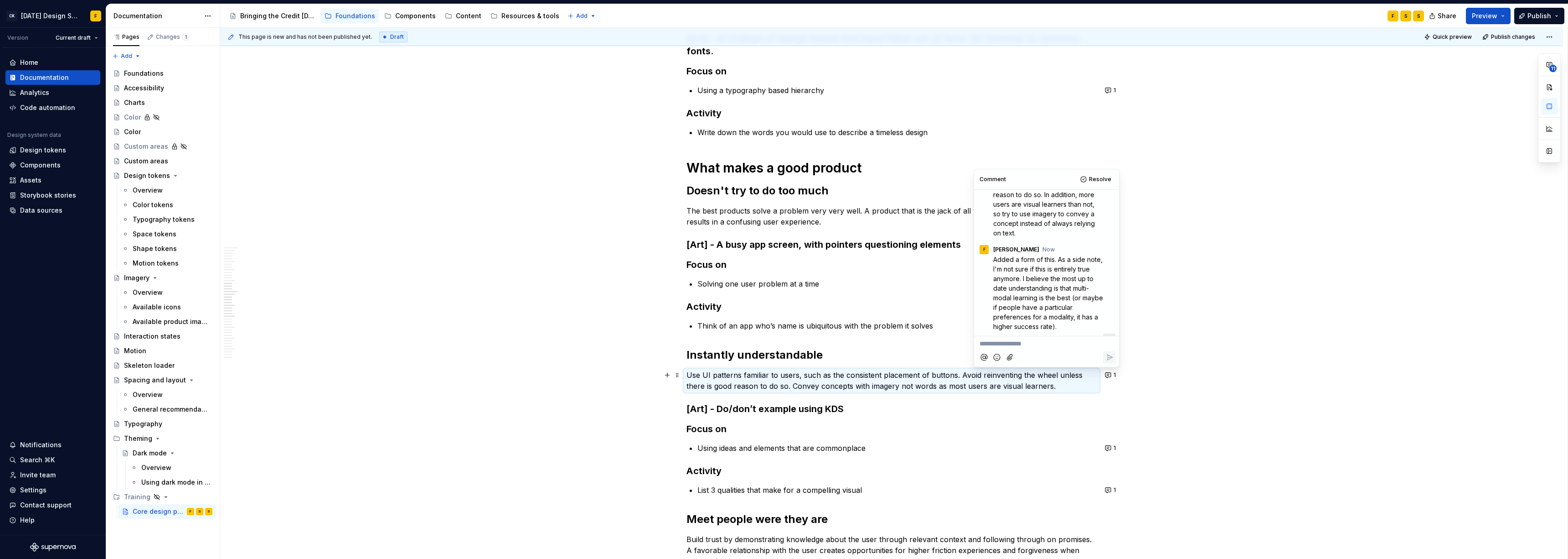
click at [699, 317] on span "Added a form of this. As a side note, I'm not sure if this is entirely true any…" at bounding box center [1049, 292] width 111 height 75
click at [699, 326] on span "Added a form of this. As a side note, I'm not sure if this is entirely true any…" at bounding box center [1049, 292] width 111 height 75
click at [699, 328] on span "Added a form of this. As a side note, I'm not sure if this is entirely true any…" at bounding box center [1049, 292] width 111 height 75
click at [699, 318] on icon "Save" at bounding box center [1109, 321] width 9 height 9
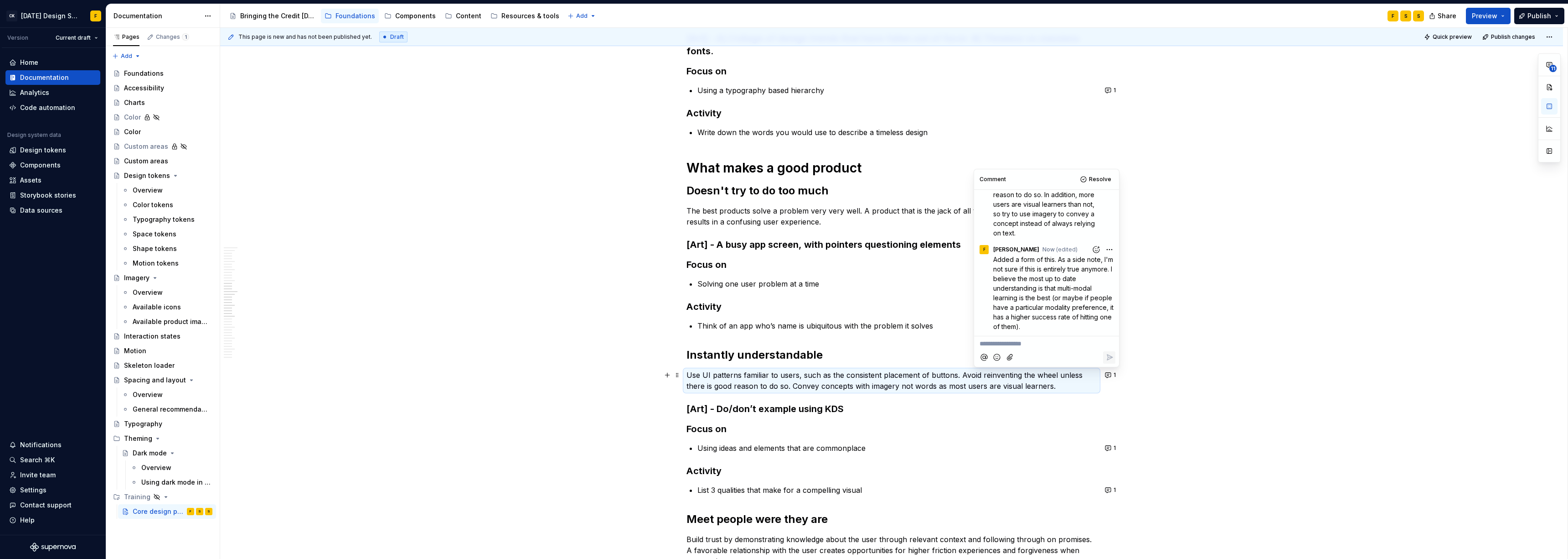
scroll to position [76, 0]
click at [699, 178] on button "Resolve" at bounding box center [1096, 179] width 38 height 13
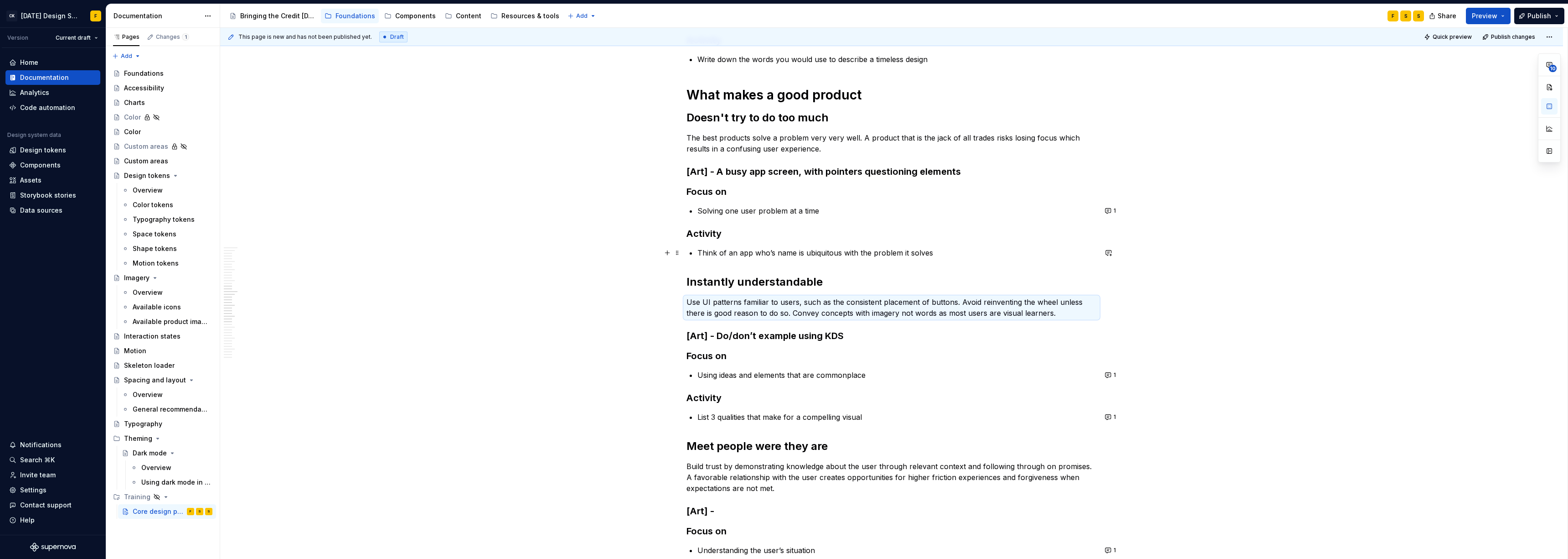
scroll to position [1093, 0]
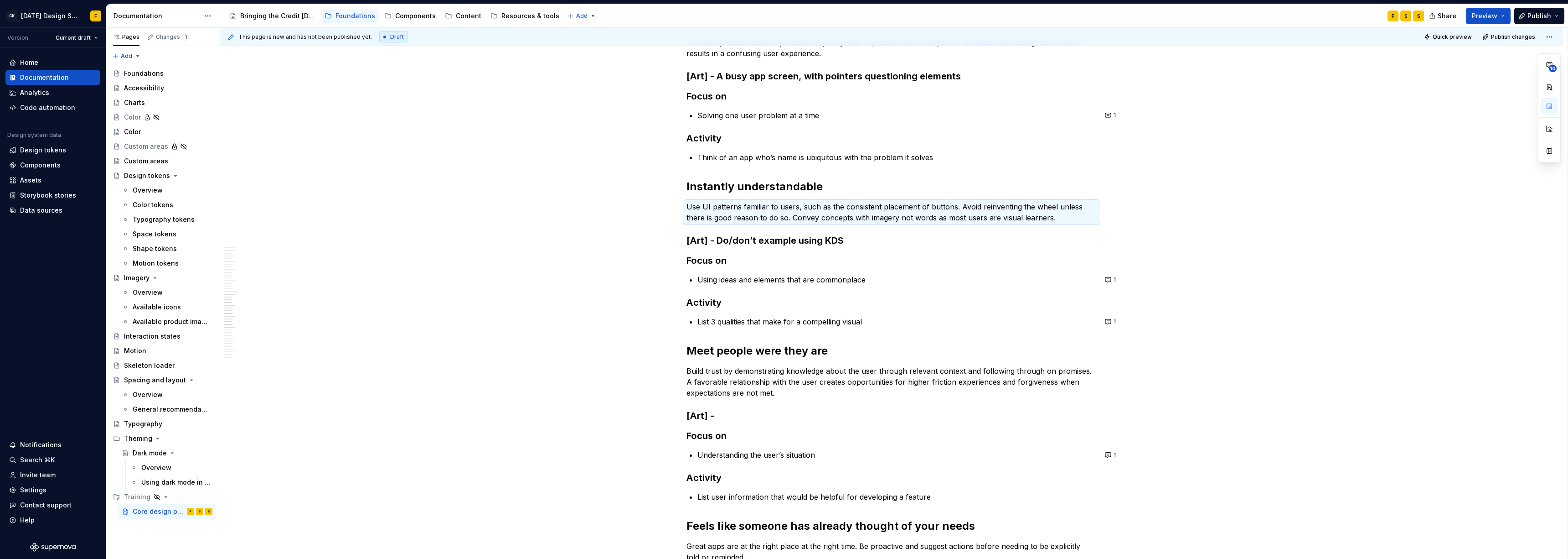
click at [699, 328] on div "What is good design Design is in the details Great design is often the result o…" at bounding box center [892, 40] width 410 height 1910
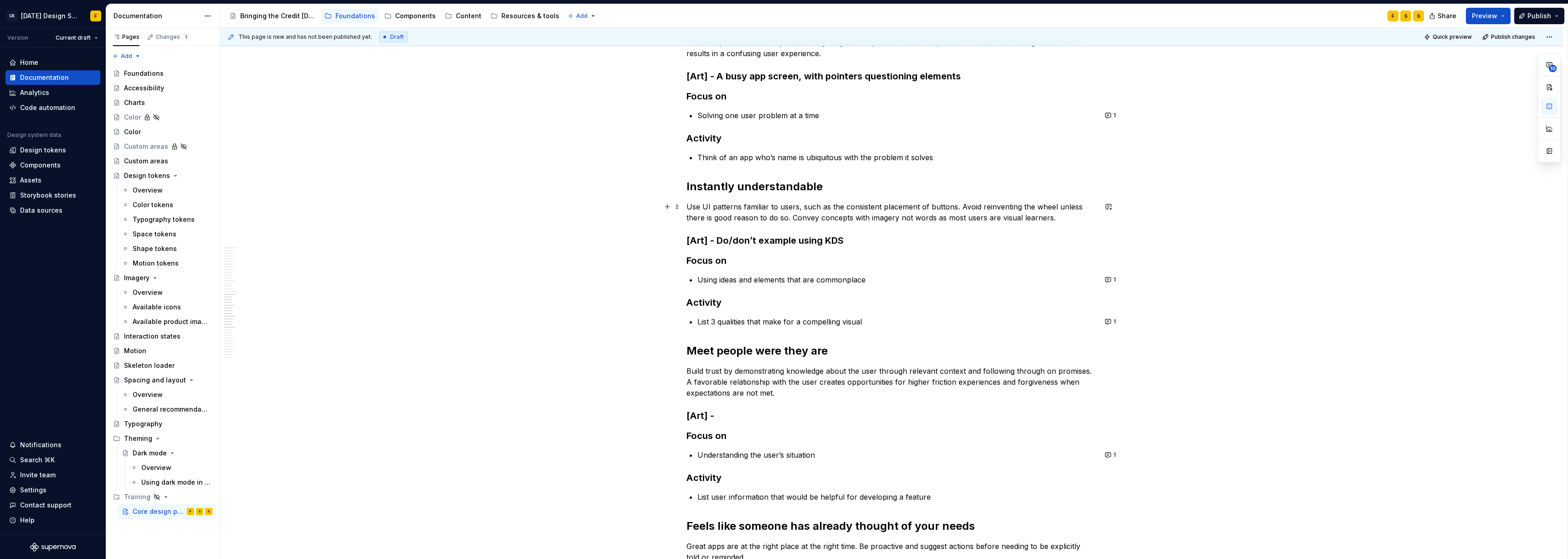
click at [699, 217] on p "Use UI patterns familiar to users, such as the consistent placement of buttons.…" at bounding box center [892, 212] width 410 height 22
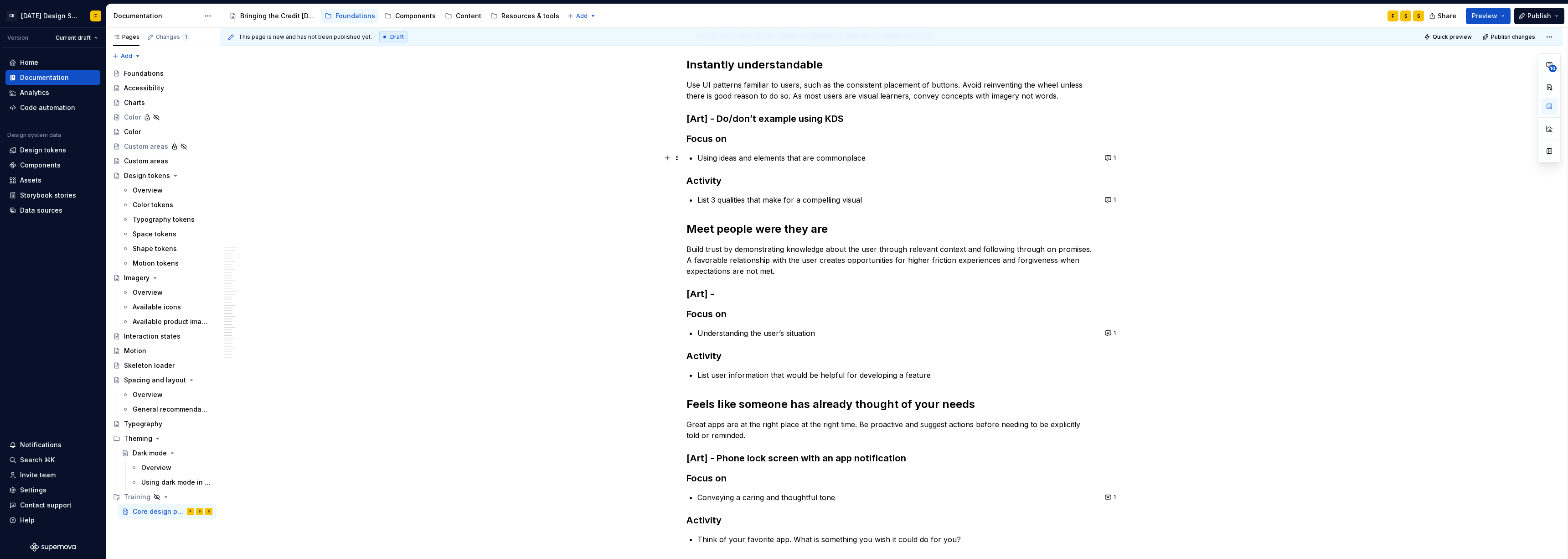
scroll to position [1226, 0]
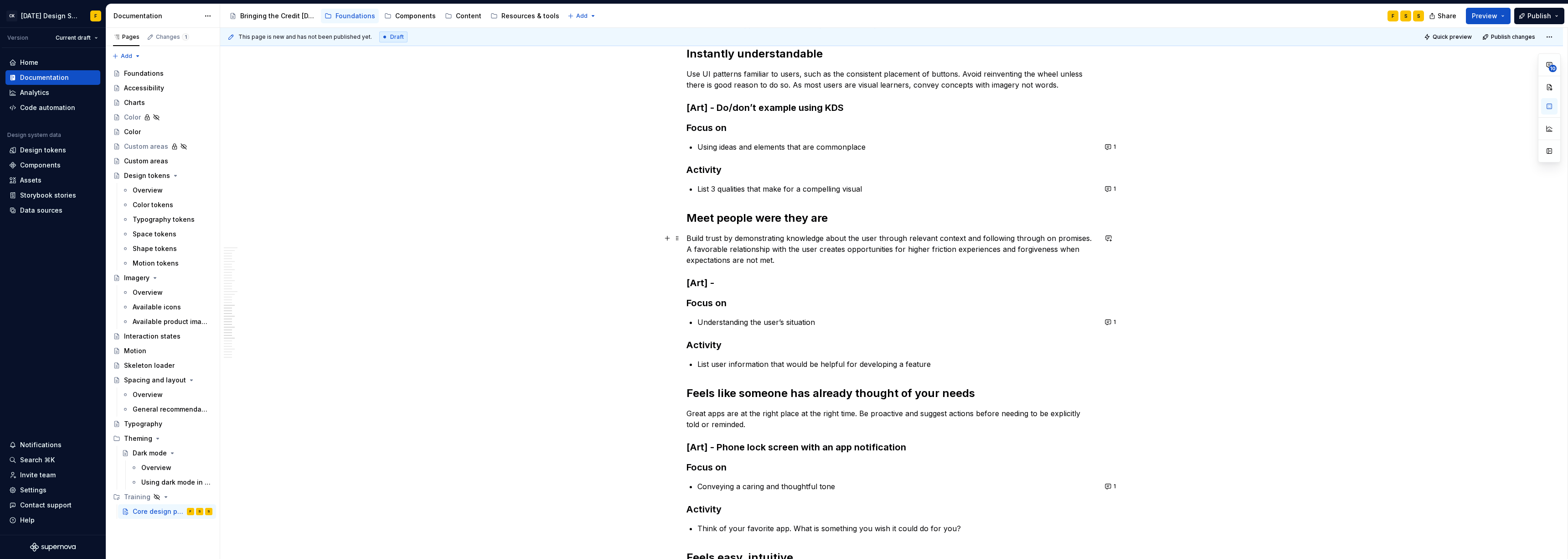
click at [699, 260] on p "Build trust by demonstrating knowledge about the user through relevant context …" at bounding box center [892, 249] width 410 height 33
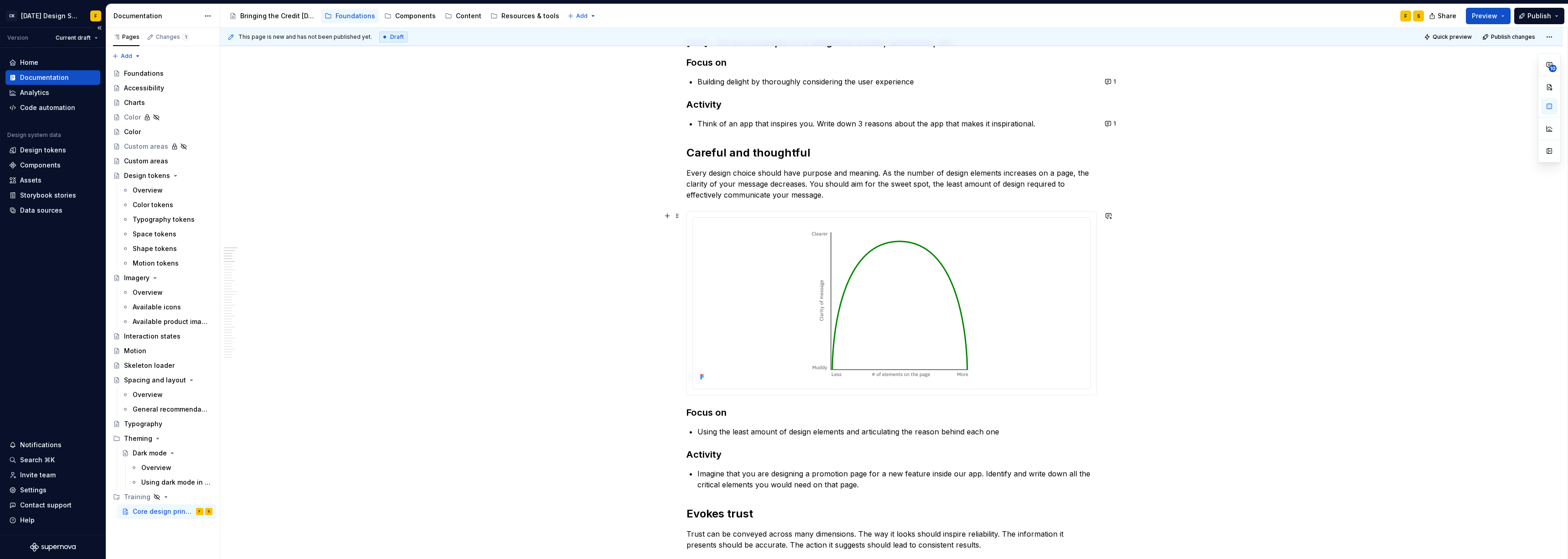
scroll to position [0, 0]
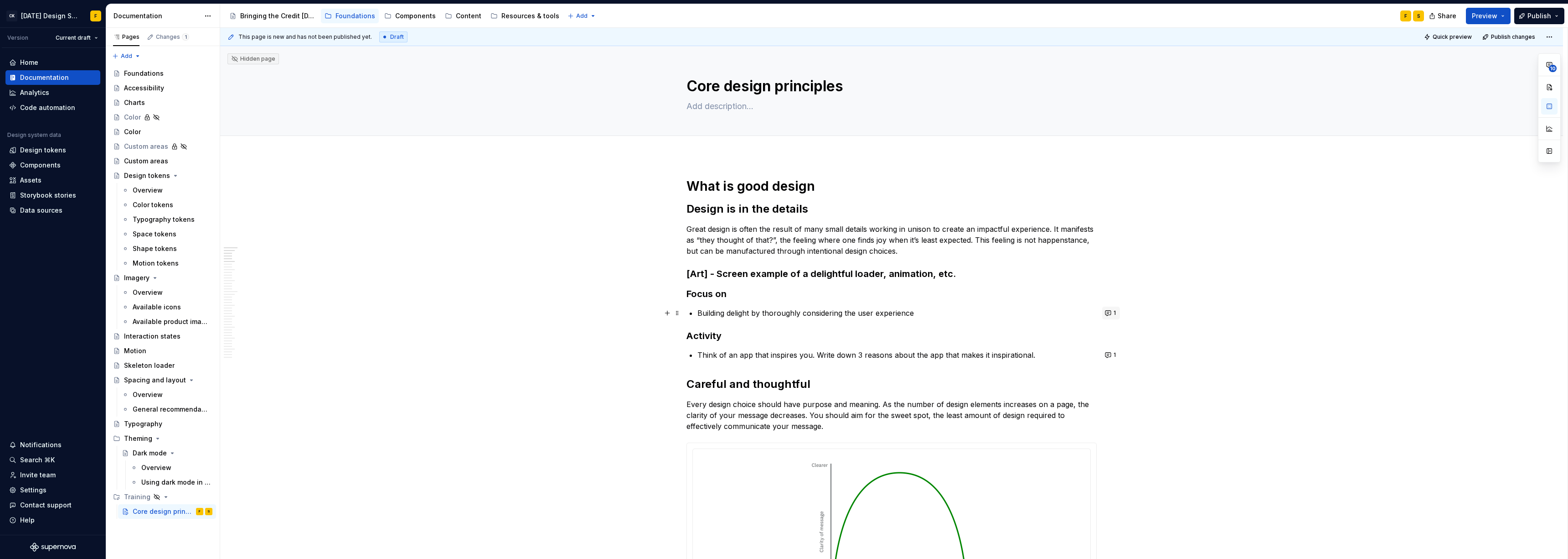
click at [699, 314] on button "1" at bounding box center [1111, 313] width 18 height 13
click at [699, 312] on p "Building delight by thoroughly considering the user experience" at bounding box center [897, 313] width 399 height 11
click at [699, 314] on p "Building delight by thoroughly considering the user experience" at bounding box center [897, 313] width 399 height 11
click at [699, 312] on button "1" at bounding box center [1111, 313] width 18 height 13
click at [699, 314] on p "Building delight by giving attention thoroughly considering the user experience" at bounding box center [897, 313] width 399 height 11
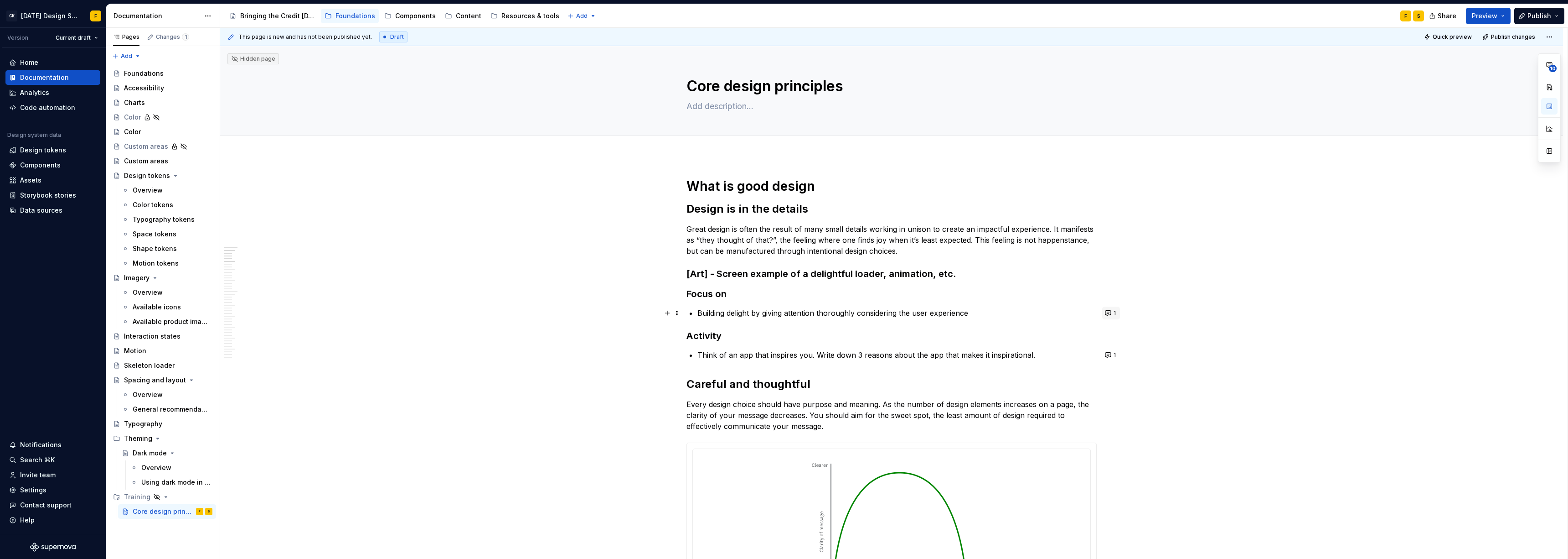
click at [699, 313] on button "1" at bounding box center [1111, 313] width 18 height 13
click at [699, 314] on p "Building delight by giving attention thoroughly considering the user experience" at bounding box center [897, 313] width 399 height 11
click at [699, 315] on button "1" at bounding box center [1111, 313] width 18 height 13
click at [699, 313] on p "Building delight by giving attention thoroughly considering the user experience" at bounding box center [897, 313] width 399 height 11
click at [699, 317] on button "1" at bounding box center [1111, 313] width 18 height 13
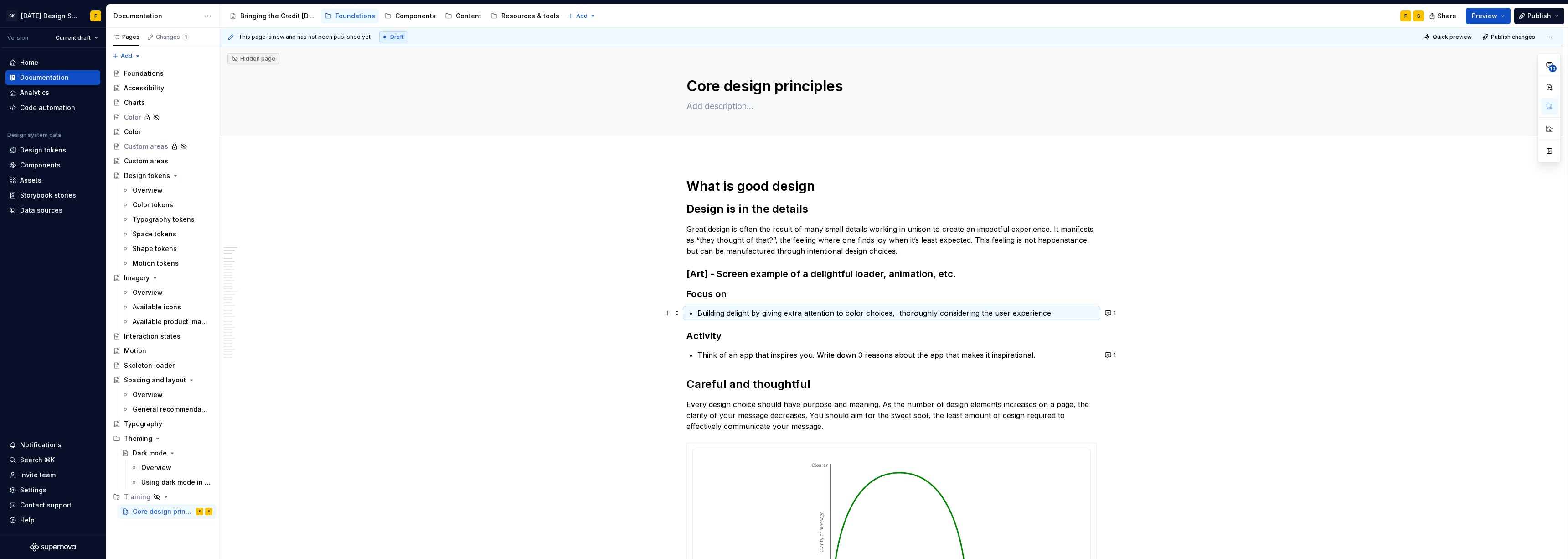
click at [699, 313] on p "Building delight by giving extra attention to color choices, thoroughly conside…" at bounding box center [897, 313] width 399 height 11
click at [699, 315] on p "Building delight by giving extra attention to color choices, thoroughly conside…" at bounding box center [897, 313] width 399 height 11
click at [699, 314] on p "Building delight by giving extra attention to color choices, thoroughly conside…" at bounding box center [897, 313] width 399 height 11
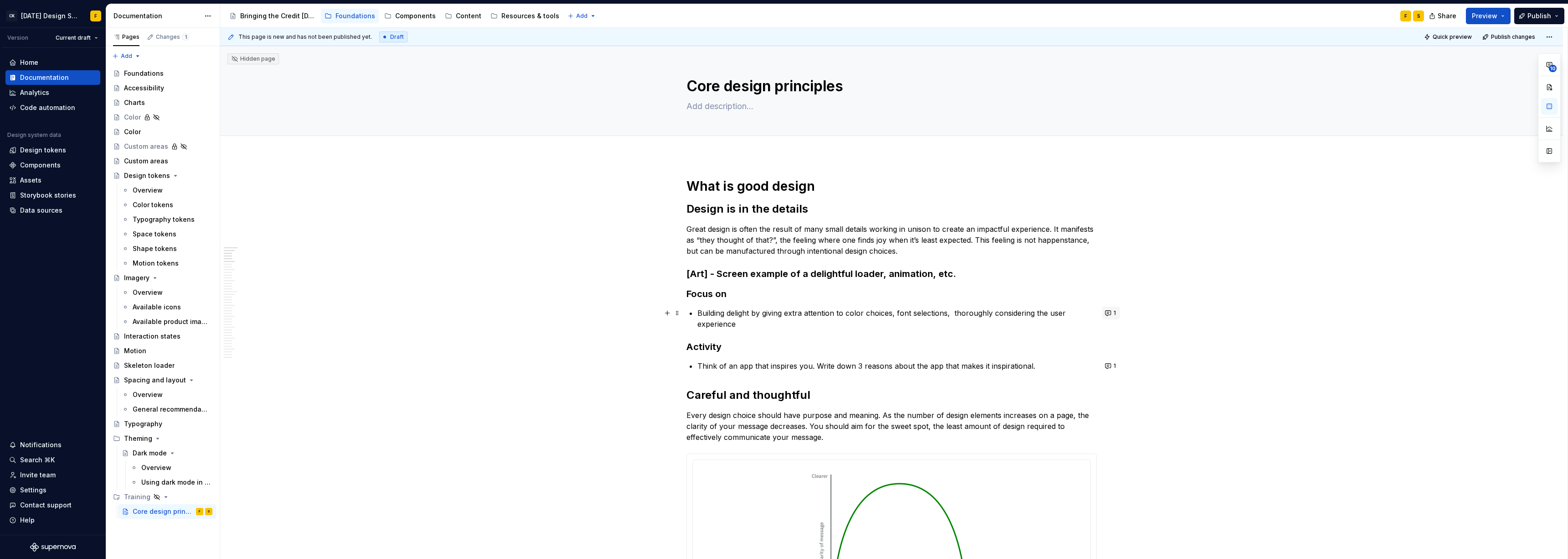
click at [699, 313] on button "1" at bounding box center [1111, 313] width 18 height 13
click at [699, 312] on p "Building delight by giving extra attention to color choices, font selections, t…" at bounding box center [897, 319] width 399 height 22
click at [699, 312] on p "Building delight by giving extra attention to color choices, font selections, t…" at bounding box center [897, 319] width 399 height 22
click at [699, 313] on p "Building delight by giving extra attention to color choices, font selections, t…" at bounding box center [897, 319] width 399 height 22
click at [699, 313] on button "1" at bounding box center [1111, 313] width 18 height 13
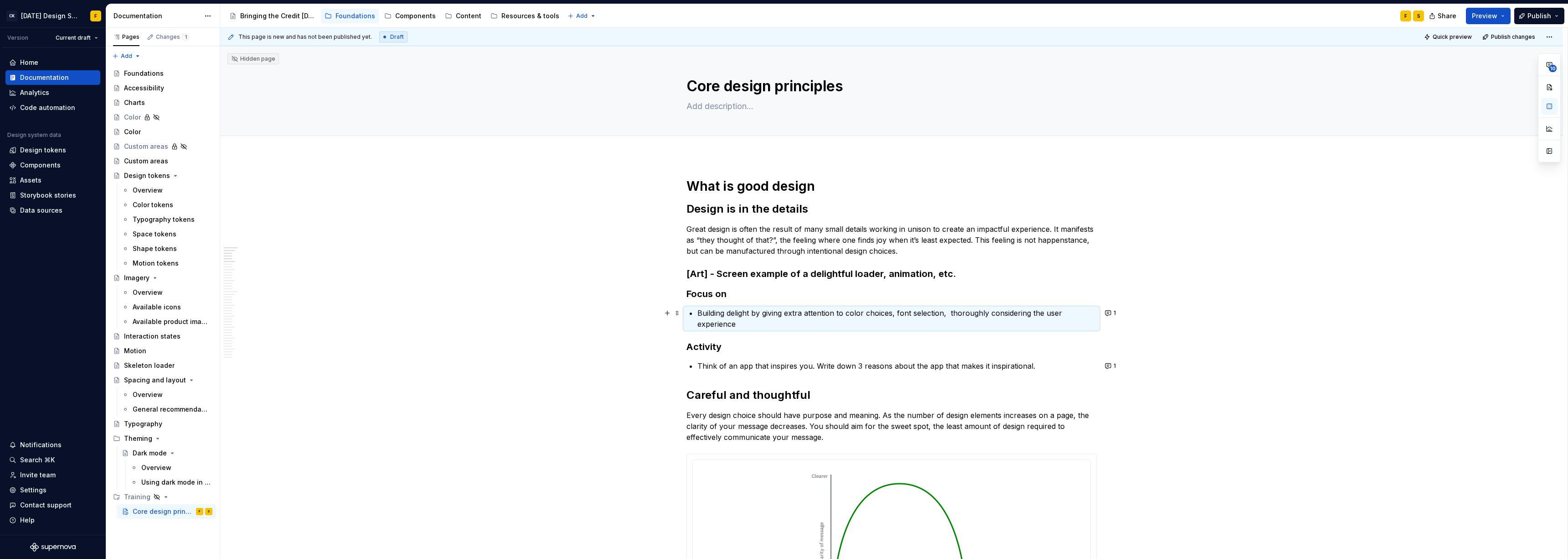
click at [699, 310] on p "Building delight by giving extra attention to color choices, font selection, th…" at bounding box center [897, 319] width 399 height 22
click at [699, 314] on p "Building delight by giving extra attention to color choices, font selection, th…" at bounding box center [897, 319] width 399 height 22
click at [699, 312] on p "Building delight by giving extra attention to color choices, font selection, th…" at bounding box center [897, 319] width 399 height 22
click at [699, 314] on p "Building delight by giving extra attention to color choices, font selection, th…" at bounding box center [897, 319] width 399 height 22
click at [699, 313] on p "Building delight by giving extra attention to color choices, font selection, th…" at bounding box center [897, 319] width 399 height 22
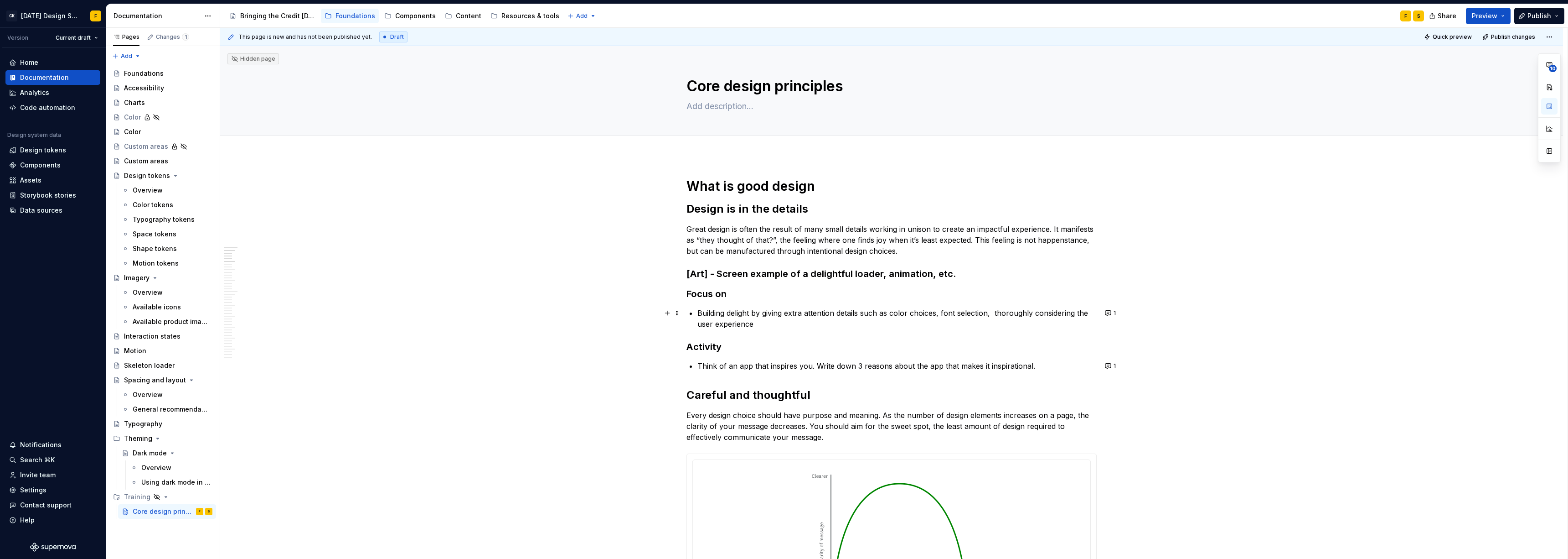
click at [699, 312] on p "Building delight by giving extra attention details such as color choices, font …" at bounding box center [897, 319] width 399 height 22
click at [699, 322] on p "Building delight by giving extra attention details such as color choices, font …" at bounding box center [897, 319] width 399 height 22
drag, startPoint x: 755, startPoint y: 324, endPoint x: 739, endPoint y: 324, distance: 16.0
click at [699, 324] on p "Building delight by giving extra attention details such as color choices, font …" at bounding box center [897, 319] width 399 height 22
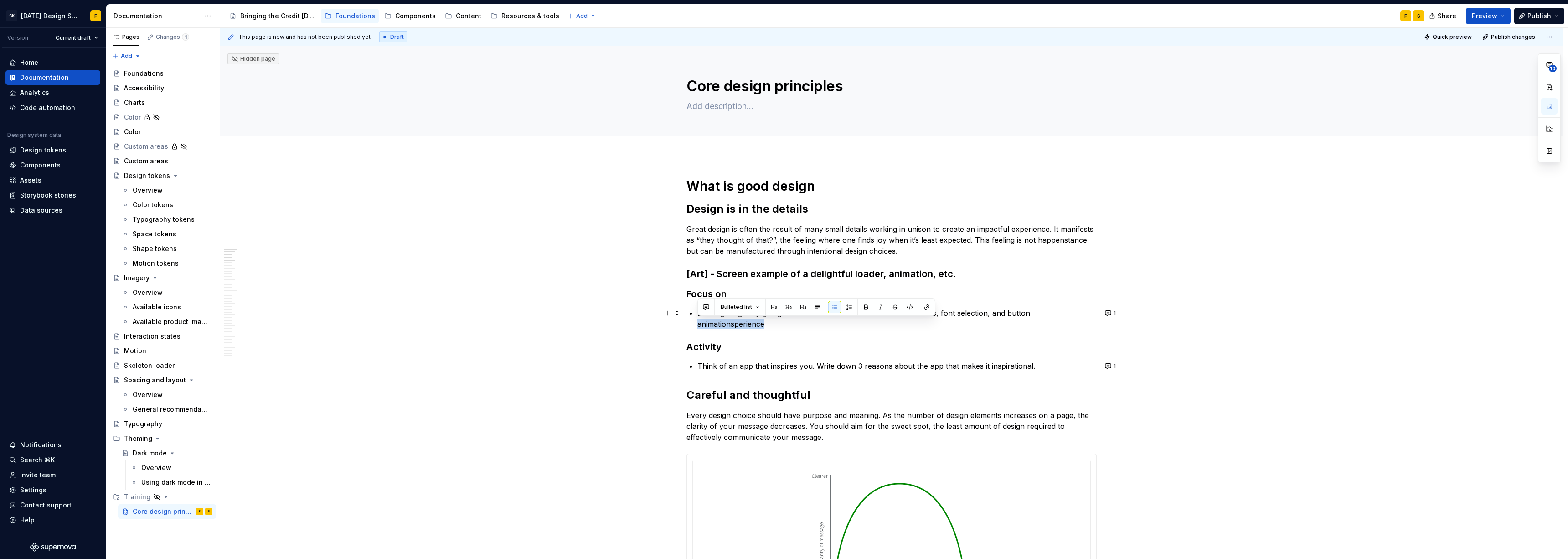
click at [699, 324] on p "Building delight by giving extra attention details such as color choices, font …" at bounding box center [897, 319] width 399 height 22
drag, startPoint x: 734, startPoint y: 324, endPoint x: 769, endPoint y: 324, distance: 35.0
click at [699, 324] on p "Building delight by giving extra attention details such as color choices, font …" at bounding box center [897, 319] width 399 height 22
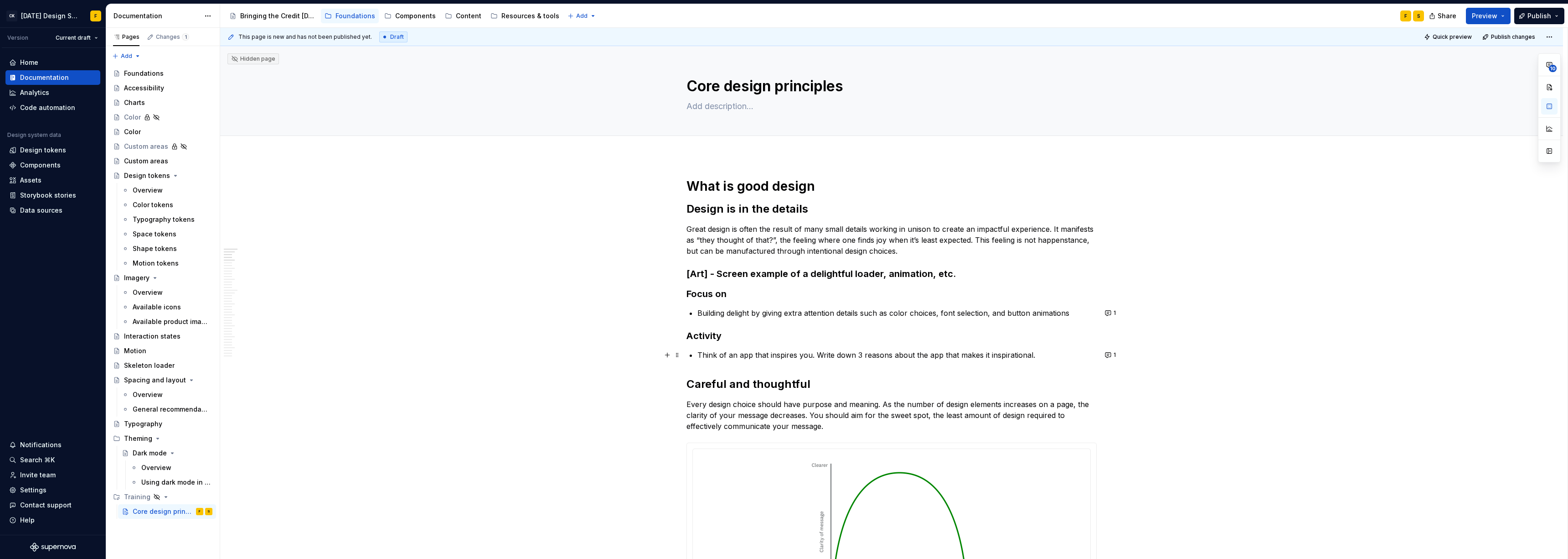
click at [699, 358] on p "Think of an app that inspires you. Write down 3 reasons about the app that make…" at bounding box center [897, 355] width 399 height 11
click at [699, 313] on p "Building delight by giving extra attention details such as color choices, font …" at bounding box center [897, 313] width 399 height 11
click at [699, 312] on button "1" at bounding box center [1111, 313] width 18 height 13
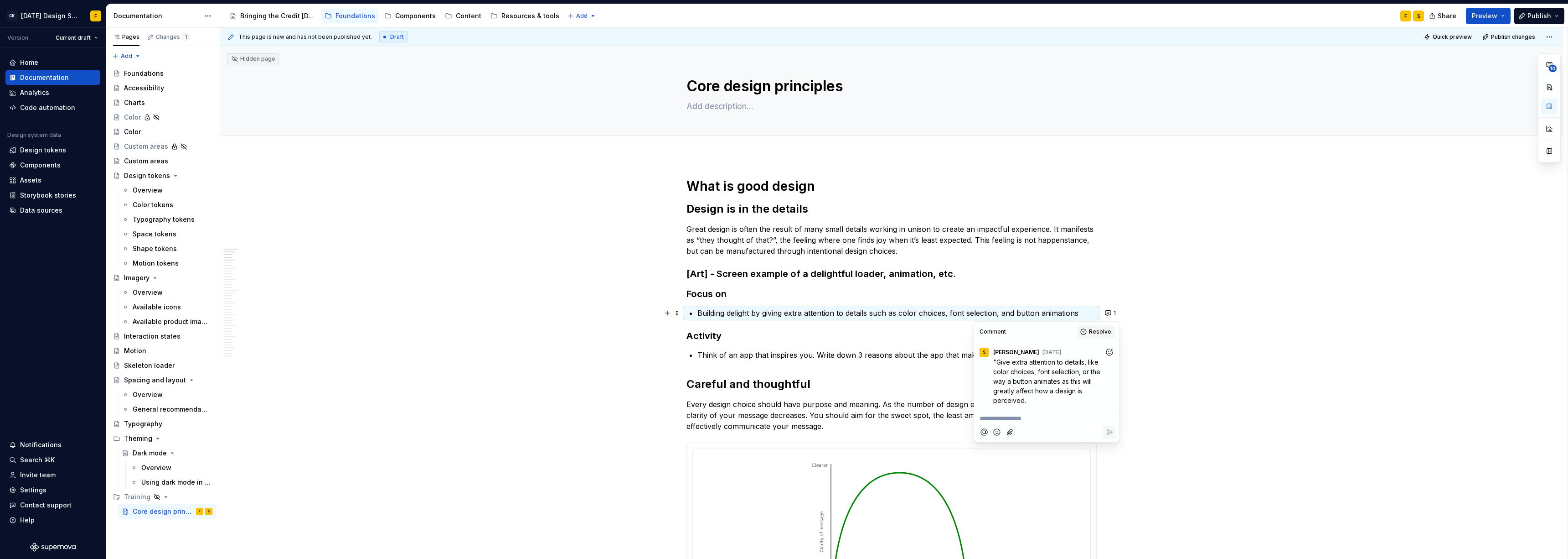
click at [699, 332] on button "Resolve" at bounding box center [1096, 331] width 38 height 13
click at [699, 358] on p "Think of an app that inspires you. Write down 3 reasons about the app that make…" at bounding box center [897, 355] width 399 height 11
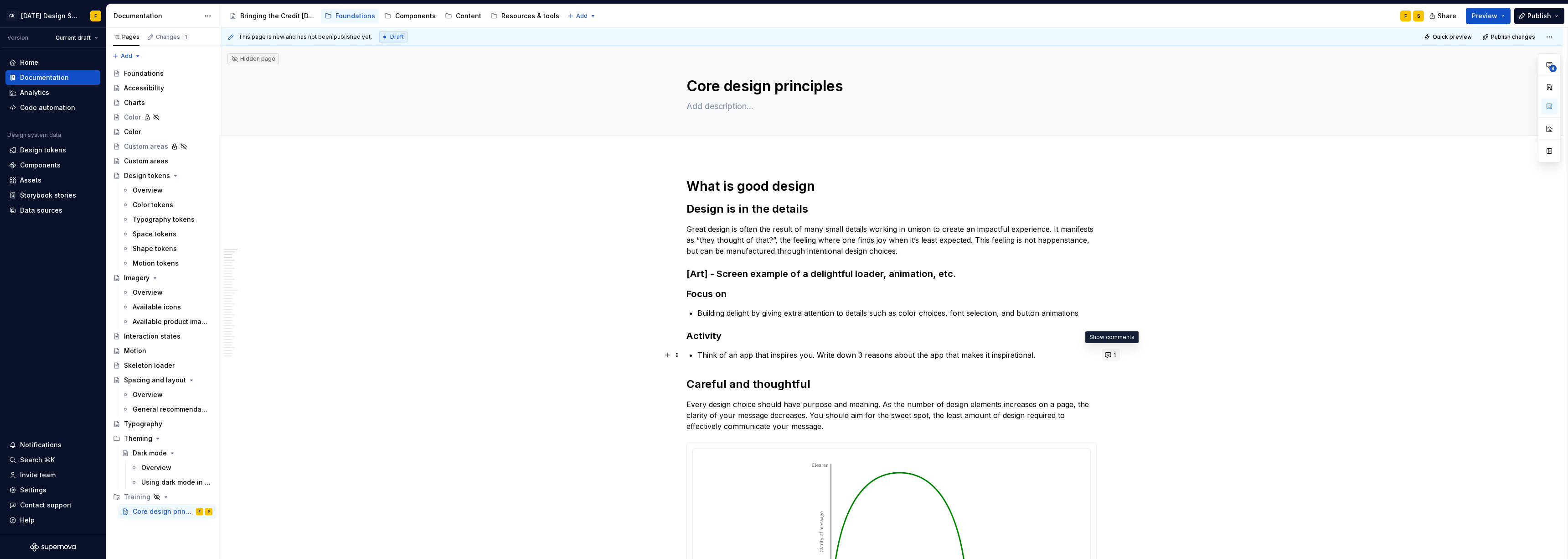
click at [699, 355] on button "1" at bounding box center [1111, 355] width 18 height 13
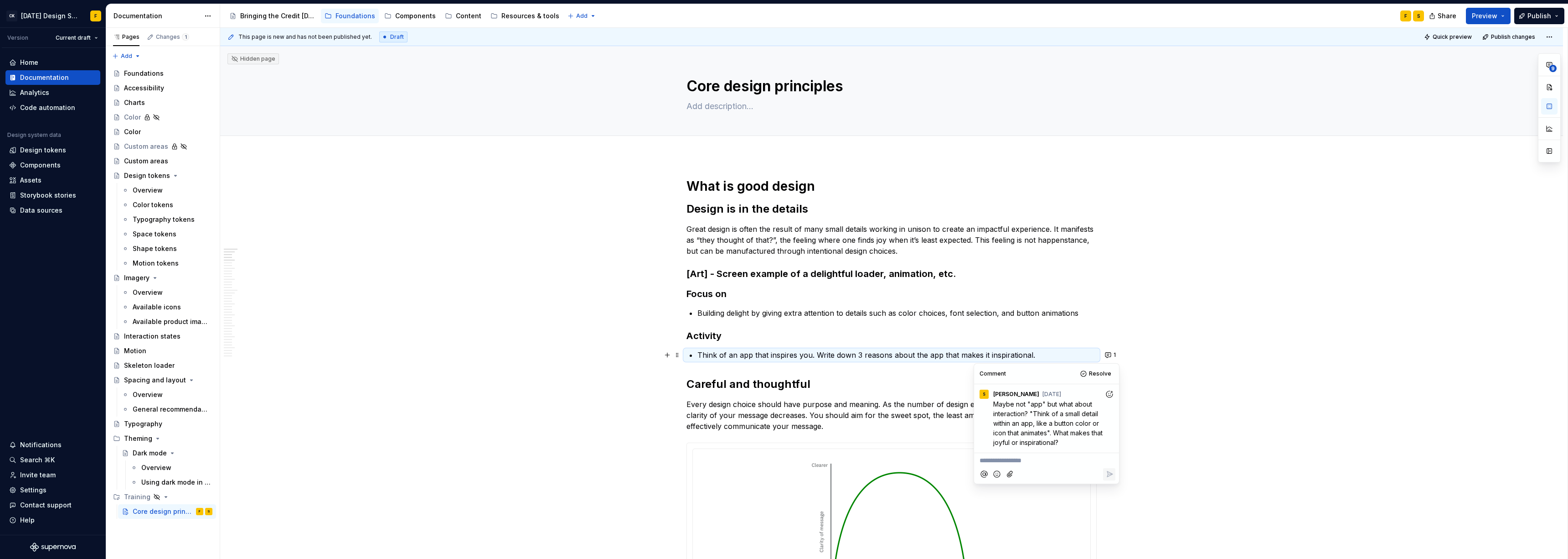
click at [699, 356] on p "Think of an app that inspires you. Write down 3 reasons about the app that make…" at bounding box center [897, 355] width 399 height 11
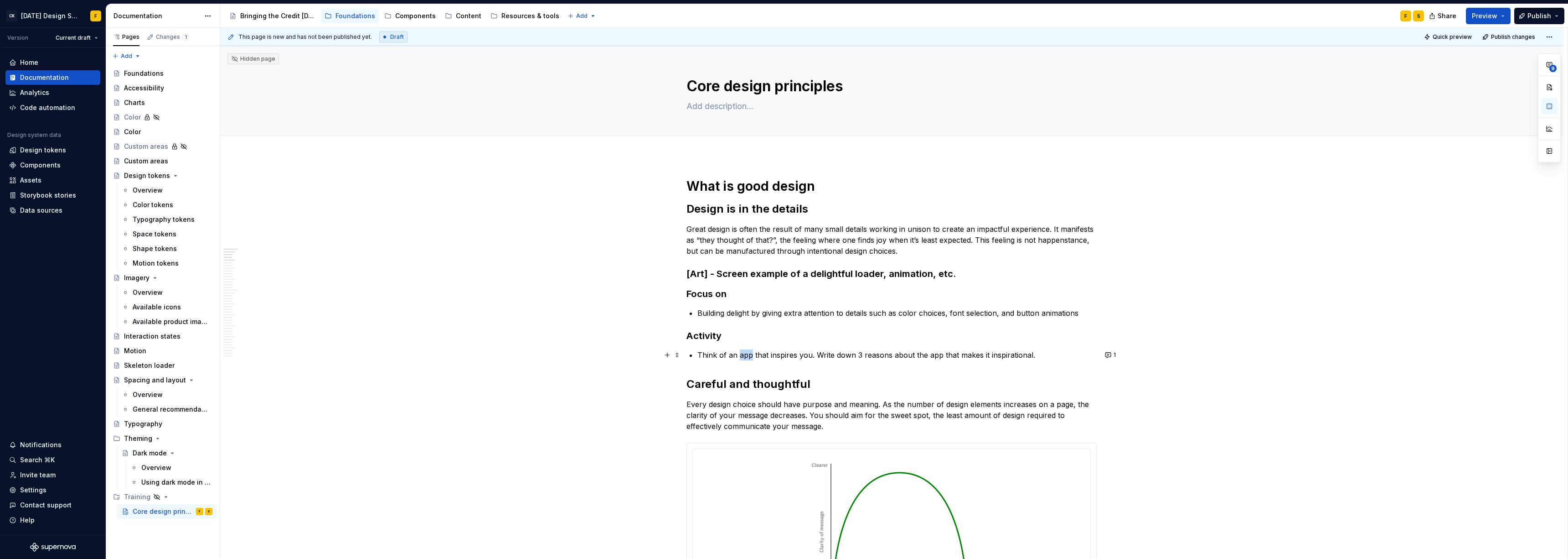
click at [699, 356] on p "Think of an app that inspires you. Write down 3 reasons about the app that make…" at bounding box center [897, 355] width 399 height 11
click at [699, 353] on button "1" at bounding box center [1111, 355] width 18 height 13
click at [699, 358] on p "Think of an app that inspires you. Write down 3 reasons about the app that make…" at bounding box center [897, 355] width 399 height 11
click at [699, 356] on p "Think of an app that inspires you. Write down 3 reasons about the app that make…" at bounding box center [897, 355] width 399 height 11
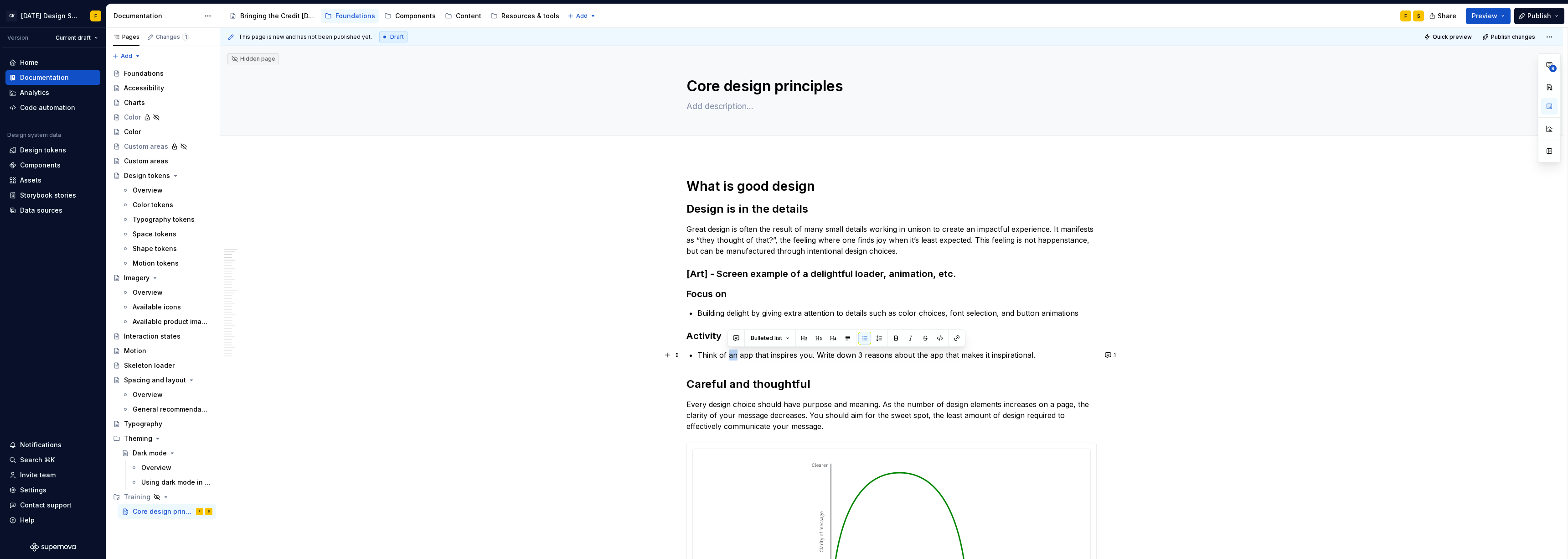
click at [699, 356] on p "Think of an app that inspires you. Write down 3 reasons about the app that make…" at bounding box center [897, 355] width 399 height 11
click at [699, 355] on p "Think of an app that inspires you. Write down 3 reasons about the app that make…" at bounding box center [897, 355] width 399 height 11
click at [699, 356] on button "1" at bounding box center [1111, 355] width 18 height 13
click at [699, 355] on p "Think of an app detail that inspires you. Write down 3 reasons about the app th…" at bounding box center [897, 355] width 399 height 11
click at [699, 356] on button "1" at bounding box center [1111, 355] width 18 height 13
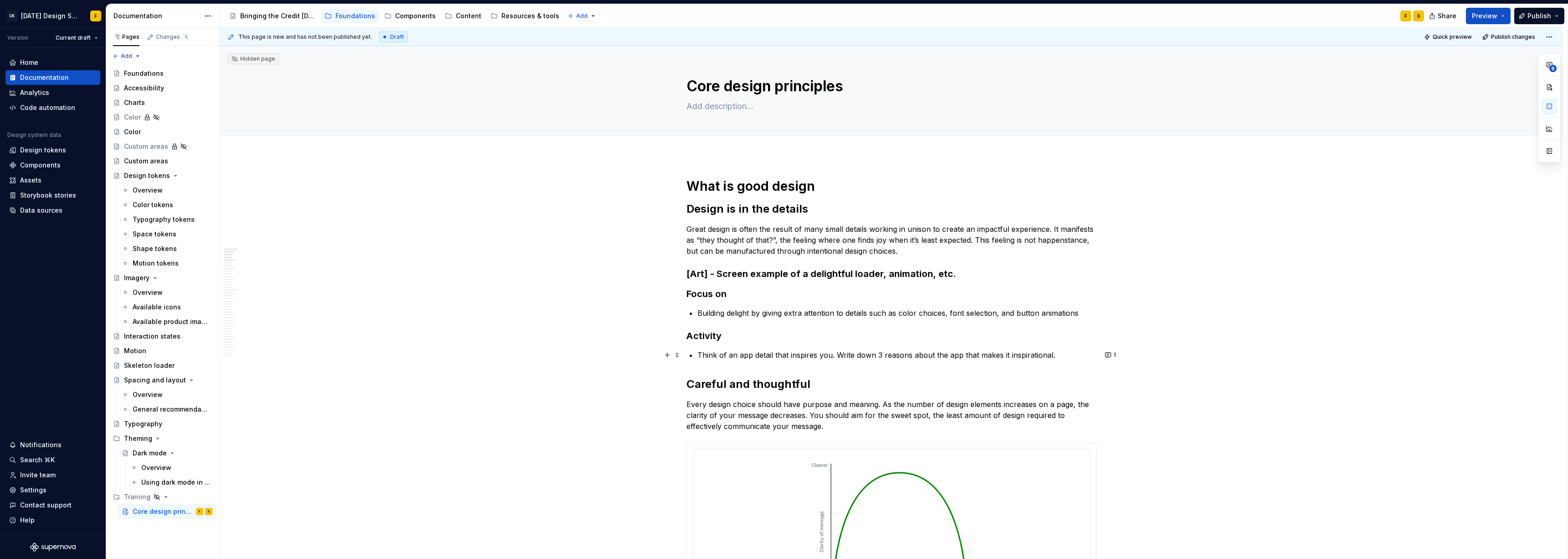
click at [699, 355] on p "Think of an app detail that inspires you. Write down 3 reasons about the app th…" at bounding box center [897, 355] width 399 height 11
drag, startPoint x: 837, startPoint y: 353, endPoint x: 986, endPoint y: 353, distance: 149.0
click at [699, 353] on p "Think of an app detail that inspires you. Write down 3 reasons about the app th…" at bounding box center [897, 355] width 399 height 11
click at [699, 355] on button "1" at bounding box center [1111, 355] width 18 height 13
click at [699, 355] on p "Think of an app detail that inspires you. Write down 3 reasons about the app th…" at bounding box center [897, 355] width 399 height 11
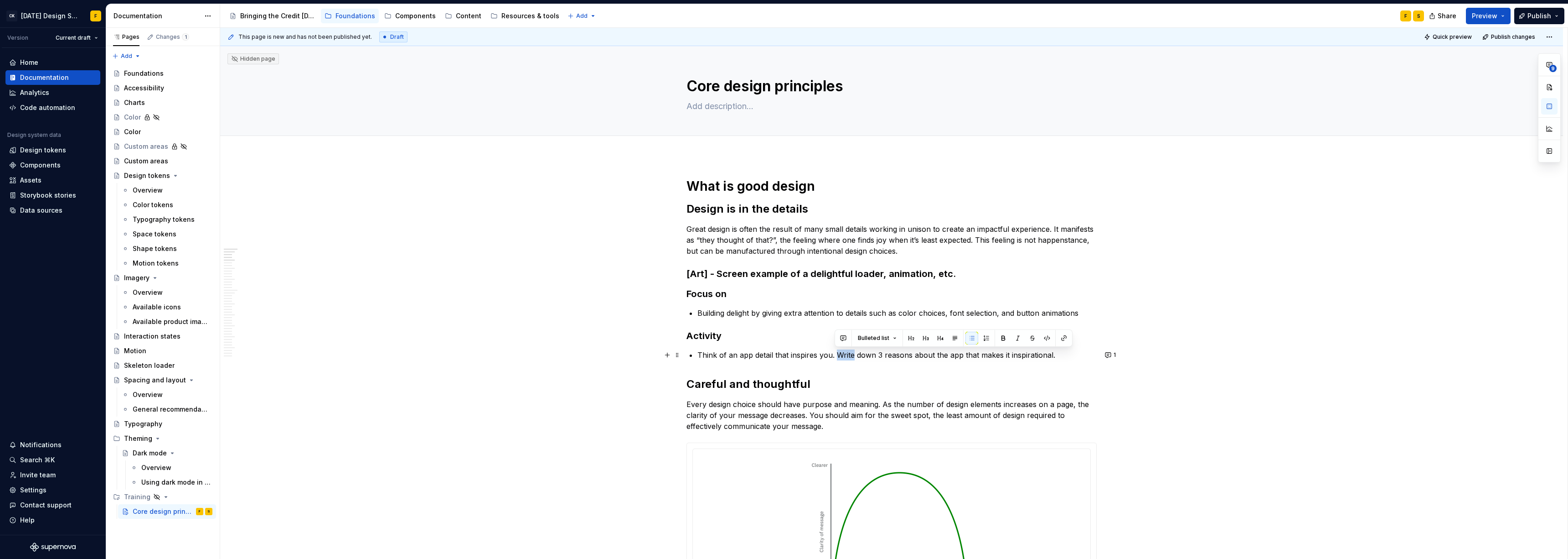
click at [699, 355] on p "Think of an app detail that inspires you. Write down 3 reasons about the app th…" at bounding box center [897, 355] width 399 height 11
click at [699, 356] on span "1" at bounding box center [1115, 355] width 3 height 7
click at [699, 355] on p "Think of an app detail that inspires you. What makes it down 3 reasons about th…" at bounding box center [897, 355] width 399 height 11
click at [699, 353] on p "Think of an app detail that inspires you. What makes it down 3 reasons about th…" at bounding box center [897, 355] width 399 height 11
click at [699, 355] on p "Think of an app detail that inspires you. What makes it down 3 reasons about th…" at bounding box center [897, 355] width 399 height 11
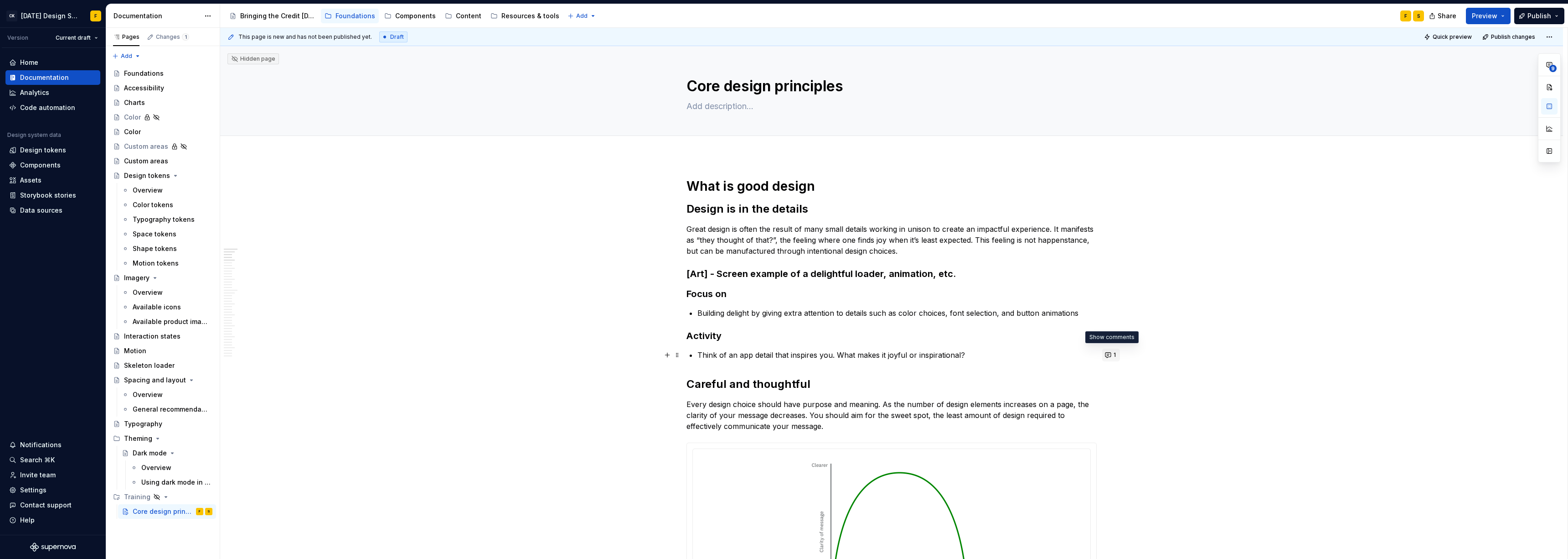
click at [699, 353] on button "1" at bounding box center [1111, 355] width 18 height 13
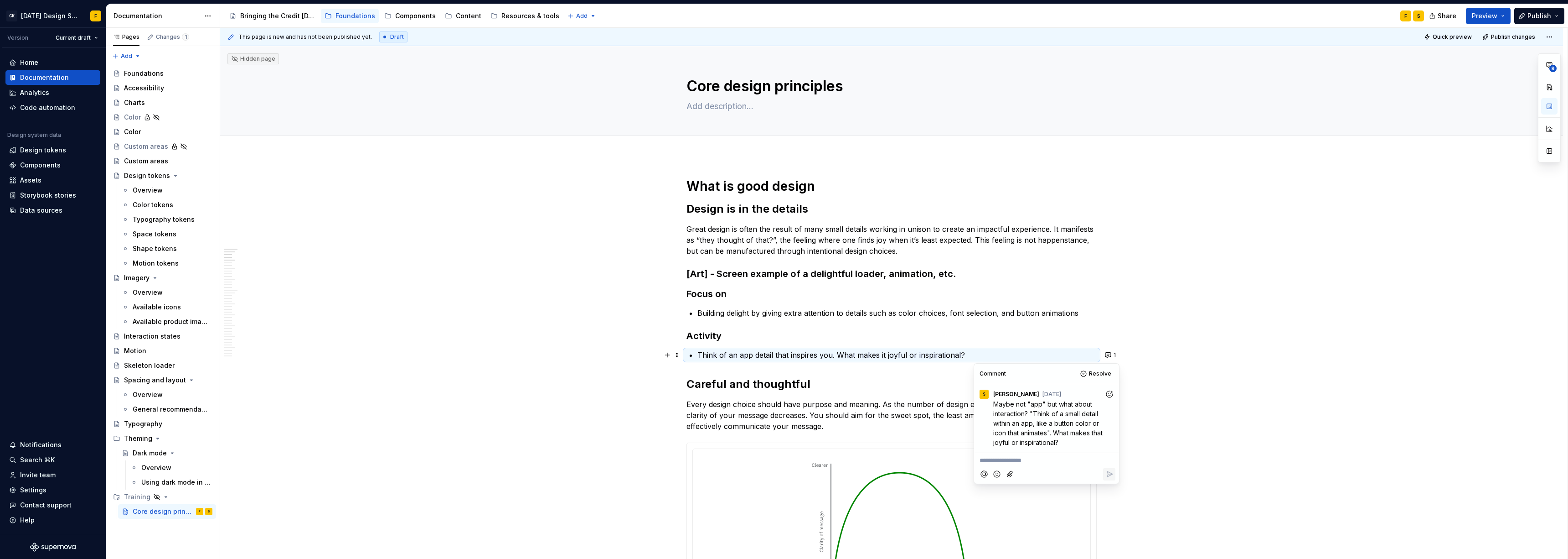
click at [699, 355] on p "Think of an app detail that inspires you. What makes it joyful or inspirational?" at bounding box center [897, 355] width 399 height 11
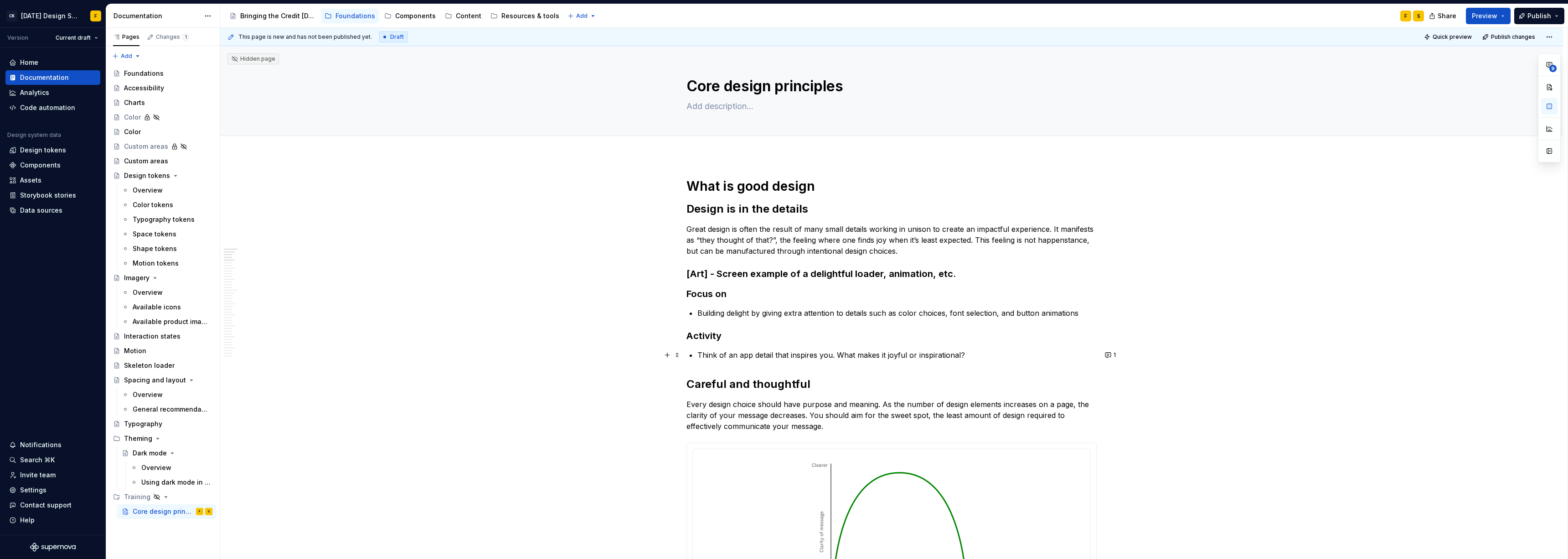
click at [699, 355] on p "Think of an app detail that inspires you. What makes it joyful or inspirational?" at bounding box center [897, 355] width 399 height 11
click at [699, 354] on button "1" at bounding box center [1111, 355] width 18 height 13
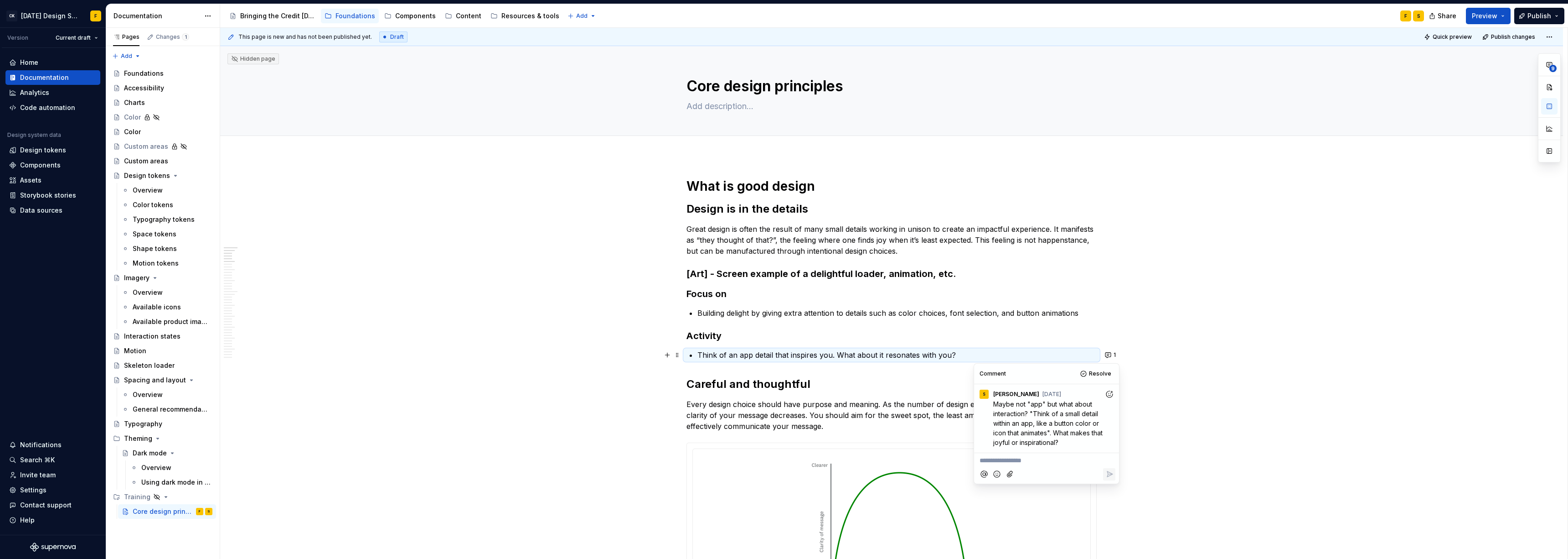
click at [699, 355] on p "Think of an app detail that inspires you. What about it resonates with you?" at bounding box center [897, 355] width 399 height 11
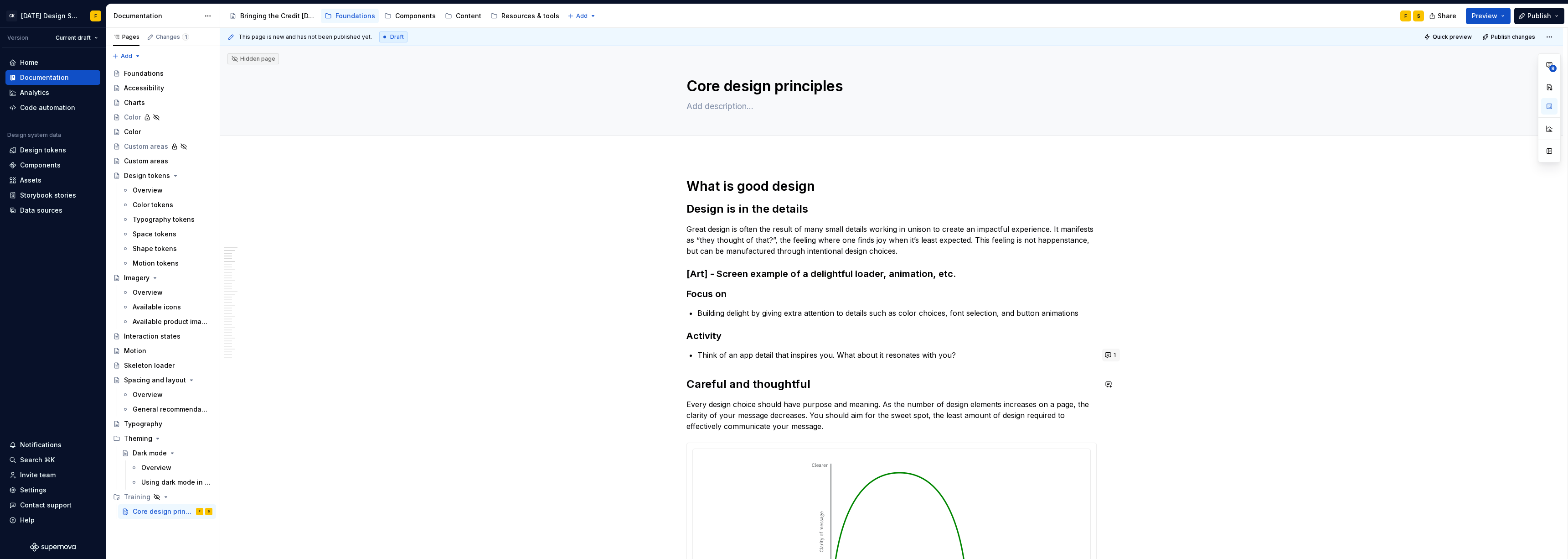
click at [699, 361] on button "1" at bounding box center [1111, 355] width 18 height 13
click at [699, 355] on p "Think of an app detail that inspires you. What about it resonates with you?" at bounding box center [897, 355] width 399 height 11
click at [699, 355] on p "Think of an app detail that inspires you. What about it resonates with you?" at bounding box center [897, 355] width 399 height 11
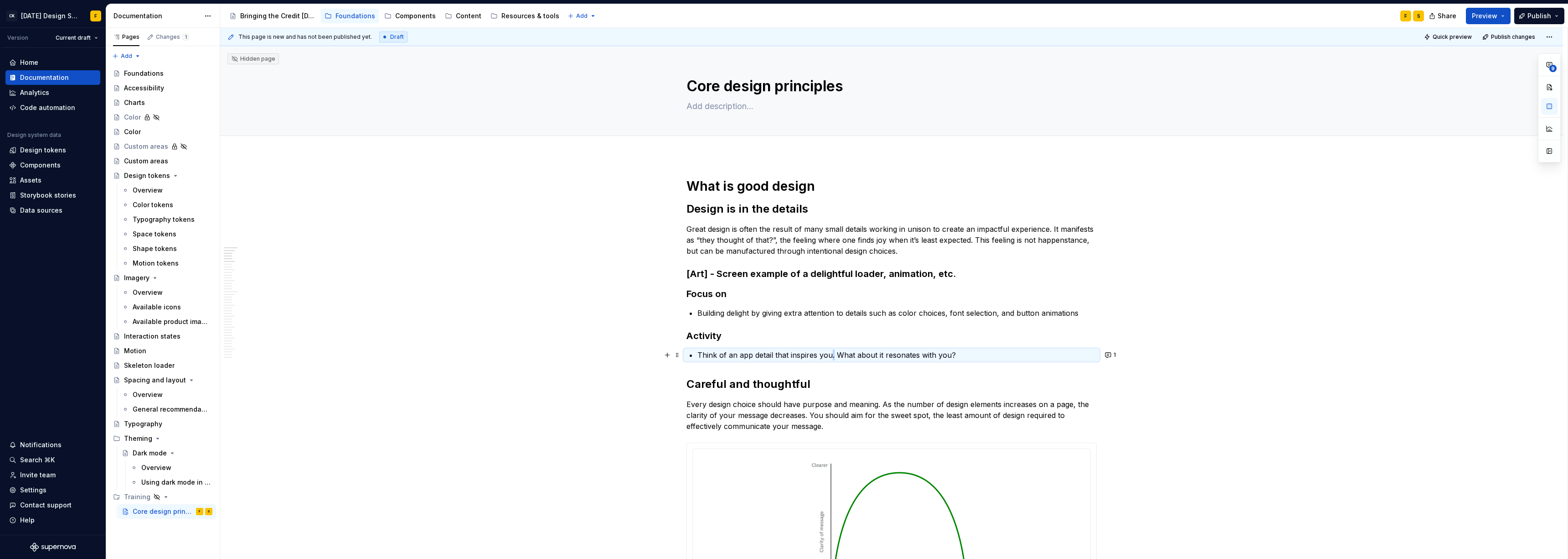
click at [699, 355] on p "Think of an app detail that inspires you. What about it resonates with you?" at bounding box center [897, 355] width 399 height 11
click at [699, 352] on button "1" at bounding box center [1111, 355] width 18 height 13
click at [699, 353] on p "Think of an app detail that inspires you, like a button color or way. What abou…" at bounding box center [897, 355] width 399 height 11
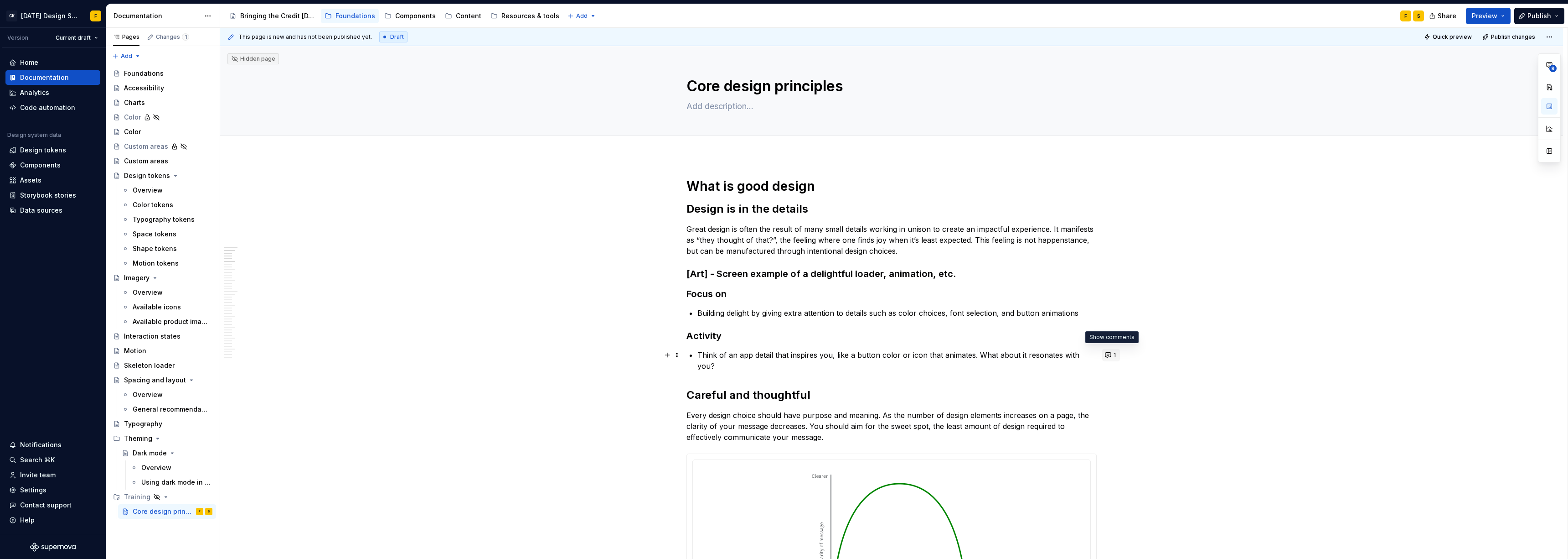
click at [699, 353] on button "1" at bounding box center [1111, 355] width 18 height 13
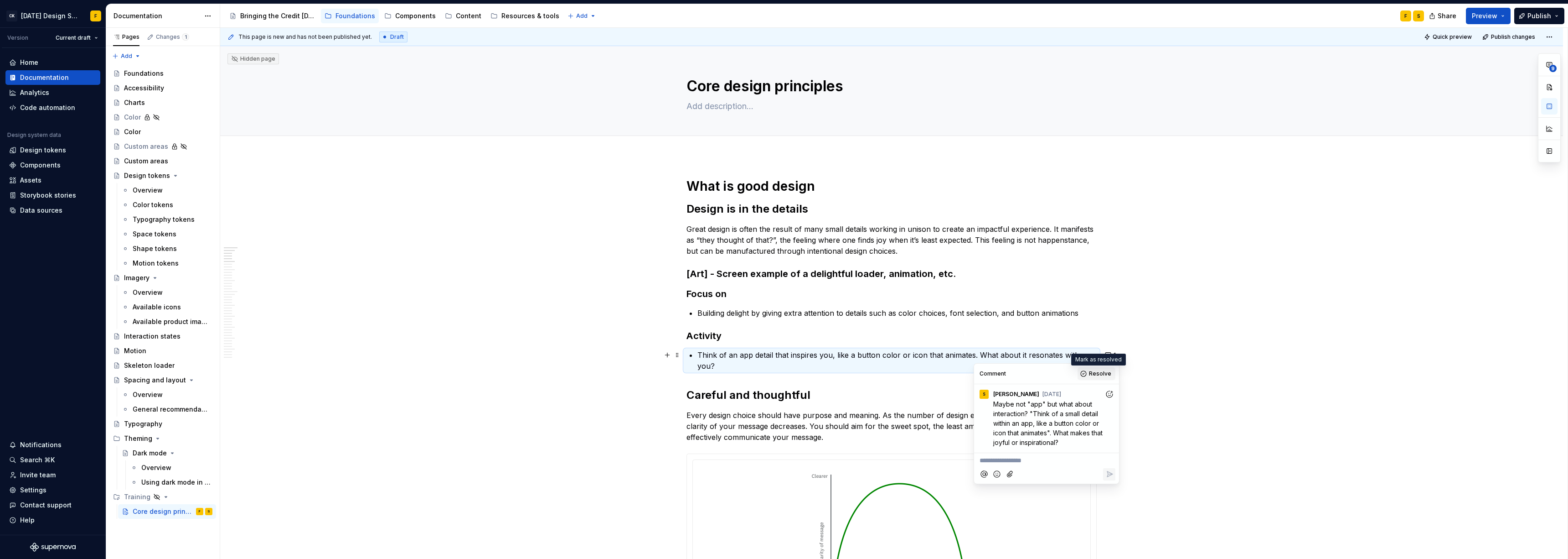
click at [699, 371] on span "Resolve" at bounding box center [1100, 373] width 22 height 7
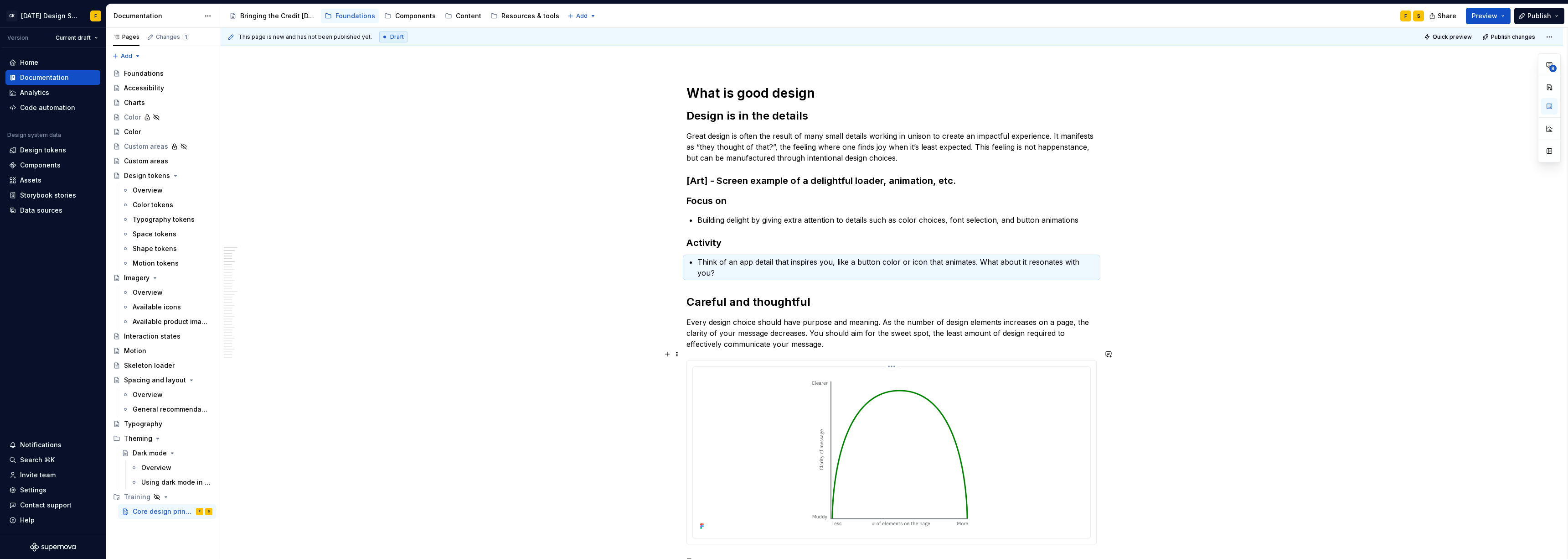
scroll to position [127, 0]
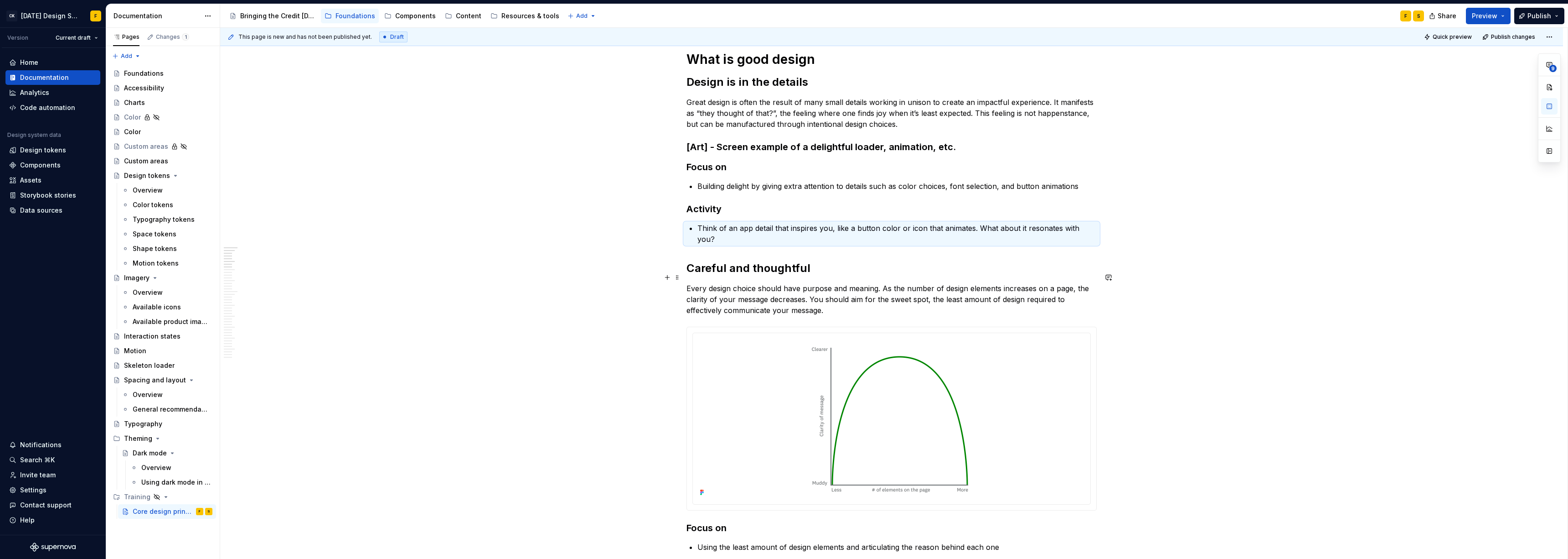
click at [699, 284] on p "Every design choice should have purpose and meaning. As the number of design el…" at bounding box center [892, 299] width 410 height 33
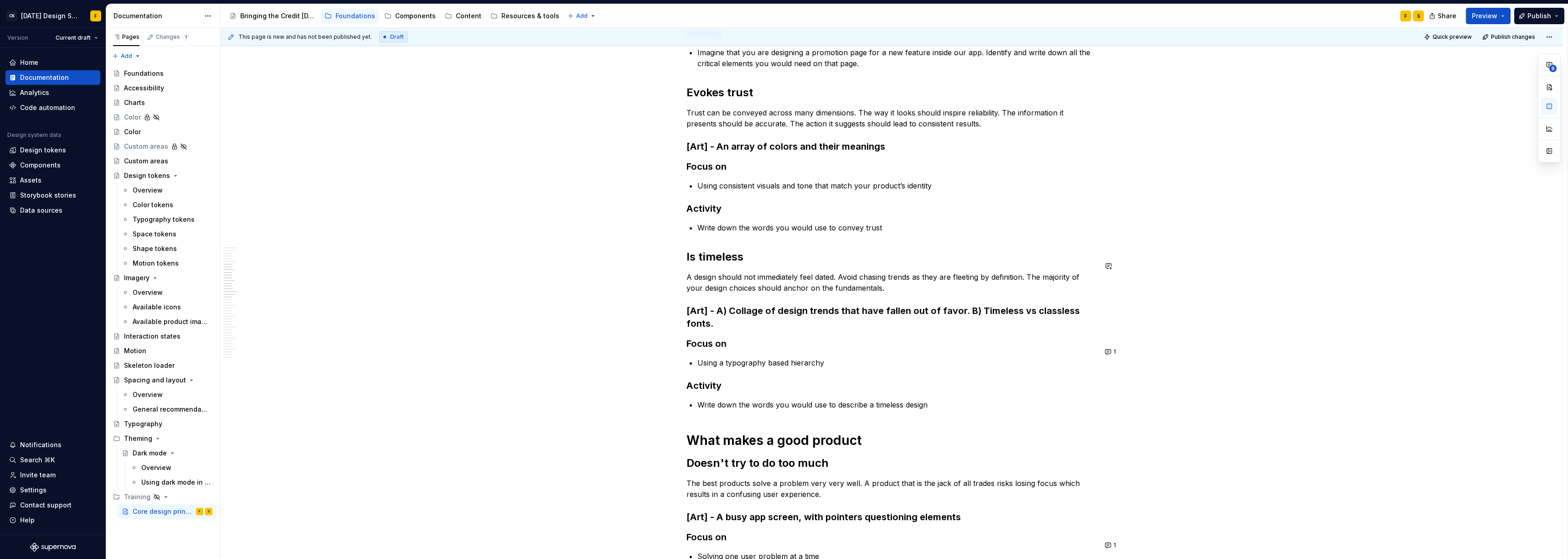
scroll to position [696, 0]
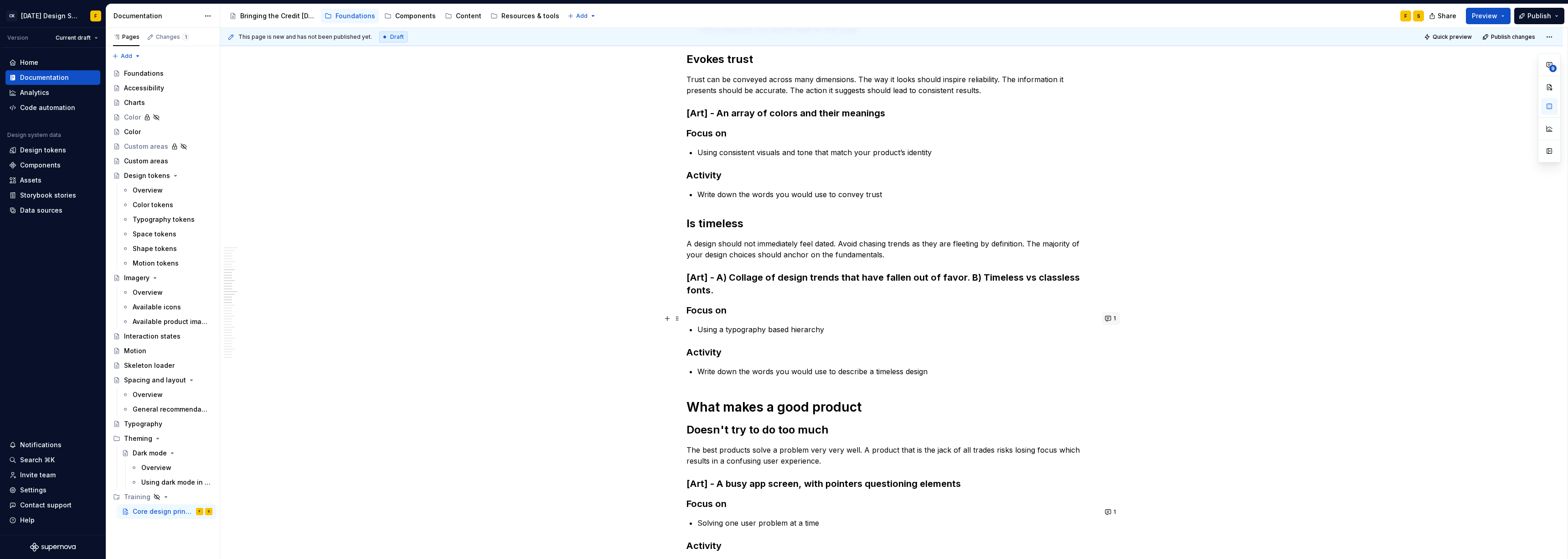
click at [699, 319] on button "1" at bounding box center [1111, 319] width 18 height 13
click at [699, 366] on p "Write down the words you would use to describe a timeless design" at bounding box center [897, 371] width 399 height 11
click at [699, 324] on p "Using a typography based hierarchy" at bounding box center [897, 329] width 399 height 11
click at [699, 319] on button "1" at bounding box center [1111, 319] width 18 height 13
click at [699, 366] on p "Write down the words you would use to describe a timeless design" at bounding box center [897, 371] width 399 height 11
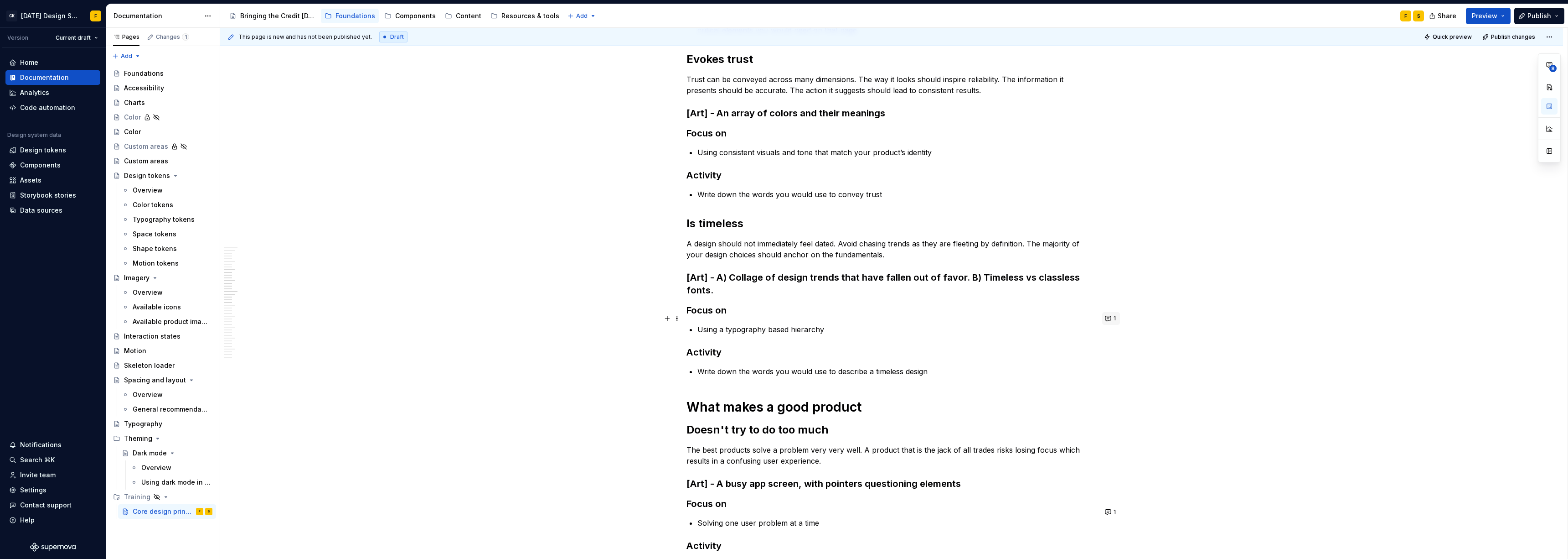
click at [699, 317] on button "1" at bounding box center [1111, 319] width 18 height 13
click at [698, 324] on p "Using a typography based hierarchy" at bounding box center [897, 329] width 399 height 11
drag, startPoint x: 698, startPoint y: 317, endPoint x: 774, endPoint y: 315, distance: 76.0
click at [699, 324] on p "Using a typography based hierarchy" at bounding box center [897, 329] width 399 height 11
click at [699, 317] on button "1" at bounding box center [1111, 319] width 18 height 13
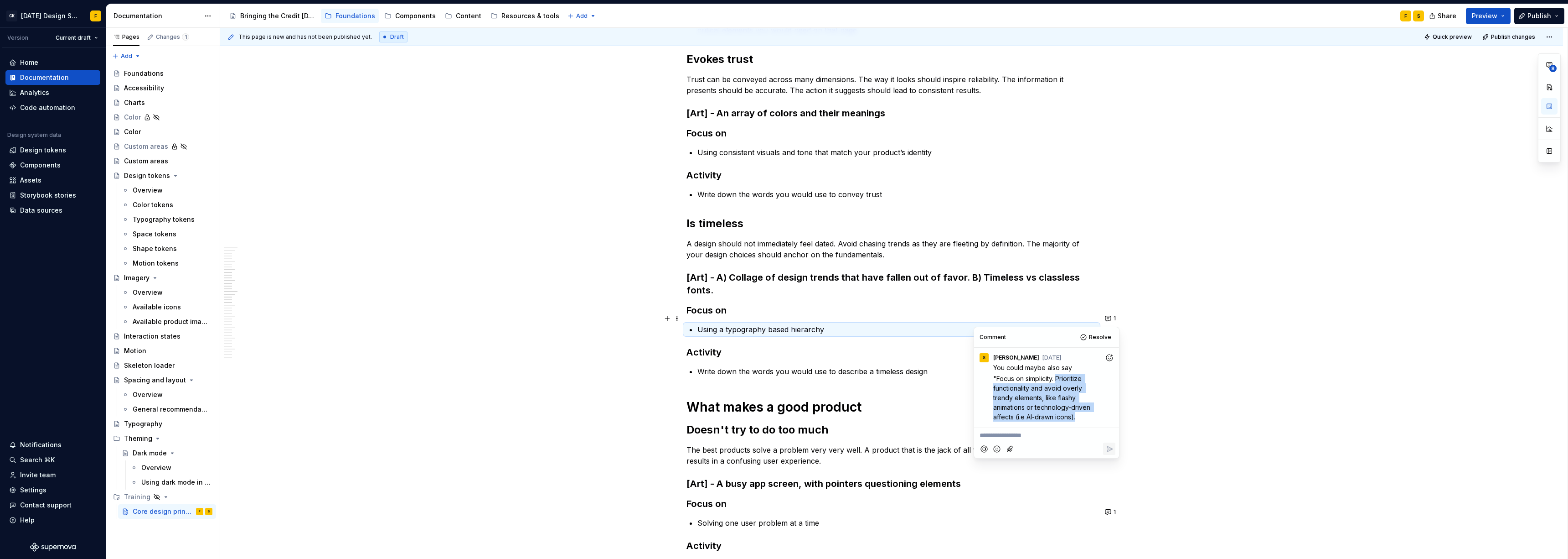
drag, startPoint x: 1058, startPoint y: 379, endPoint x: 1077, endPoint y: 414, distance: 39.8
click at [699, 382] on p ""Focus on simplicity. Prioritize functionality and avoid overly trendy elements…" at bounding box center [1049, 397] width 111 height 48
copy span "Prioritize functionality and avoid overly trendy elements, like flashy animatio…"
click at [699, 324] on p "Using a typography based hierarchy" at bounding box center [897, 329] width 399 height 11
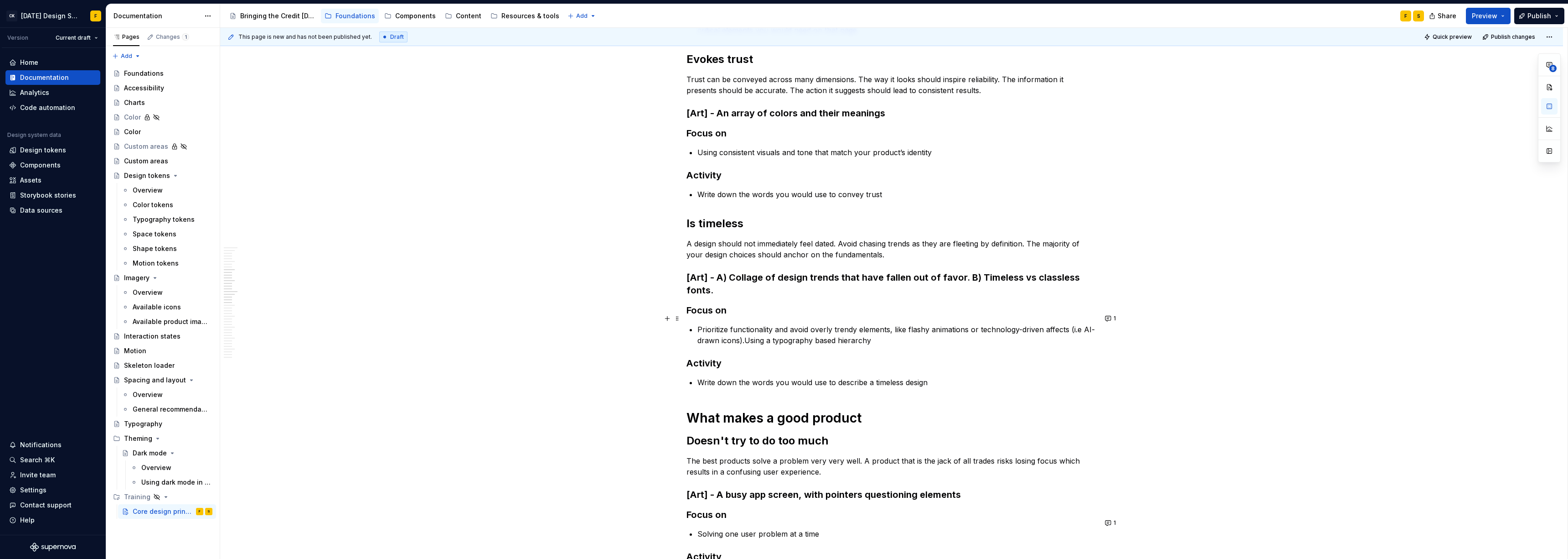
click at [699, 324] on p "Prioritize functionality and avoid overly trendy elements, like flashy animatio…" at bounding box center [897, 335] width 399 height 22
click at [699, 324] on p "Prioritizing functionality and avoid overly trendy elements, like flashy animat…" at bounding box center [897, 335] width 399 height 22
drag, startPoint x: 744, startPoint y: 331, endPoint x: 870, endPoint y: 331, distance: 126.0
click at [699, 331] on p "Prioritizing functionality, avoiding overly trendy elements like flashy animati…" at bounding box center [897, 335] width 399 height 22
click at [699, 324] on p "Prioritizing functionality, avoiding overly trendy elements like flashy animati…" at bounding box center [897, 335] width 399 height 22
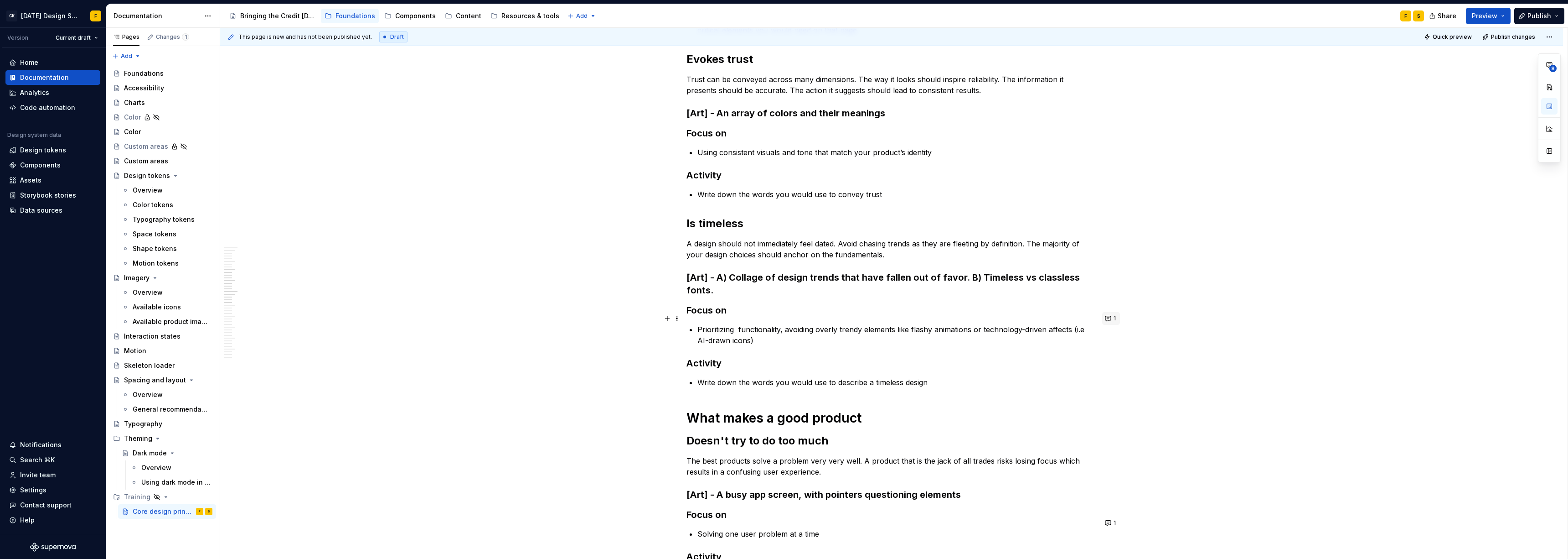
click at [699, 317] on button "1" at bounding box center [1111, 319] width 18 height 13
click at [699, 324] on p "Prioritizing functionality, avoiding overly trendy elements like flashy animati…" at bounding box center [897, 335] width 399 height 22
click at [699, 318] on button "1" at bounding box center [1111, 319] width 18 height 13
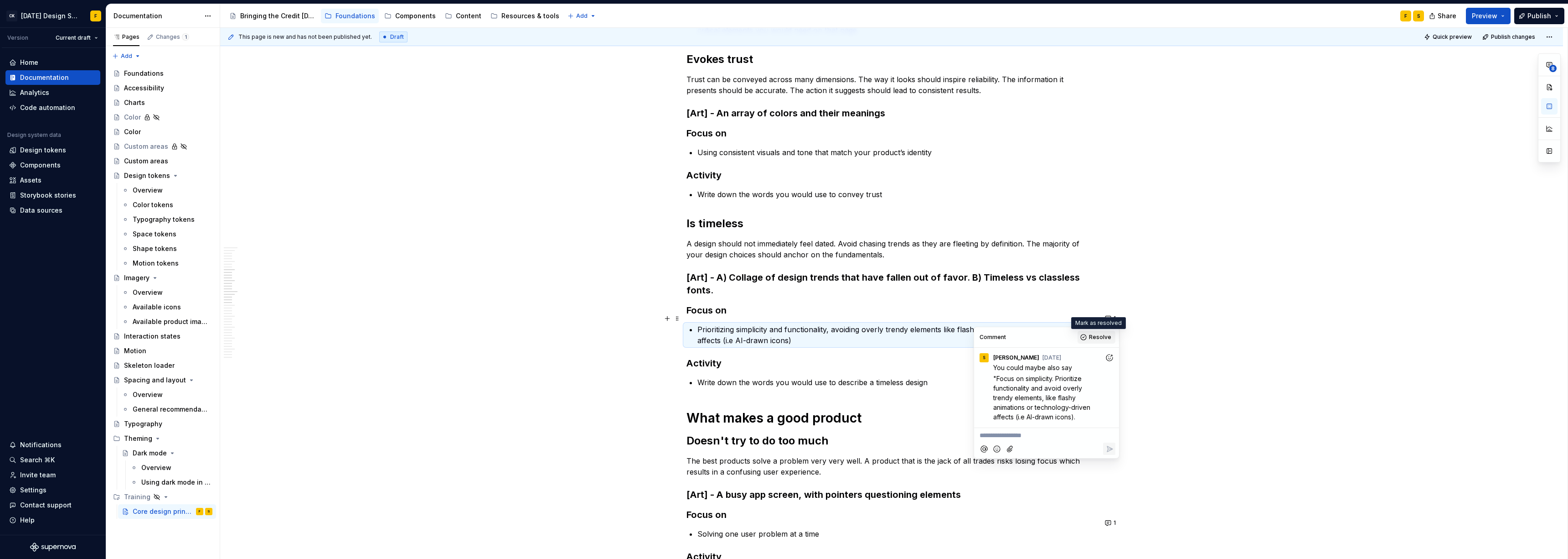
click at [699, 338] on span "Resolve" at bounding box center [1100, 337] width 22 height 7
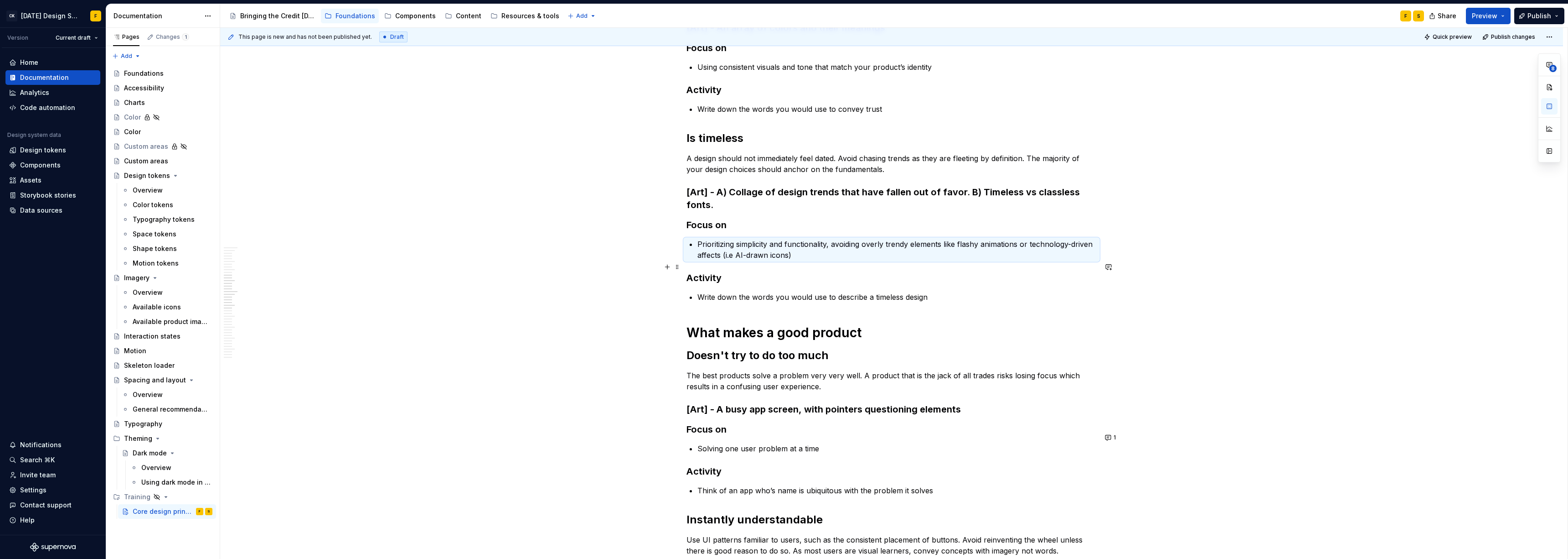
scroll to position [880, 0]
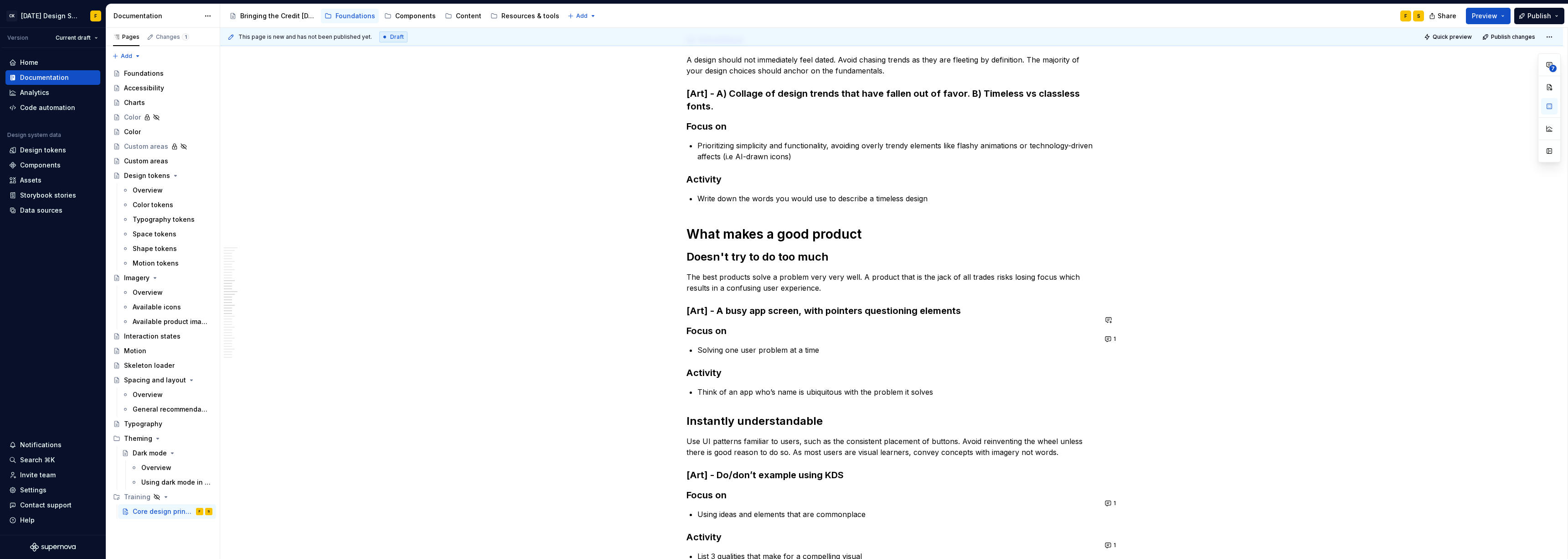
click at [699, 306] on div "What is good design Design is in the details Great design is often the result o…" at bounding box center [892, 263] width 410 height 1931
click at [699, 330] on div "What is good design Design is in the details Great design is often the result o…" at bounding box center [892, 263] width 410 height 1931
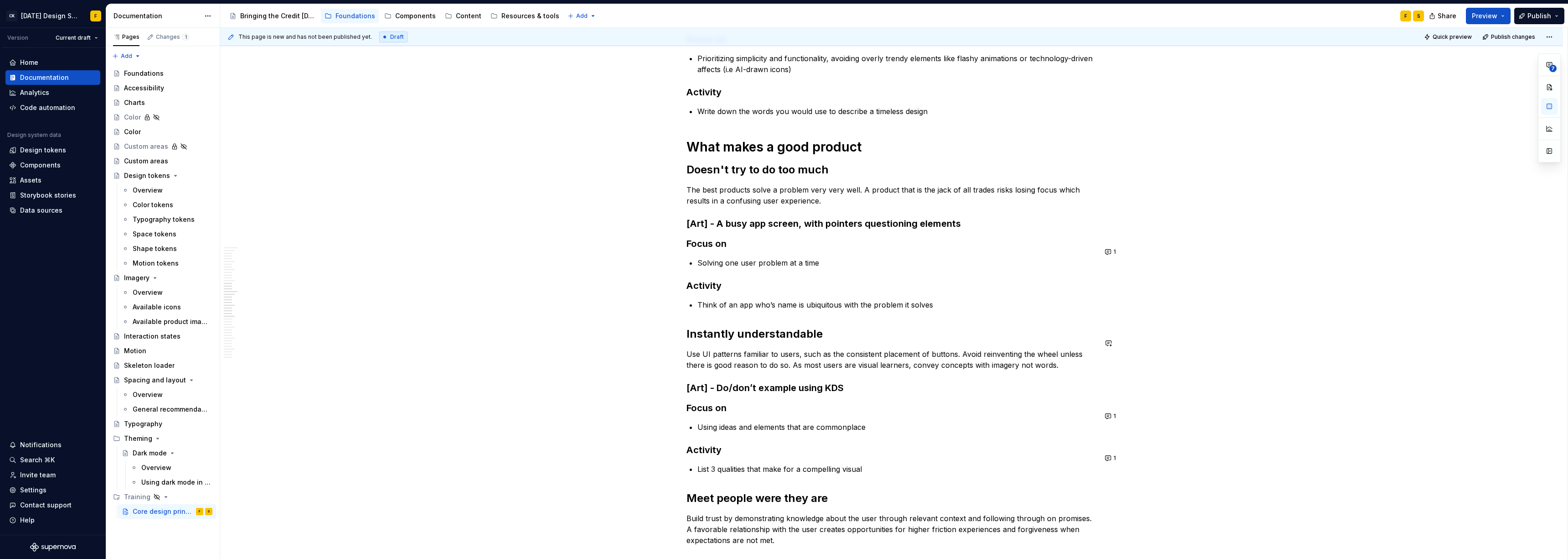
scroll to position [927, 0]
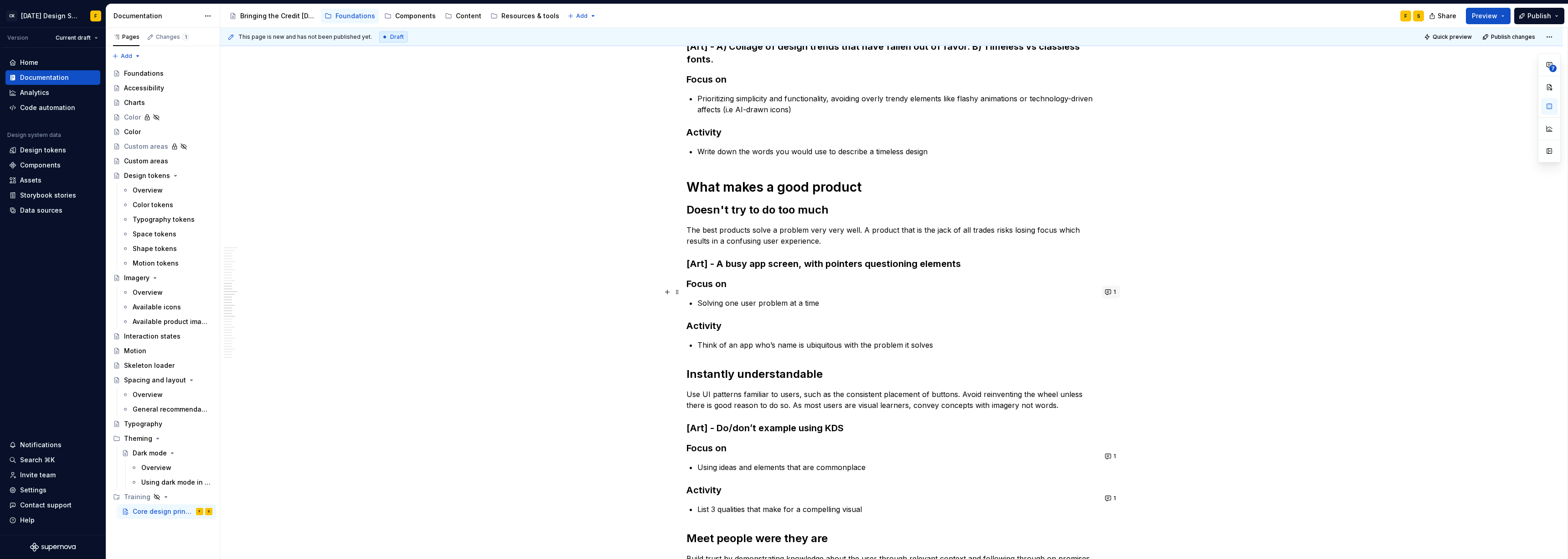
click at [699, 291] on button "1" at bounding box center [1111, 292] width 18 height 13
click at [699, 297] on p "Solving one user problem at a time" at bounding box center [897, 303] width 399 height 11
click at [699, 295] on button "1" at bounding box center [1111, 292] width 18 height 13
click at [699, 297] on p "Solving one user problem at a time. Don’t" at bounding box center [897, 303] width 399 height 11
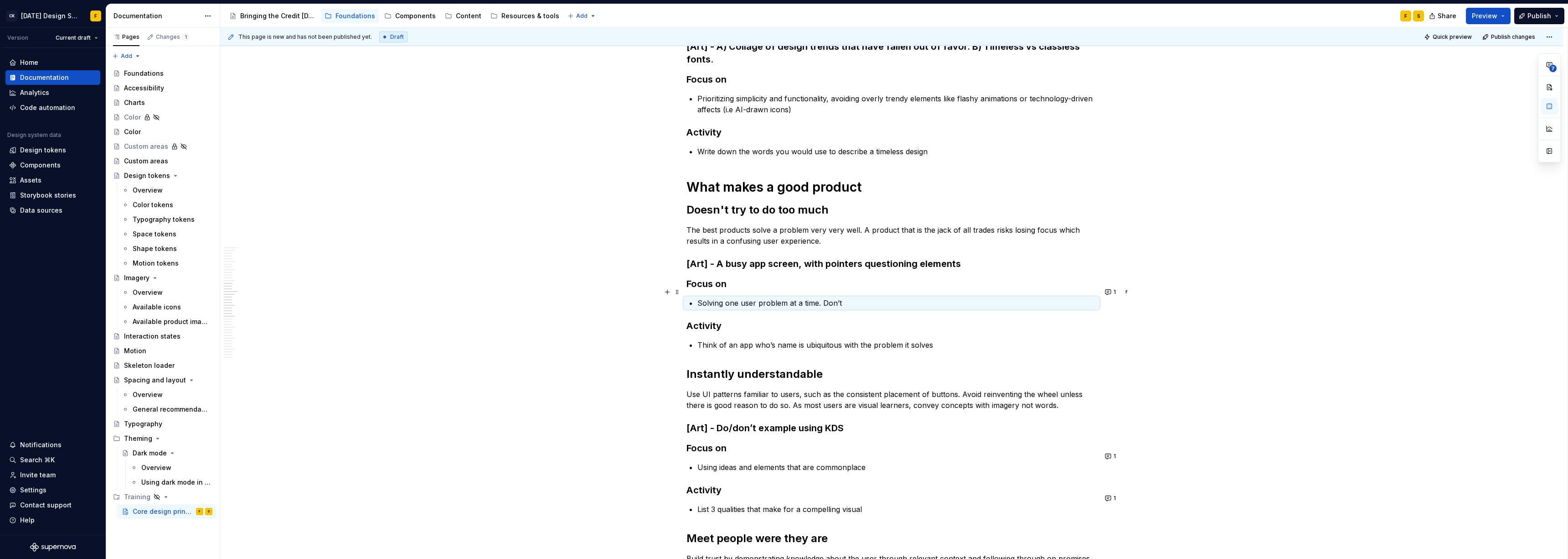
click at [699, 297] on p "Solving one user problem at a time. Don’t" at bounding box center [897, 303] width 399 height 11
click at [699, 290] on button "1" at bounding box center [1111, 292] width 18 height 13
click at [699, 297] on p "Solving one user problem at a time. Don’t try to solve multiple" at bounding box center [897, 303] width 399 height 11
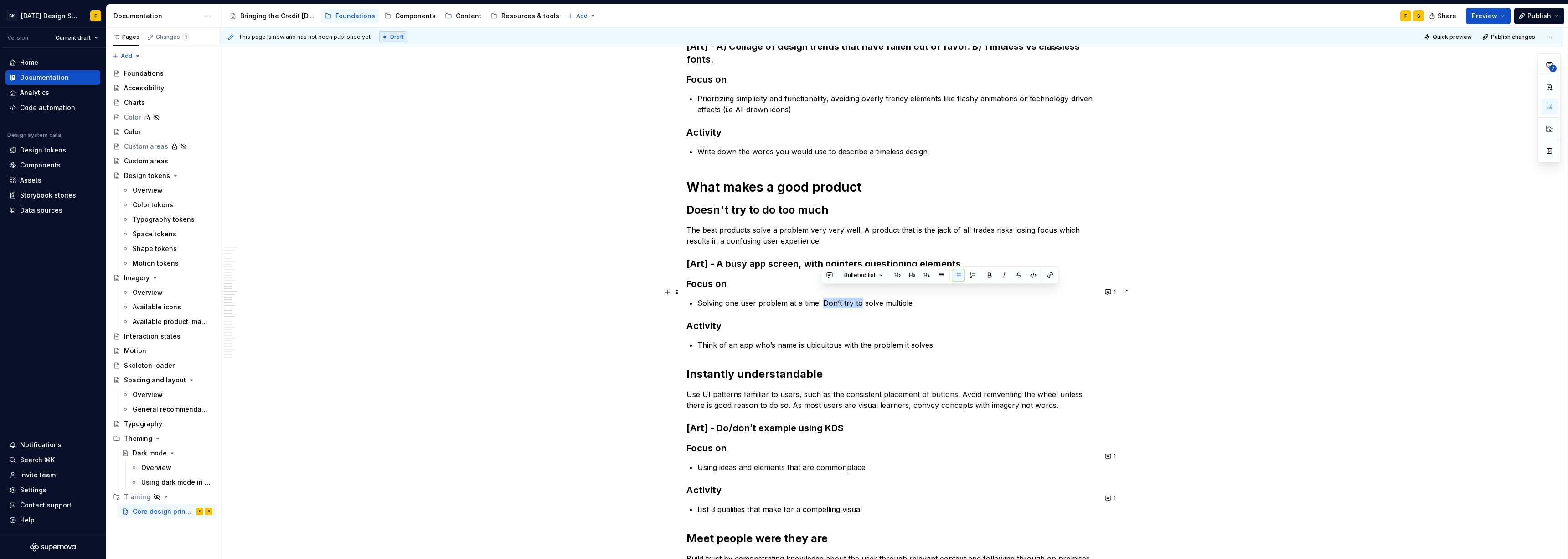
drag, startPoint x: 822, startPoint y: 290, endPoint x: 858, endPoint y: 291, distance: 36.0
click at [699, 297] on p "Solving one user problem at a time. Don’t try to solve multiple" at bounding box center [897, 303] width 399 height 11
click at [699, 292] on span "1" at bounding box center [1115, 292] width 3 height 7
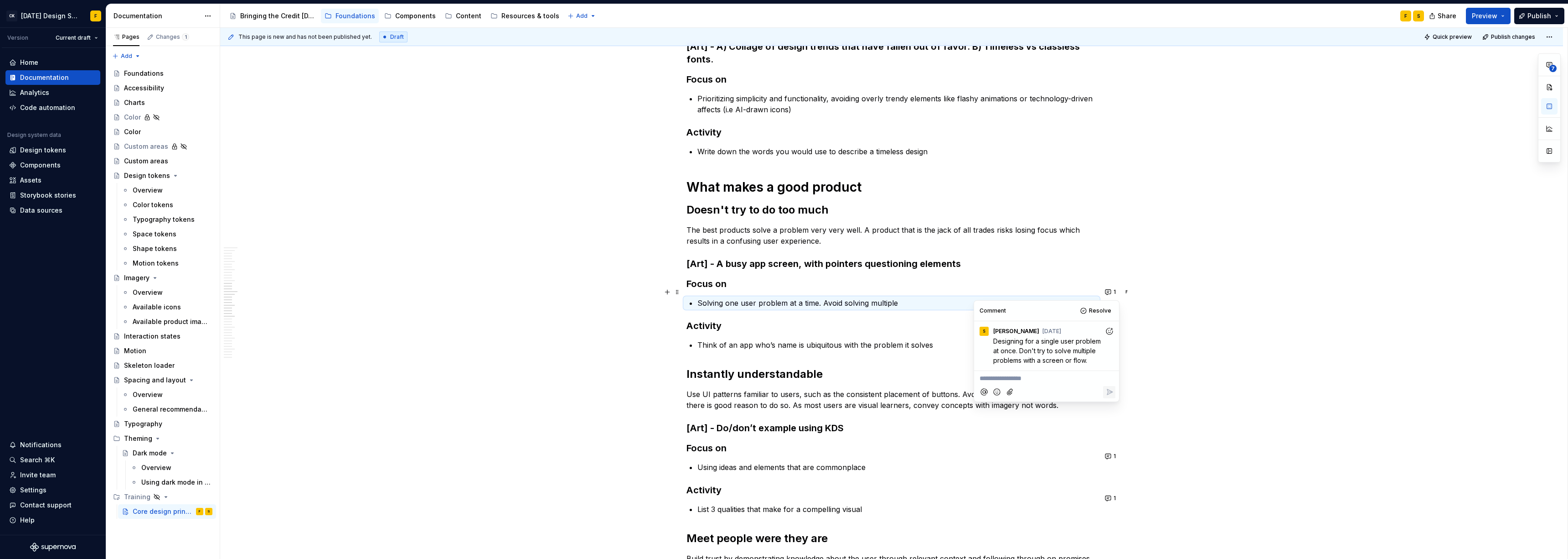
click at [699, 297] on p "Solving one user problem at a time. Avoid solving multiple" at bounding box center [897, 303] width 399 height 11
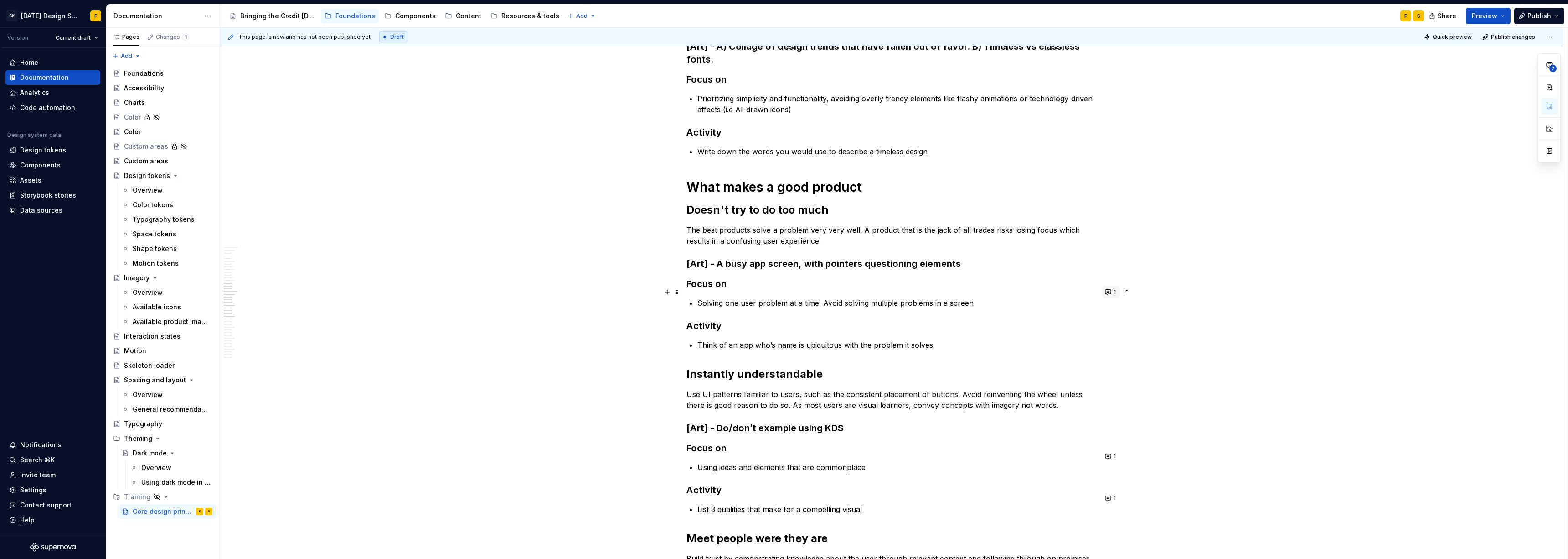
click at [699, 293] on button "1" at bounding box center [1111, 292] width 18 height 13
click at [699, 297] on p "Solving one user problem at a time. Avoid solving multiple problems in a screen" at bounding box center [897, 303] width 399 height 11
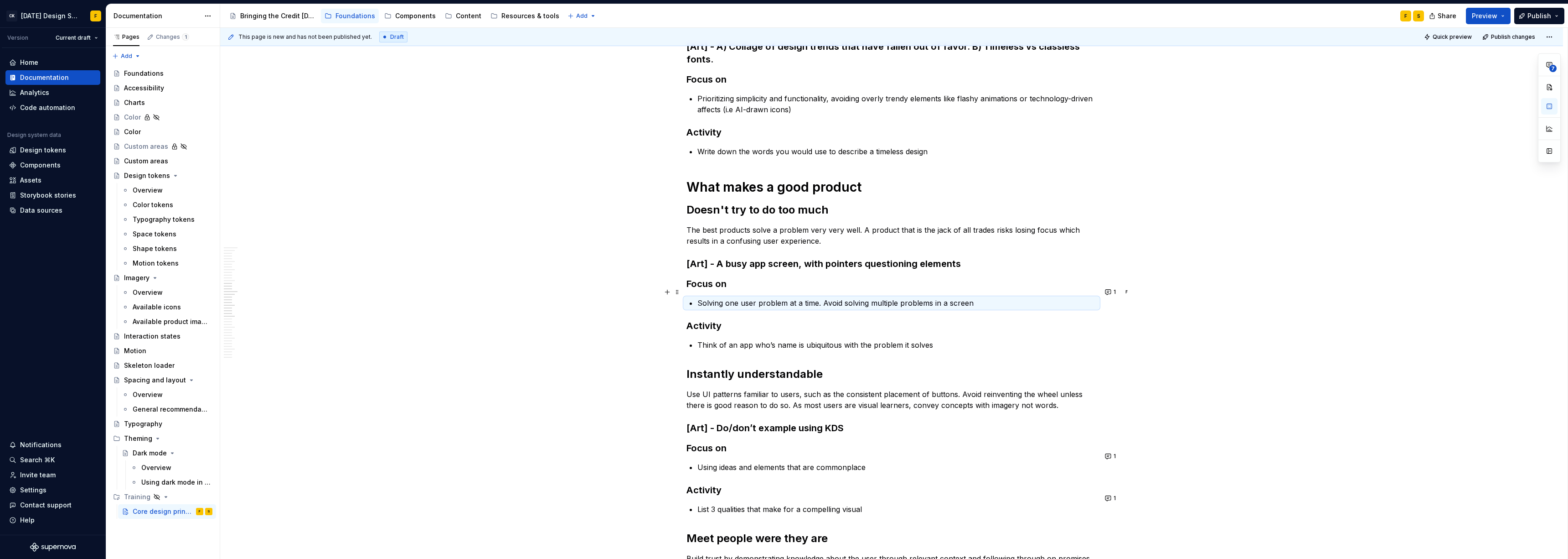
click at [699, 297] on p "Solving one user problem at a time. Avoid solving multiple problems in a screen" at bounding box center [897, 303] width 399 height 11
click at [699, 339] on p "Think of an app who’s name is ubiquitous with the problem it solves" at bounding box center [897, 344] width 399 height 11
click at [699, 290] on button "1" at bounding box center [1111, 292] width 18 height 13
click at [699, 309] on span "Resolve" at bounding box center [1100, 310] width 22 height 7
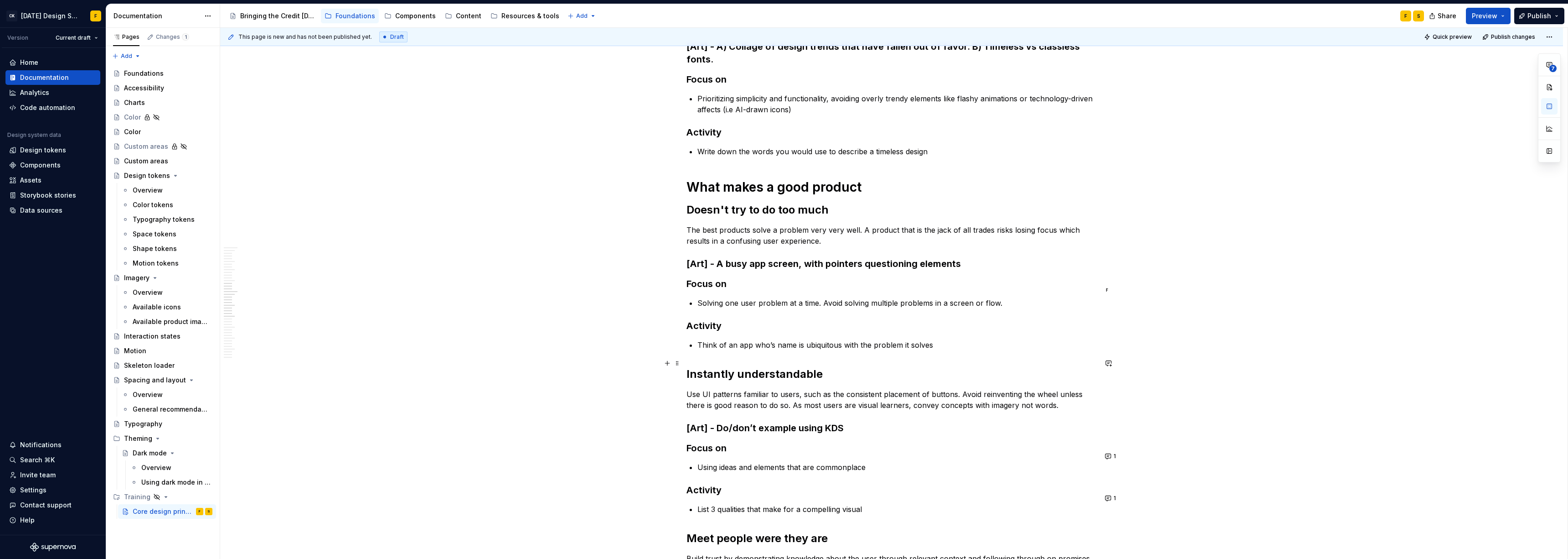
click at [699, 367] on h2 "Instantly understandable" at bounding box center [892, 374] width 410 height 15
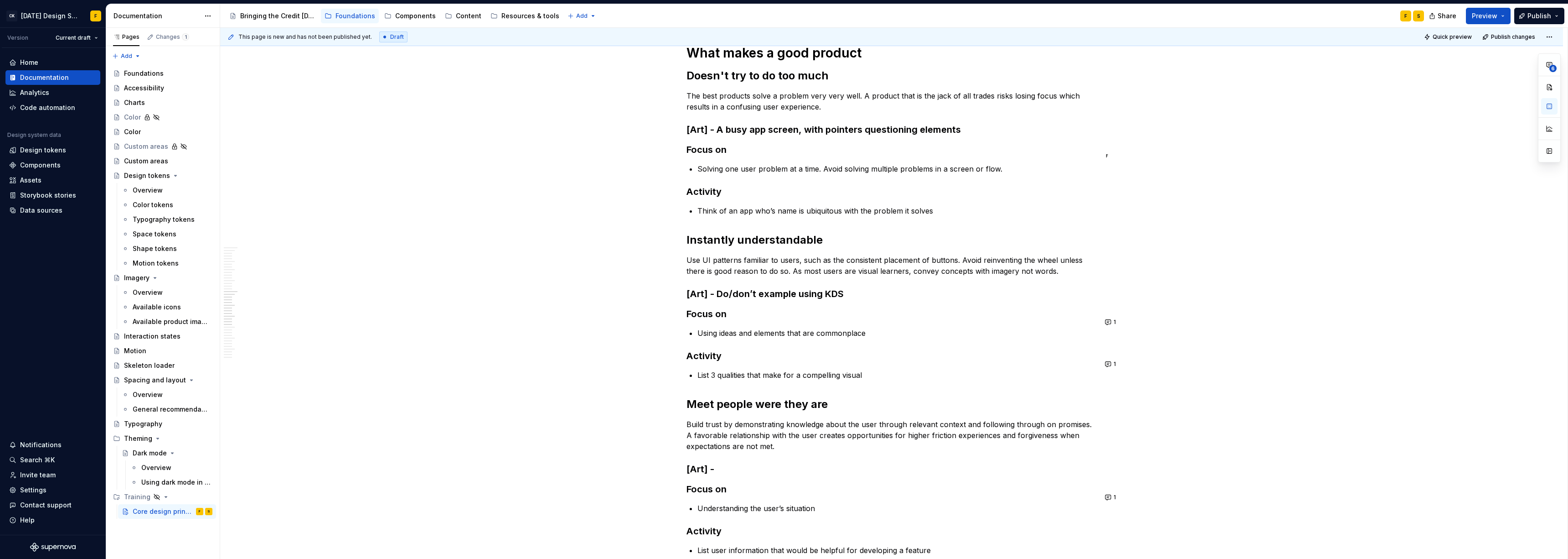
scroll to position [1061, 0]
click at [699, 328] on p "Using ideas and elements that are commonplace" at bounding box center [897, 333] width 399 height 11
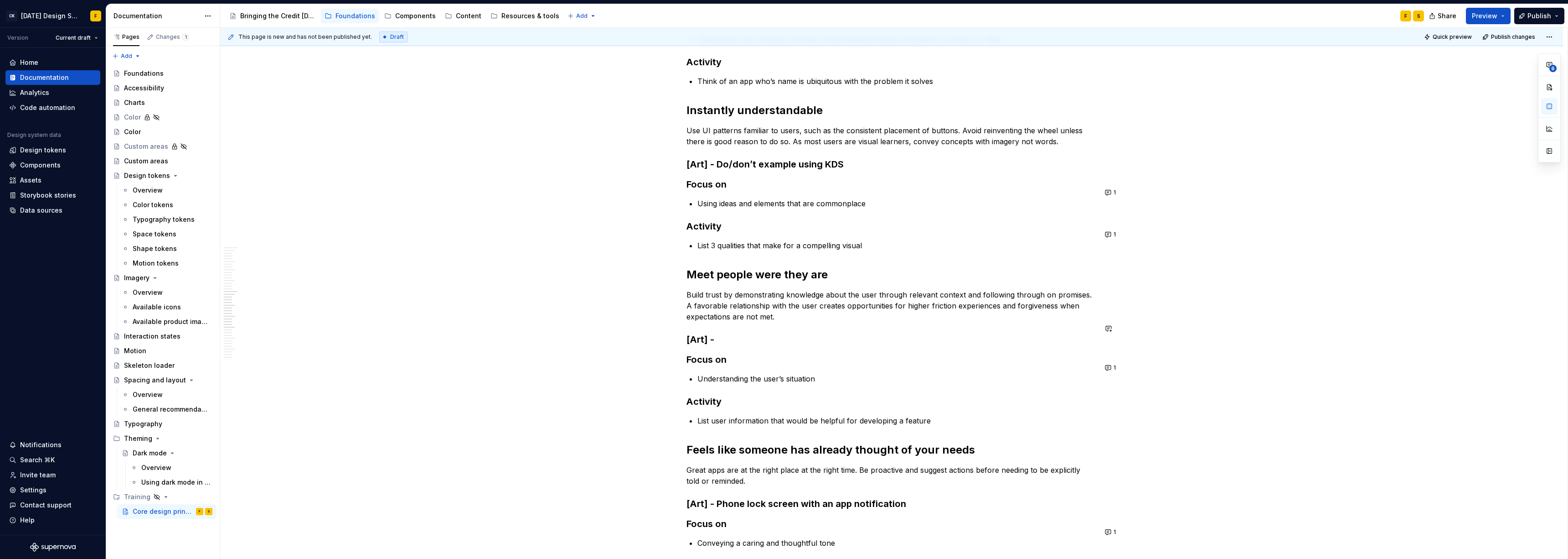
scroll to position [1072, 0]
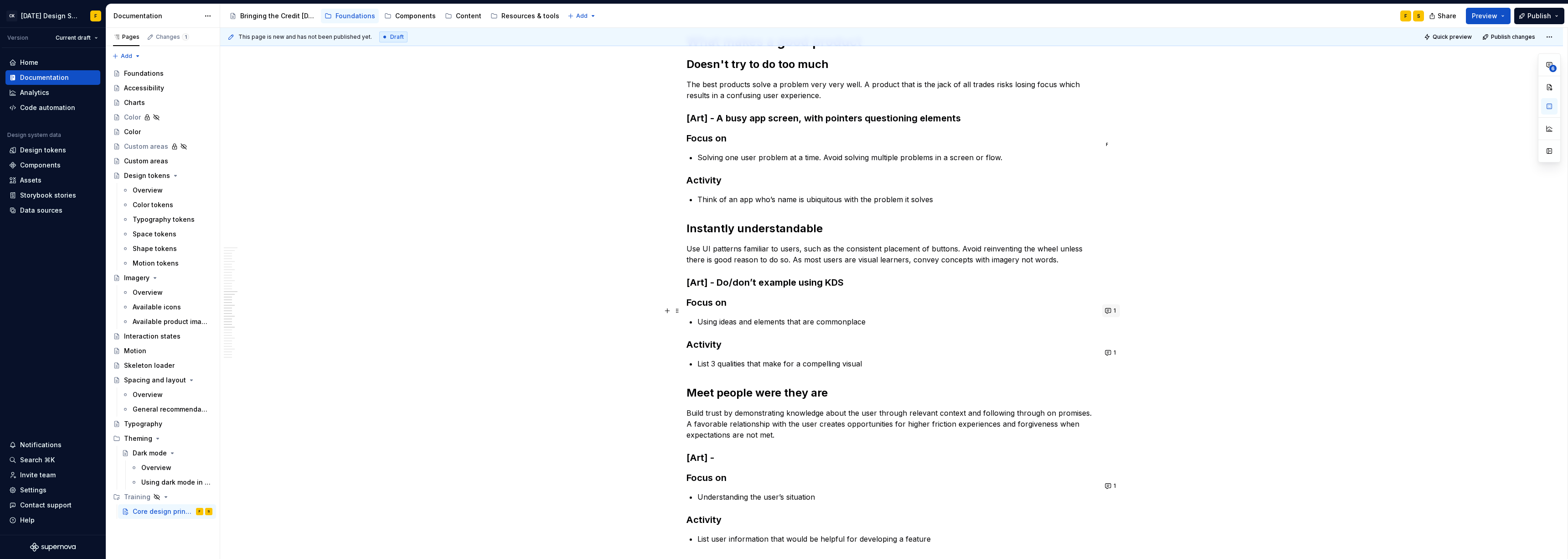
click at [699, 312] on button "1" at bounding box center [1111, 311] width 18 height 13
click at [699, 316] on p "Using ideas and elements that are commonplace" at bounding box center [897, 321] width 399 height 11
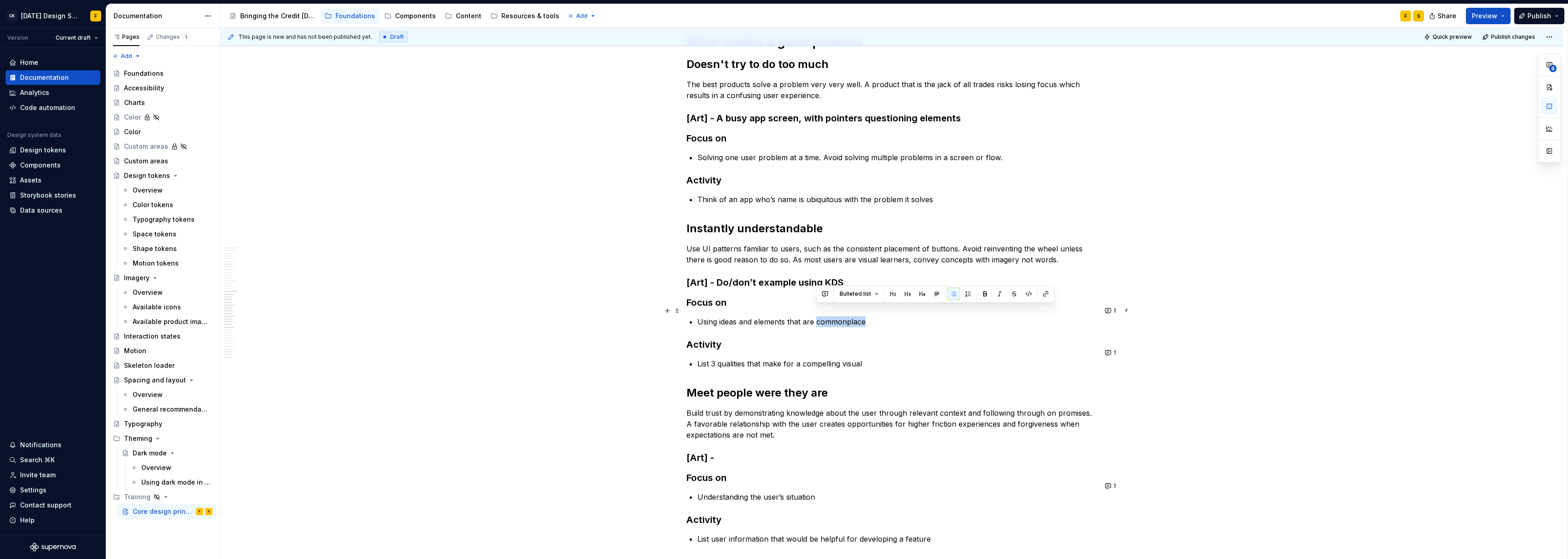
click at [699, 316] on p "Using ideas and elements that are commonplace" at bounding box center [897, 321] width 399 height 11
type textarea "*"
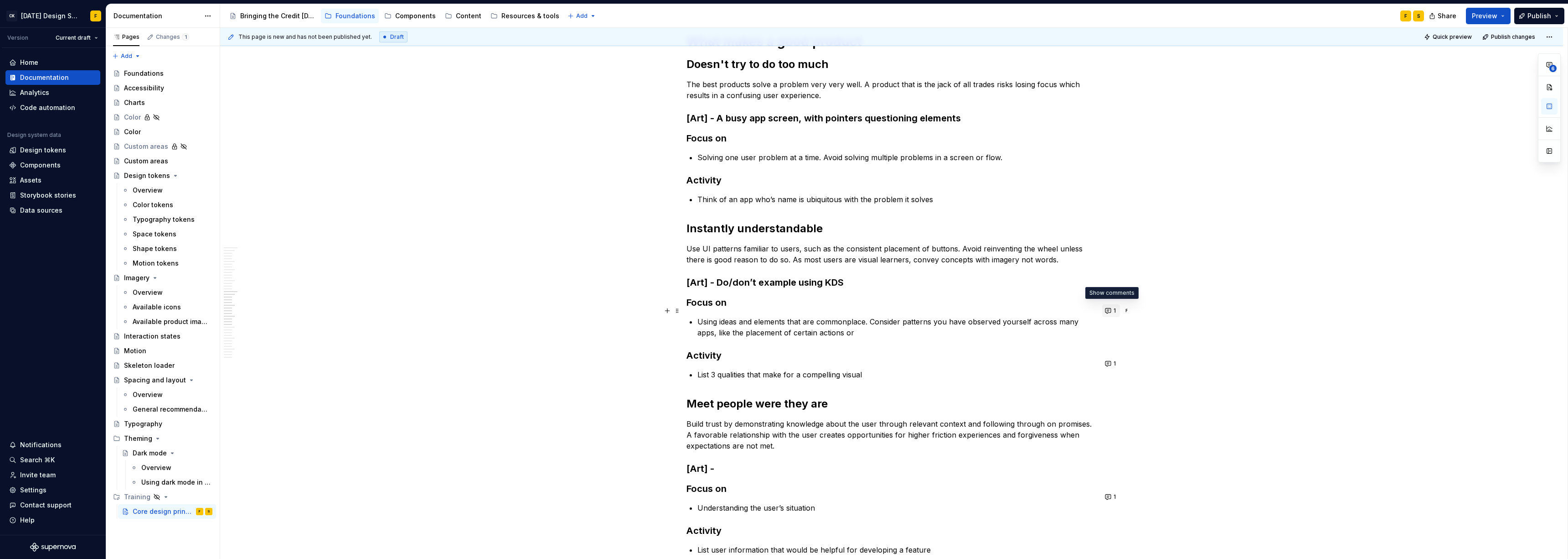
click at [699, 314] on button "1" at bounding box center [1111, 311] width 18 height 13
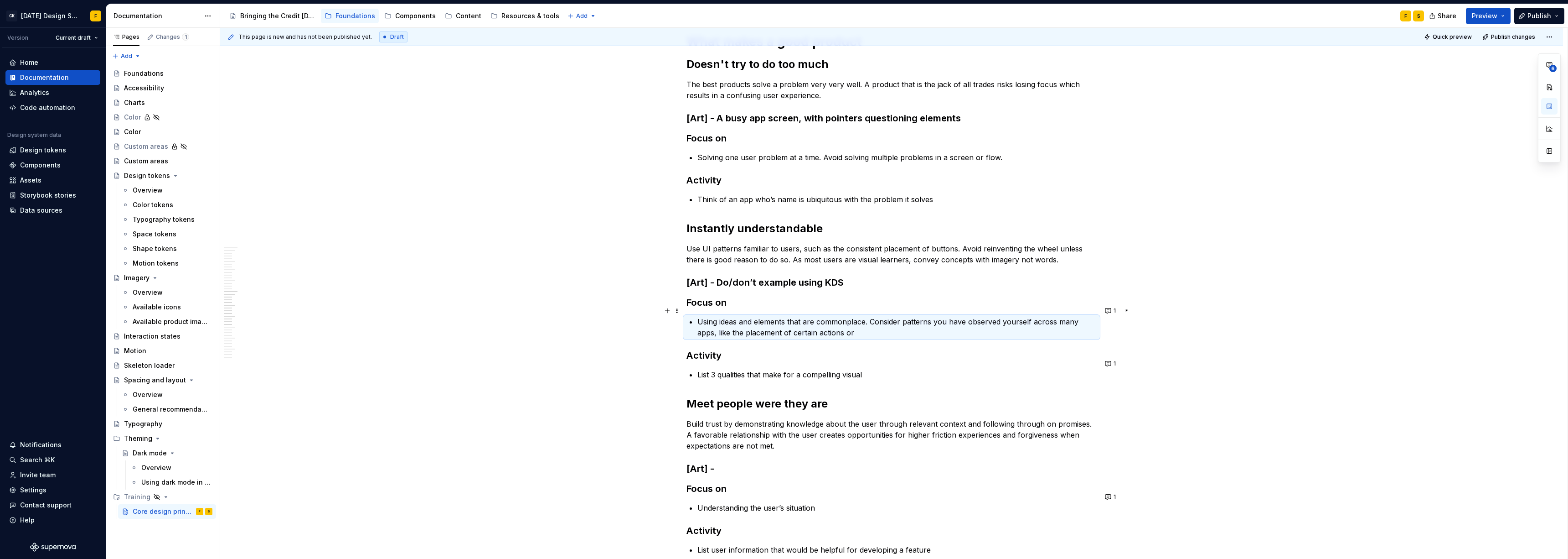
click at [699, 320] on p "Using ideas and elements that are commonplace. Consider patterns you have obser…" at bounding box center [897, 327] width 399 height 22
click at [699, 321] on p "Using ideas and elements that are commonplace. Consider patterns you have obser…" at bounding box center [897, 327] width 399 height 22
click at [699, 322] on p "Using ideas and elements that are commonplace. Consider patterns you have obser…" at bounding box center [897, 327] width 399 height 22
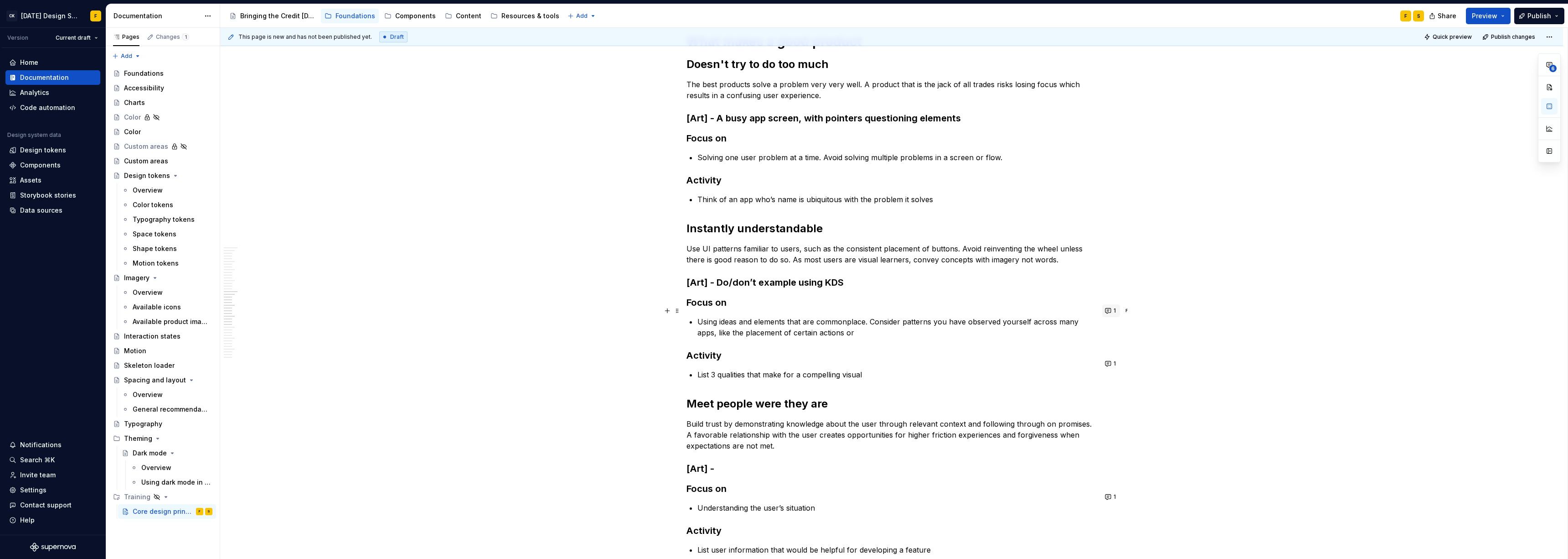
click at [699, 311] on button "1" at bounding box center [1111, 311] width 18 height 13
click at [699, 322] on p "Using ideas and elements that are commonplace. Consider patterns you have obser…" at bounding box center [897, 327] width 399 height 22
click at [699, 309] on button "1" at bounding box center [1111, 311] width 18 height 13
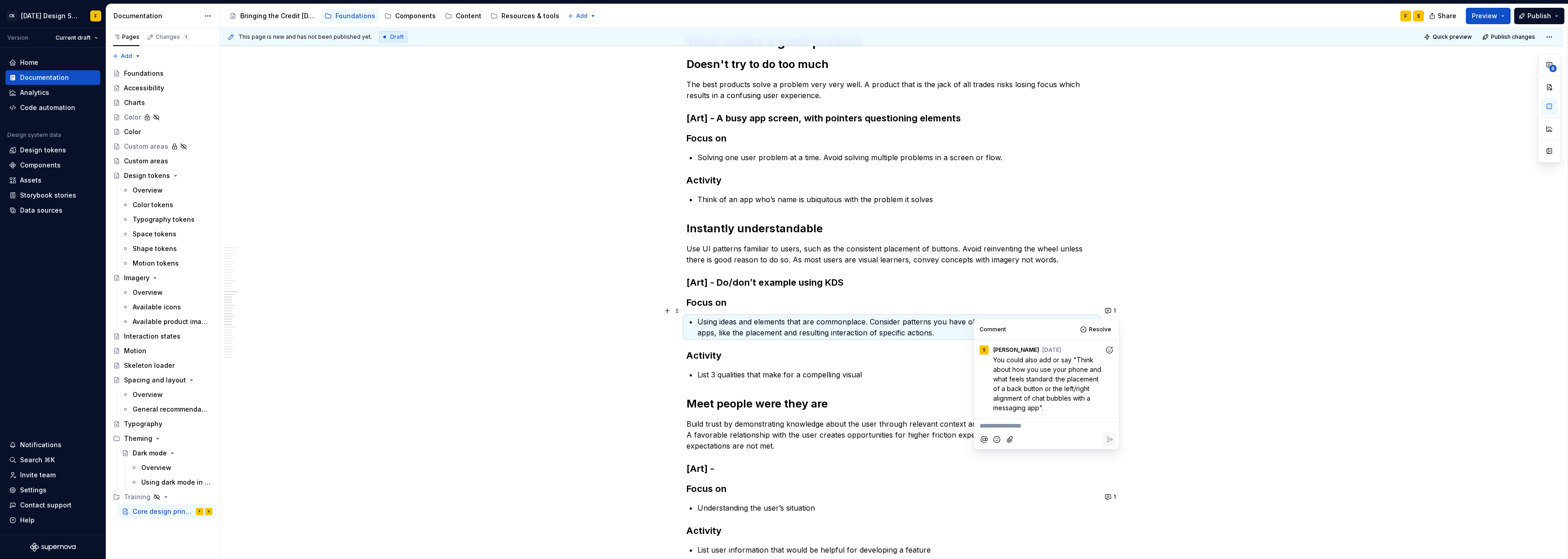
click at [699, 382] on p "**********" at bounding box center [1046, 426] width 134 height 10
click at [699, 330] on span "Resolve" at bounding box center [1100, 329] width 22 height 7
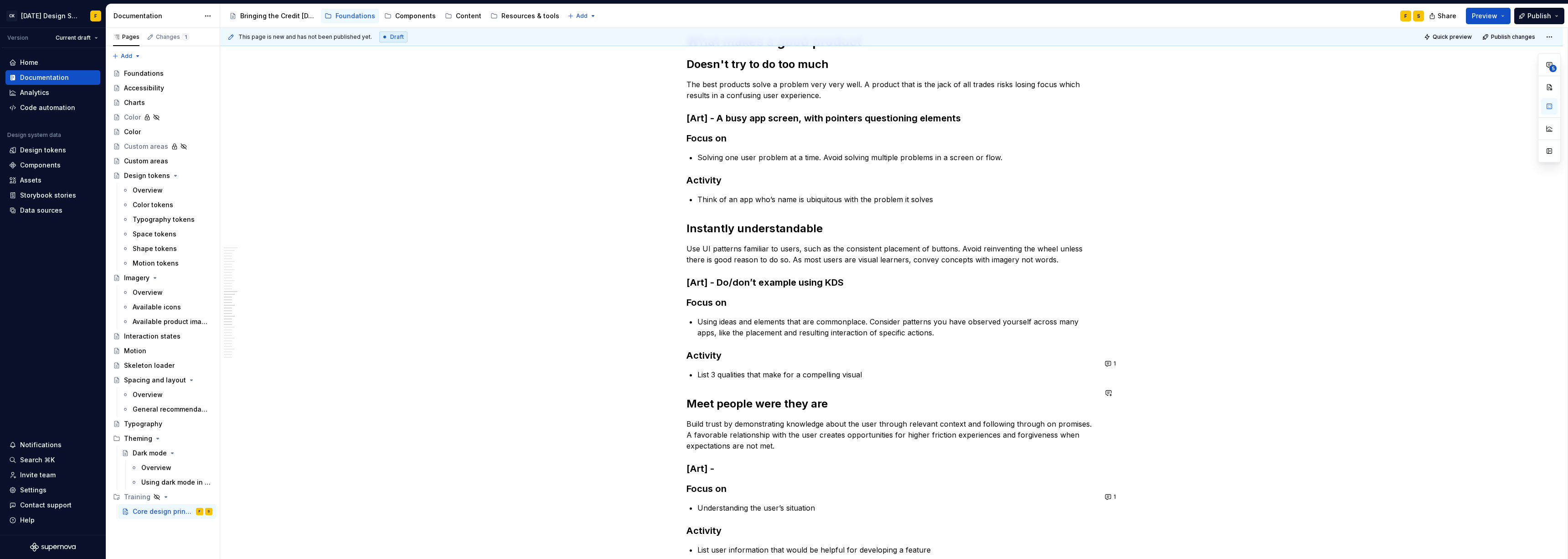
click at [699, 372] on div "What is good design Design is in the details Great design is often the result o…" at bounding box center [892, 76] width 410 height 1942
click at [699, 316] on p "Using ideas and elements that are commonplace. Consider patterns you have obser…" at bounding box center [897, 327] width 399 height 22
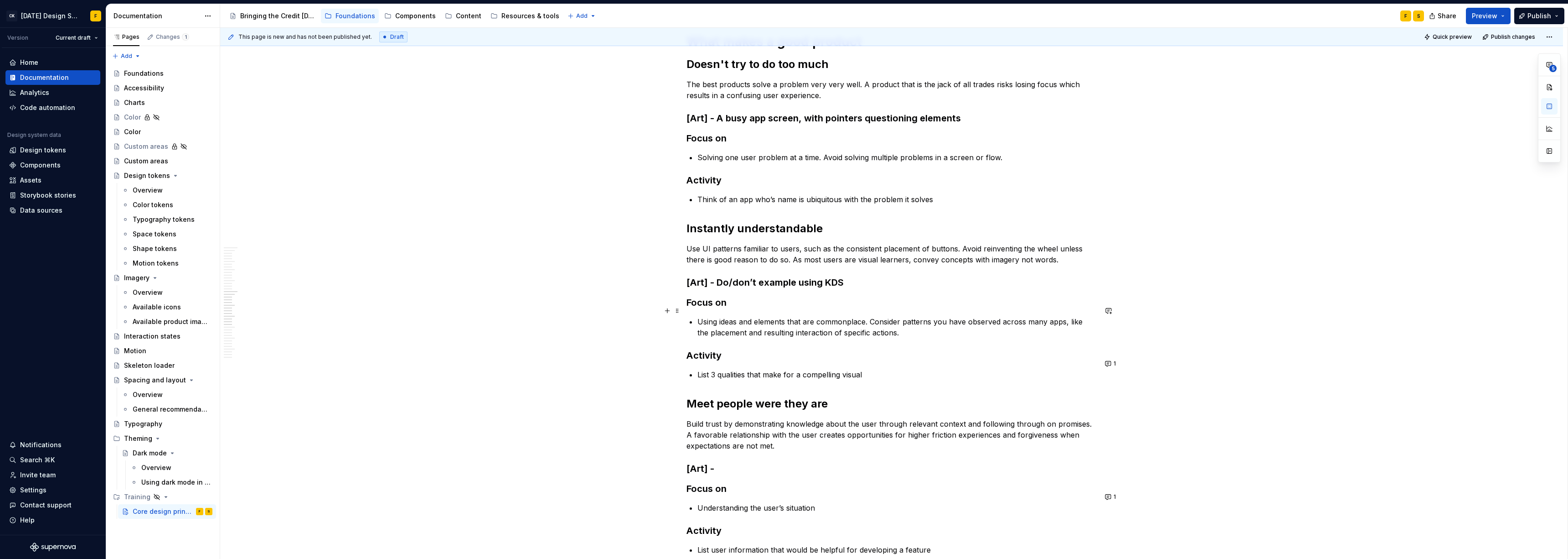
click at [699, 325] on p "Using ideas and elements that are commonplace. Consider patterns you have obser…" at bounding box center [897, 327] width 399 height 22
click at [699, 369] on p "List 3 qualities that make for a compelling visual" at bounding box center [897, 374] width 399 height 11
click at [699, 365] on button "1" at bounding box center [1111, 363] width 18 height 13
click at [699, 369] on p "List 3 qualities that make for a compelling visual" at bounding box center [897, 374] width 399 height 11
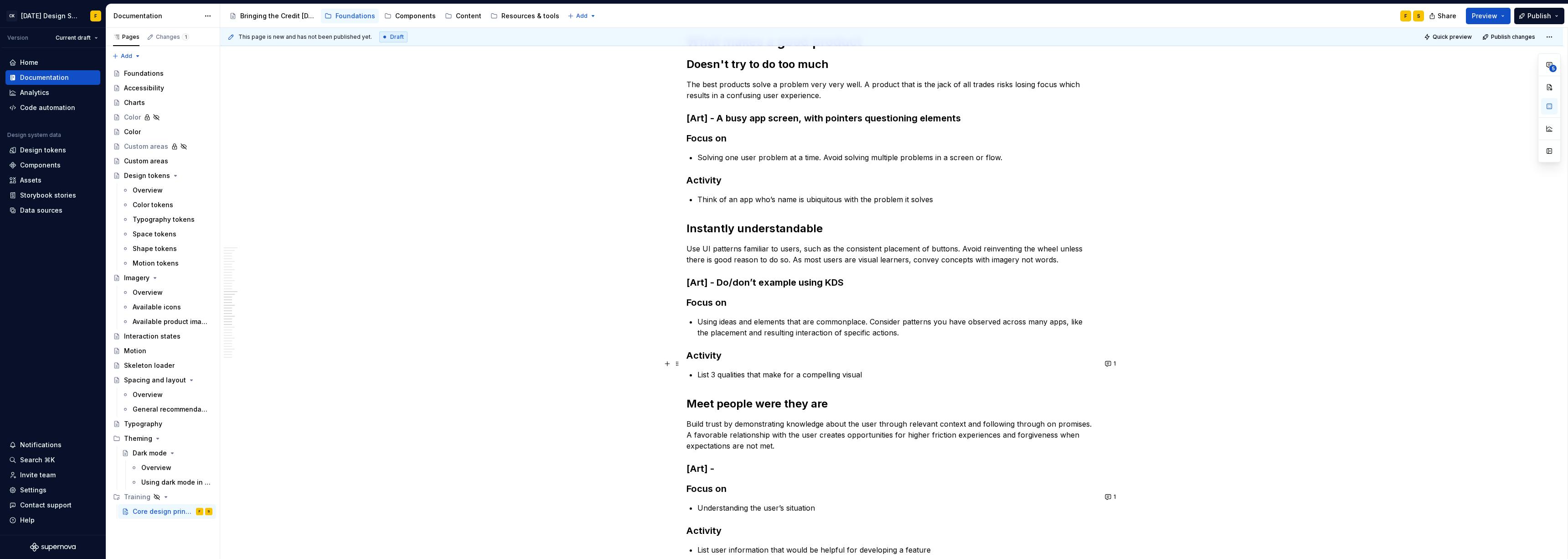
click at [699, 369] on p "List 3 qualities that make for a compelling visual" at bounding box center [897, 374] width 399 height 11
click at [699, 366] on button "1" at bounding box center [1111, 363] width 18 height 13
click at [699, 369] on p "List three common UI patterns3 qualities that make for a compelling visual" at bounding box center [897, 374] width 399 height 11
drag, startPoint x: 802, startPoint y: 362, endPoint x: 954, endPoint y: 367, distance: 152.1
click at [699, 369] on p "List three common UI patterns3 qualities that make for a compelling visual" at bounding box center [897, 374] width 399 height 11
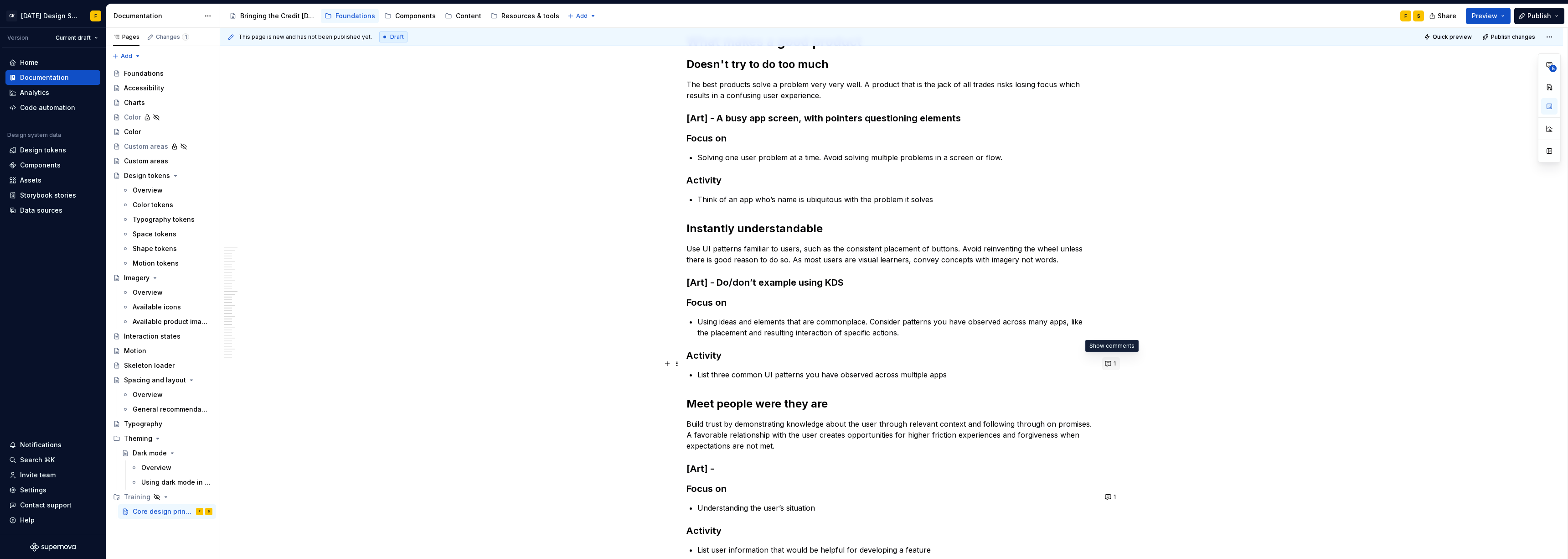
click at [699, 364] on button "1" at bounding box center [1111, 363] width 18 height 13
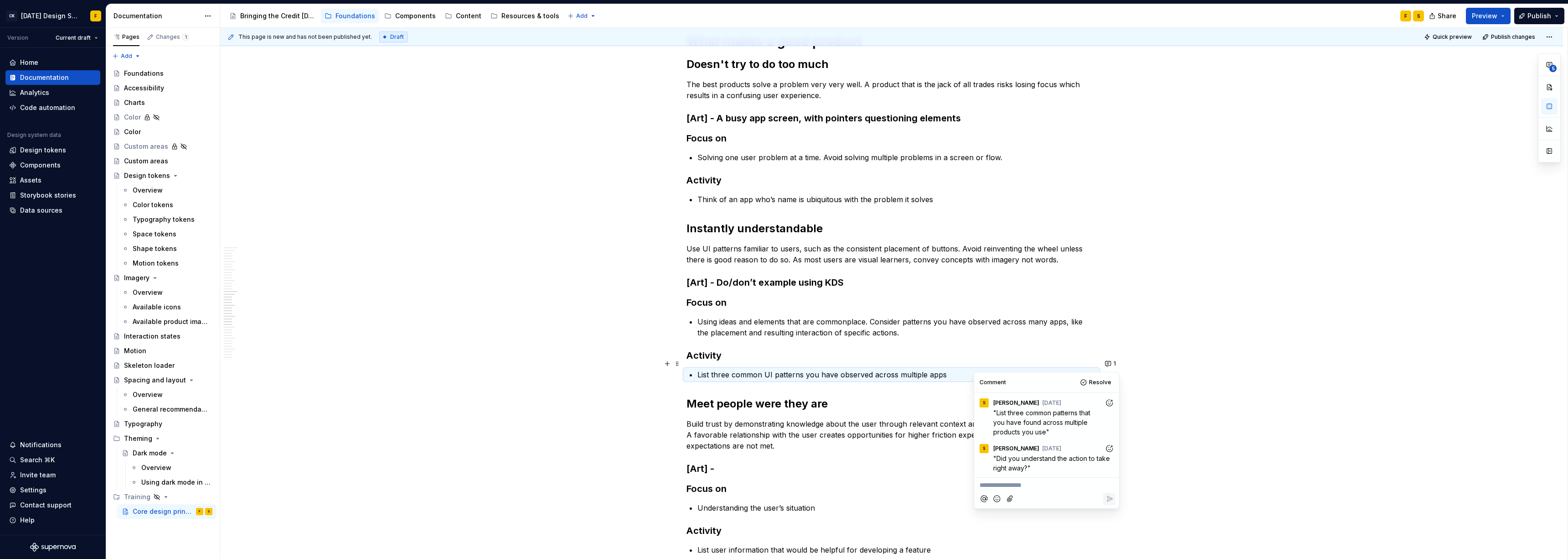
click at [699, 371] on div "What is good design Design is in the details Great design is often the result o…" at bounding box center [892, 76] width 410 height 1942
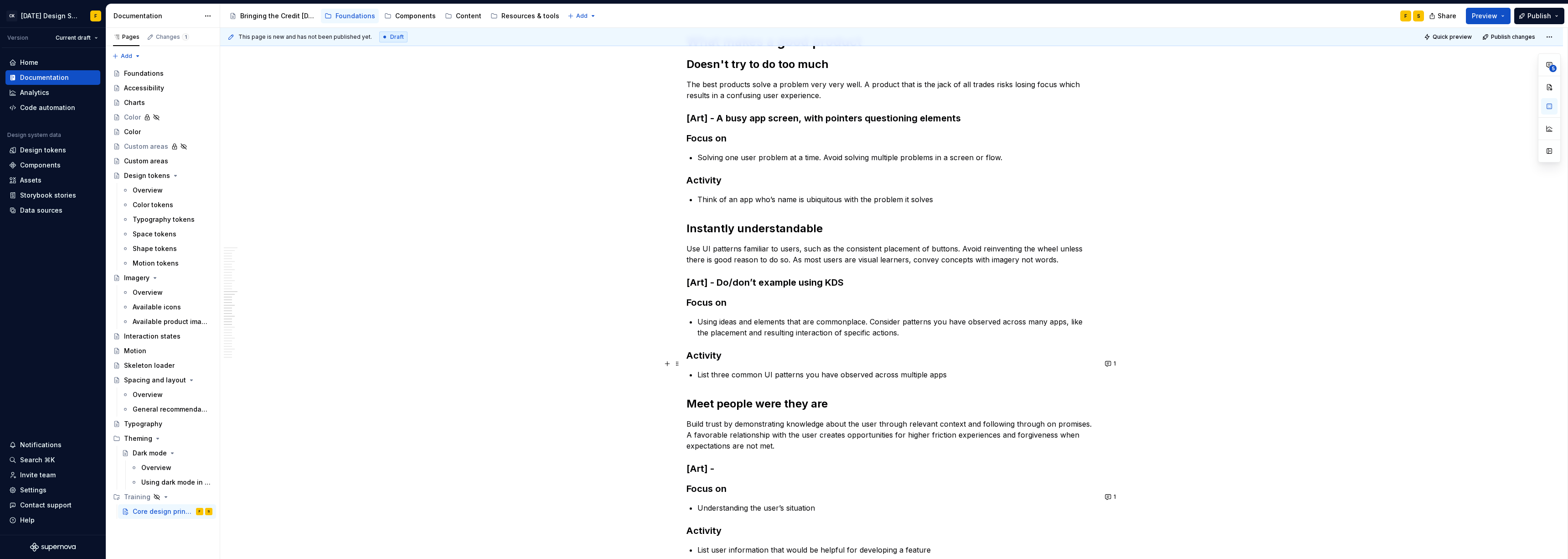
click at [699, 369] on p "List three common UI patterns you have observed across multiple apps" at bounding box center [897, 374] width 399 height 11
click at [699, 363] on button "1" at bounding box center [1111, 363] width 18 height 13
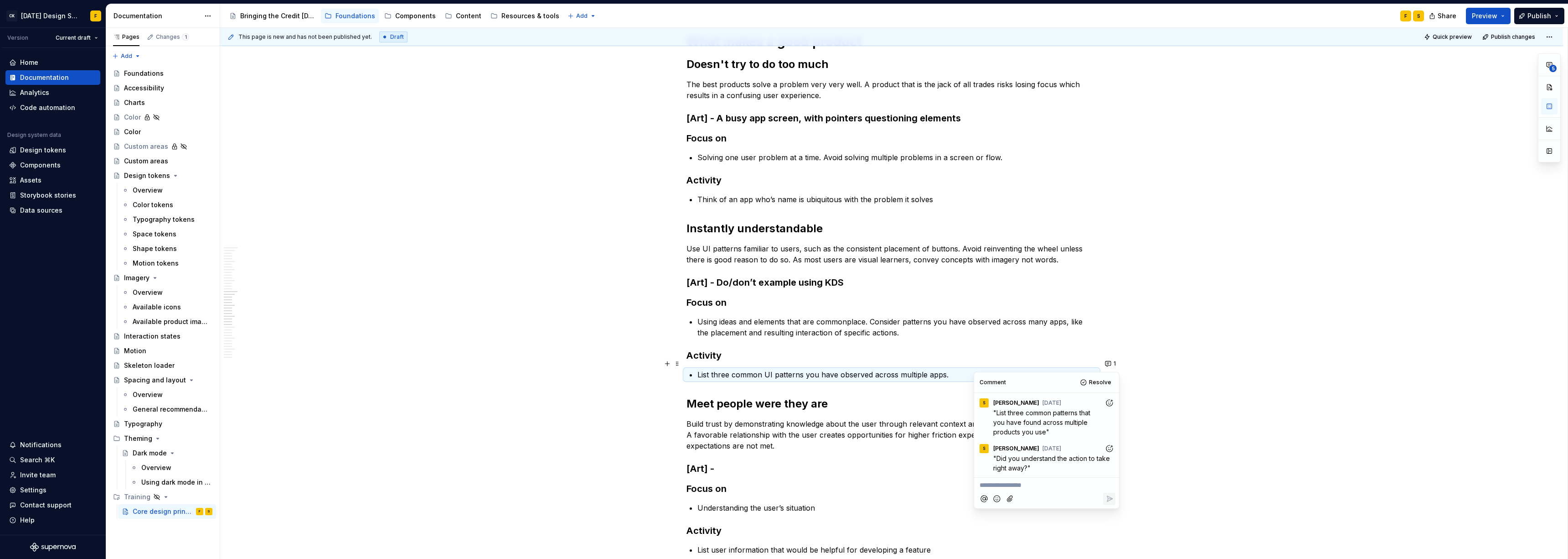
click at [699, 369] on p "List three common UI patterns you have observed across multiple apps." at bounding box center [897, 374] width 399 height 11
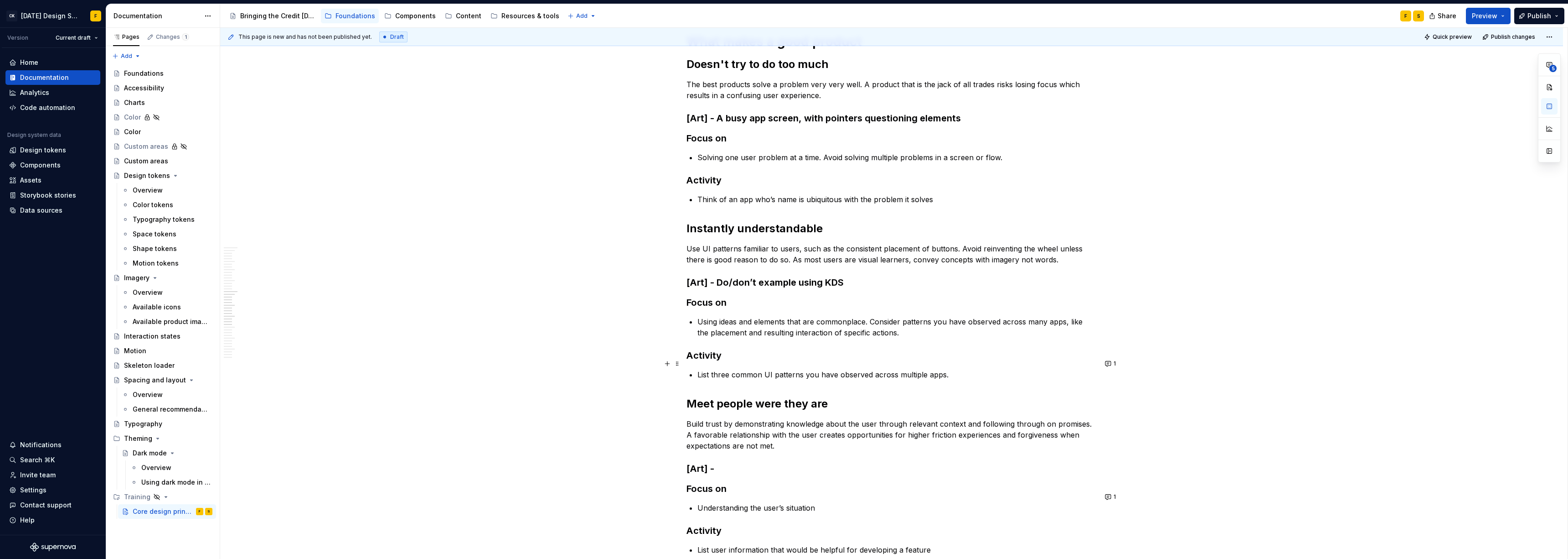
click at [699, 369] on p "List three common UI patterns you have observed across multiple apps." at bounding box center [897, 374] width 399 height 11
click at [699, 366] on button "1" at bounding box center [1111, 363] width 18 height 13
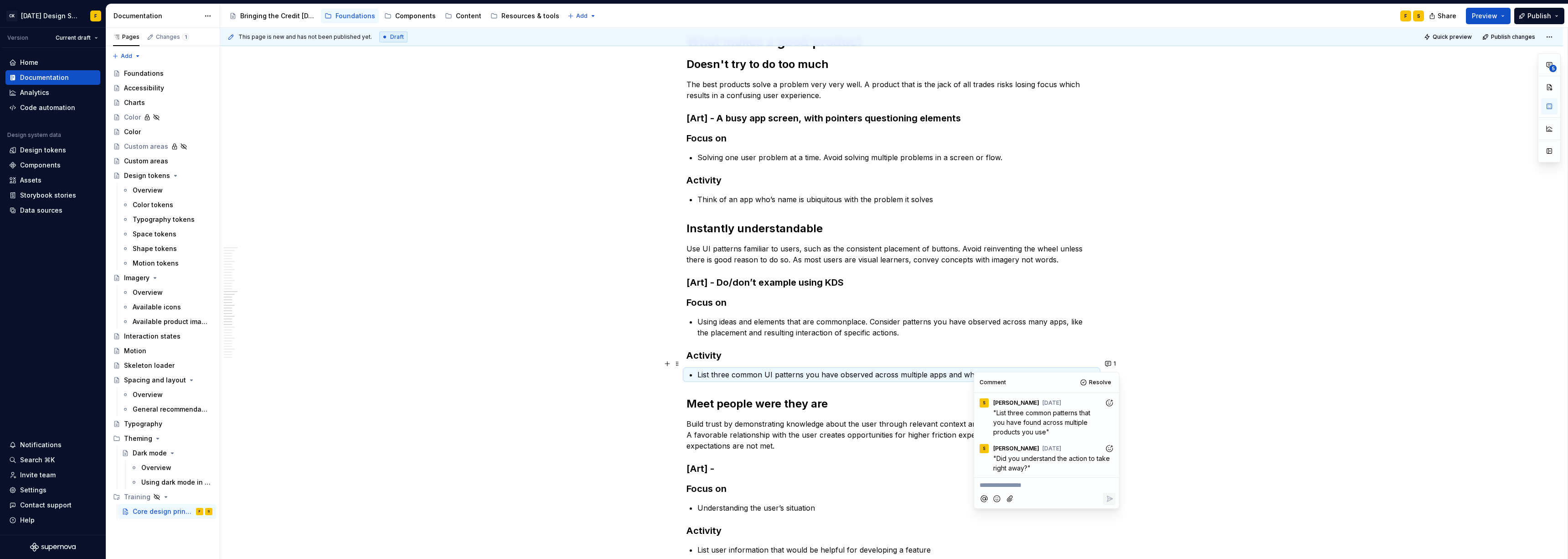
click at [699, 369] on p "List three common UI patterns you have observed across multiple apps and what w…" at bounding box center [897, 374] width 399 height 11
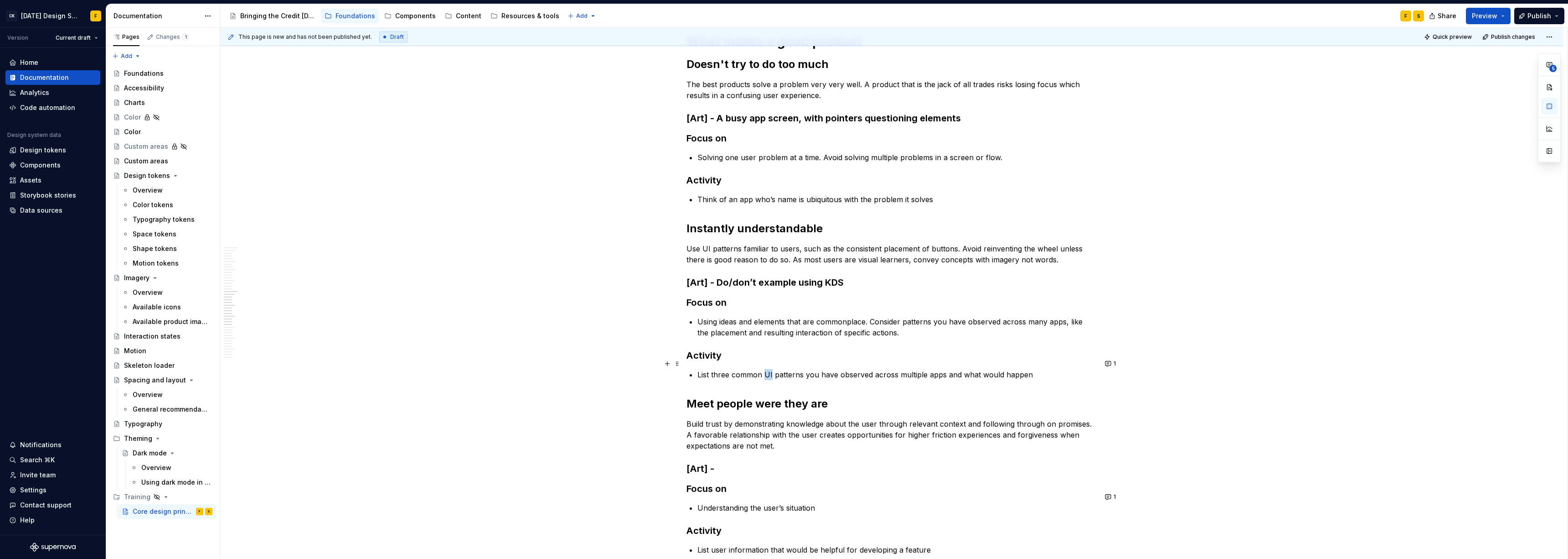
click at [699, 369] on p "List three common UI patterns you have observed across multiple apps and what w…" at bounding box center [897, 374] width 399 height 11
click at [699, 363] on button "1" at bounding box center [1111, 363] width 18 height 13
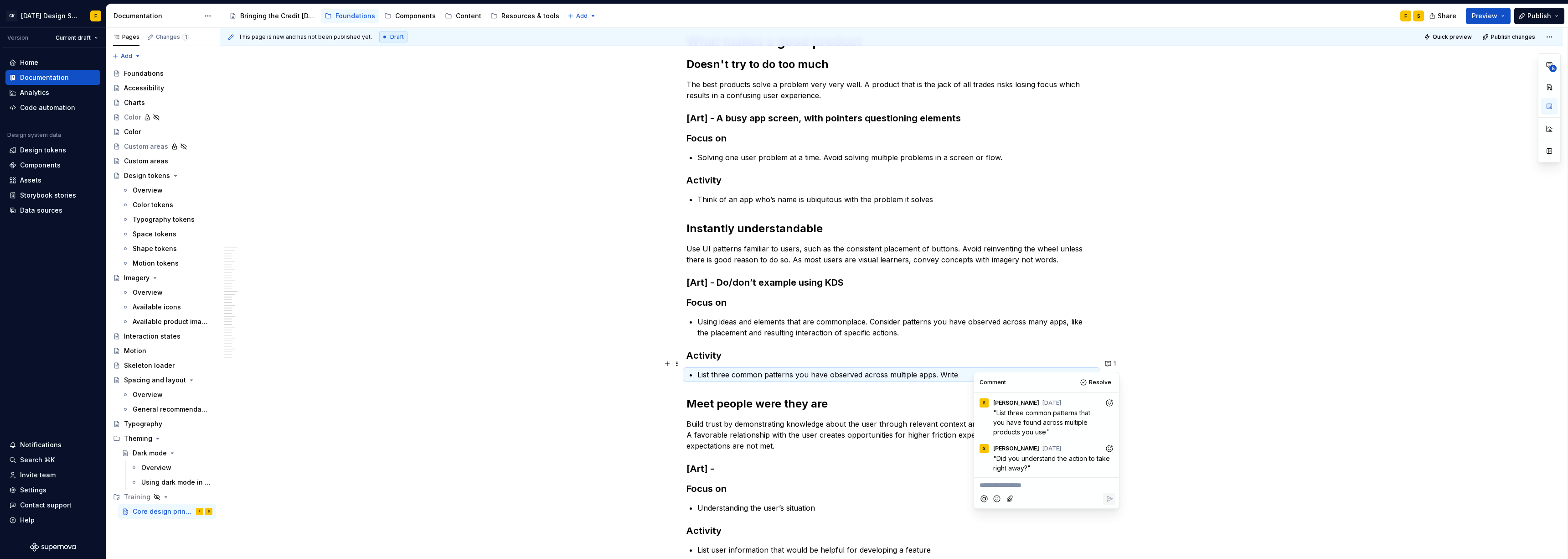
click at [699, 369] on p "List three common patterns you have observed across multiple apps. Write" at bounding box center [897, 374] width 399 height 11
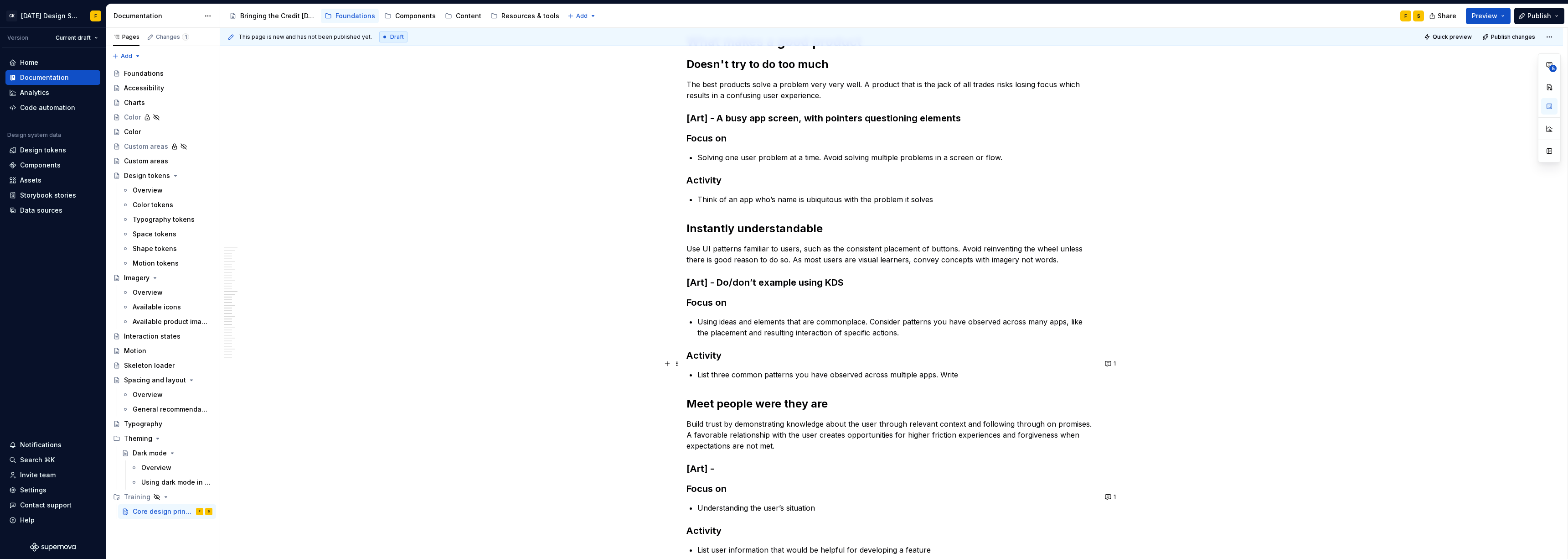
click at [699, 369] on p "List three common patterns you have observed across multiple apps. Write" at bounding box center [897, 374] width 399 height 11
click at [699, 362] on button "1" at bounding box center [1111, 363] width 18 height 13
click at [699, 369] on p "List three common patterns you have observed across multiple apps. Write what" at bounding box center [897, 374] width 399 height 11
drag, startPoint x: 938, startPoint y: 363, endPoint x: 1000, endPoint y: 365, distance: 62.0
click at [699, 369] on p "List three common patterns you have observed across multiple apps. Write what" at bounding box center [897, 374] width 399 height 11
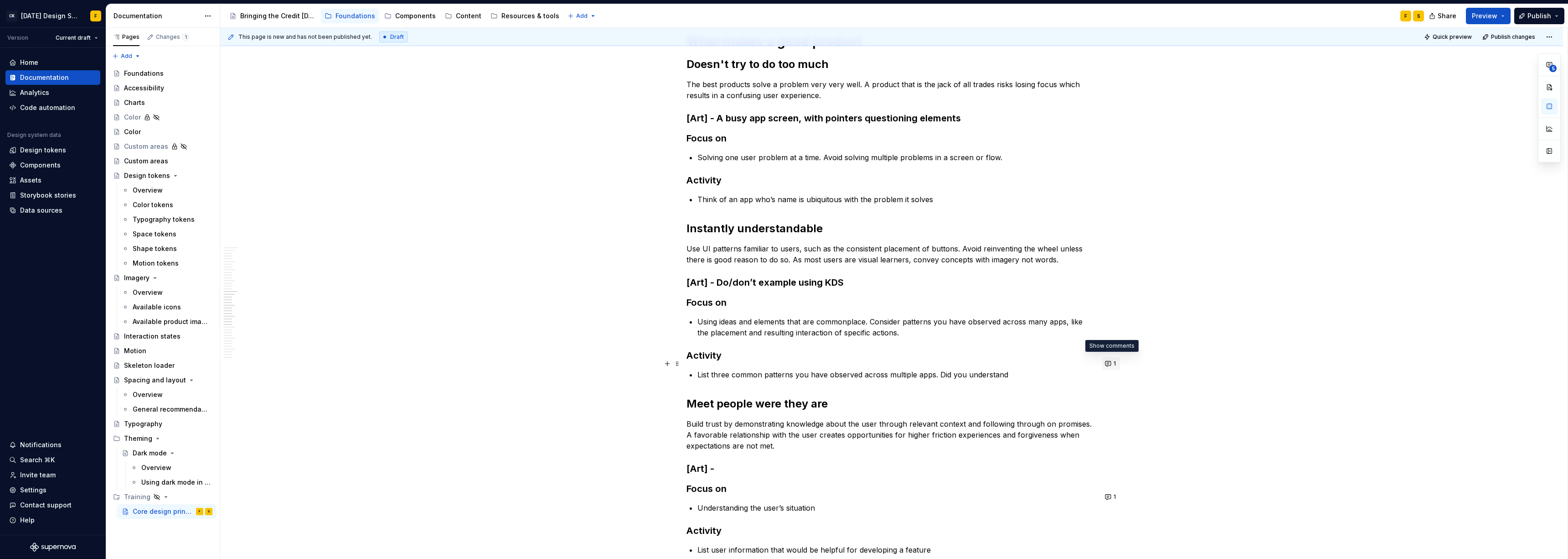
click at [699, 363] on button "1" at bounding box center [1111, 363] width 18 height 13
drag, startPoint x: 947, startPoint y: 362, endPoint x: 941, endPoint y: 363, distance: 6.1
click at [699, 369] on p "List three common patterns you have observed across multiple apps. Did you unde…" at bounding box center [897, 374] width 399 height 11
drag, startPoint x: 938, startPoint y: 363, endPoint x: 1019, endPoint y: 366, distance: 81.1
click at [699, 369] on p "List three common patterns you have observed across multiple apps. Did you unde…" at bounding box center [897, 374] width 399 height 11
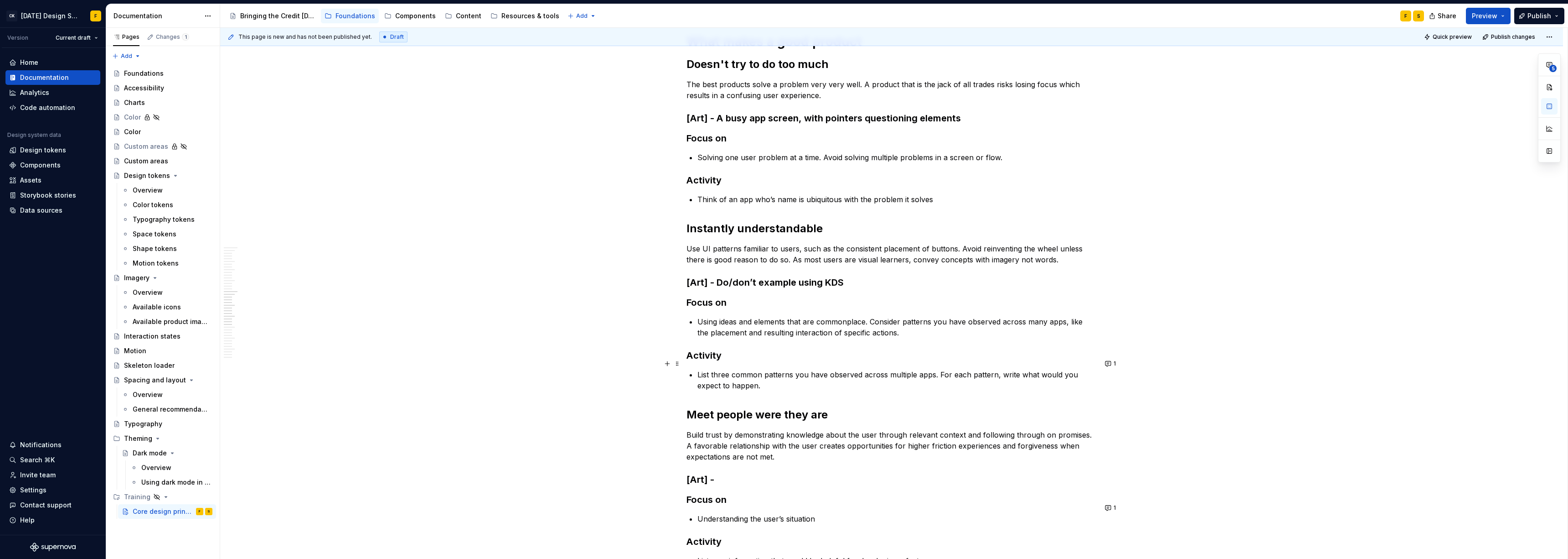
click at [699, 369] on p "List three common patterns you have observed across multiple apps. For each pat…" at bounding box center [897, 380] width 399 height 22
click at [699, 377] on p "List three common patterns you have observed across multiple apps. For each pat…" at bounding box center [897, 380] width 399 height 22
click at [699, 364] on button "1" at bounding box center [1111, 363] width 18 height 13
click at [699, 381] on div "What is good design Design is in the details Great design is often the result o…" at bounding box center [892, 81] width 410 height 1953
click at [699, 372] on div "What is good design Design is in the details Great design is often the result o…" at bounding box center [892, 160] width 1343 height 2154
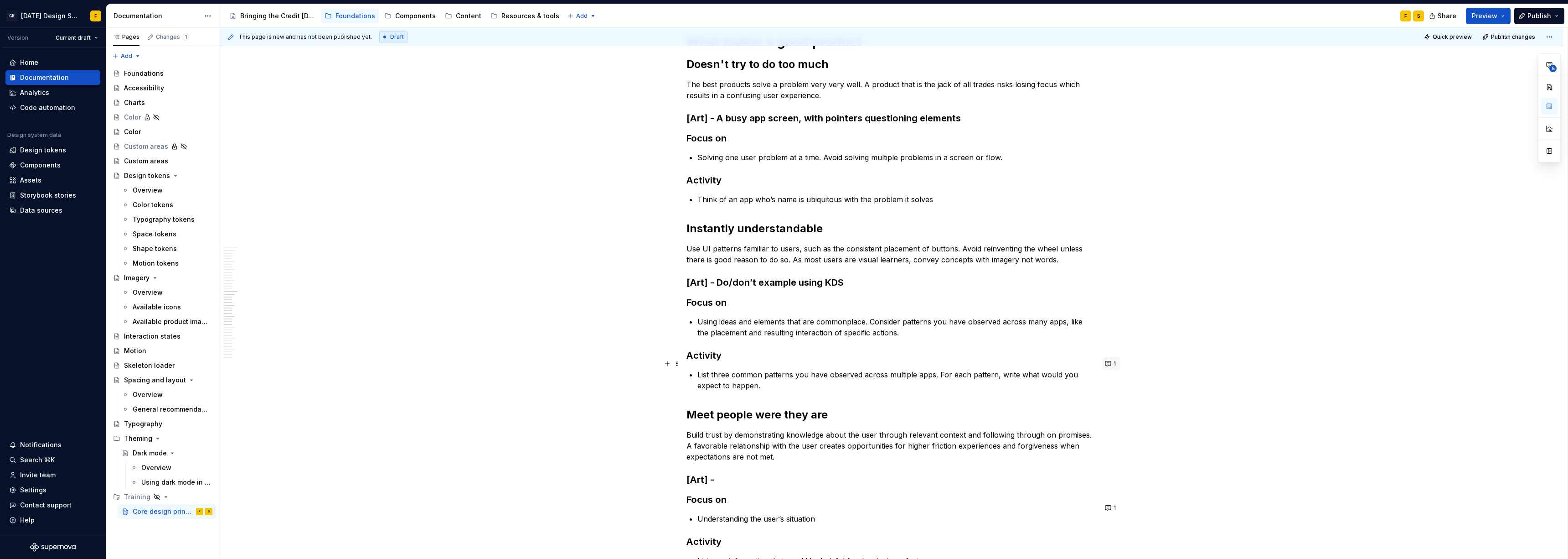
click at [699, 365] on button "1" at bounding box center [1111, 363] width 18 height 13
click at [699, 369] on p "List three common patterns you have observed across multiple apps. For each pat…" at bounding box center [897, 380] width 399 height 22
drag, startPoint x: 857, startPoint y: 363, endPoint x: 933, endPoint y: 369, distance: 76.2
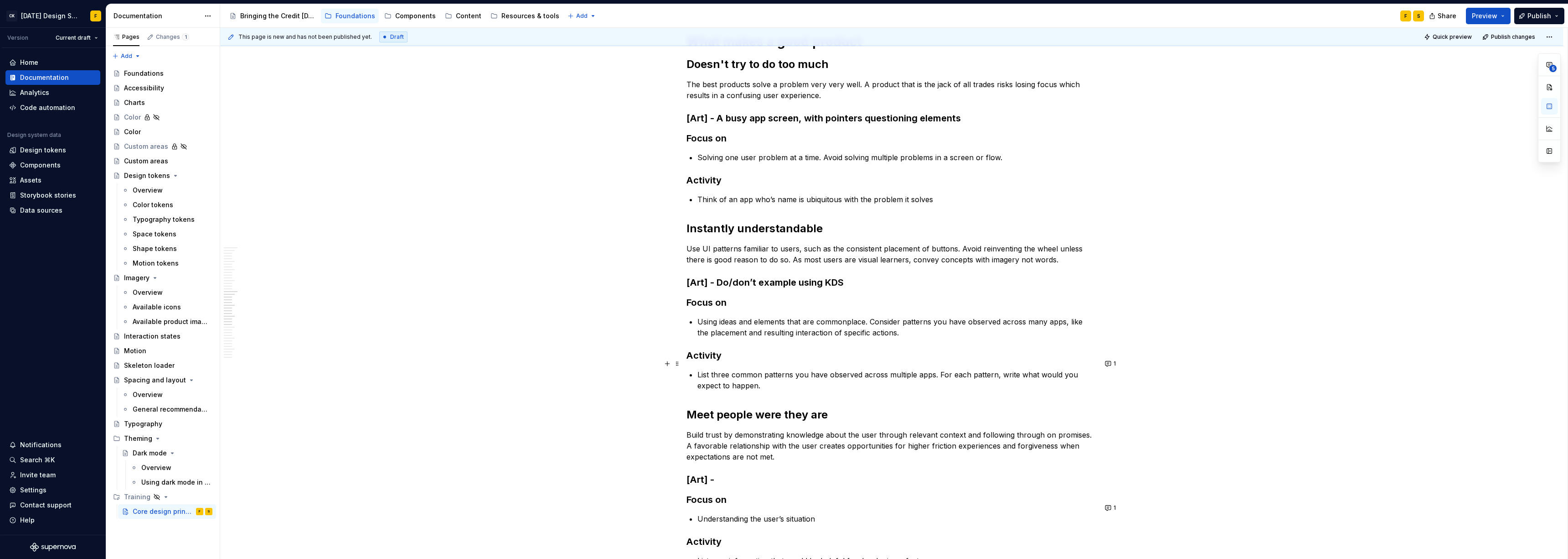
click at [699, 369] on p "List three common patterns you have observed across multiple apps. For each pat…" at bounding box center [897, 380] width 399 height 22
drag, startPoint x: 933, startPoint y: 364, endPoint x: 861, endPoint y: 367, distance: 72.1
click at [699, 369] on p "List three common patterns you have observed across multiple apps. For each pat…" at bounding box center [897, 380] width 399 height 22
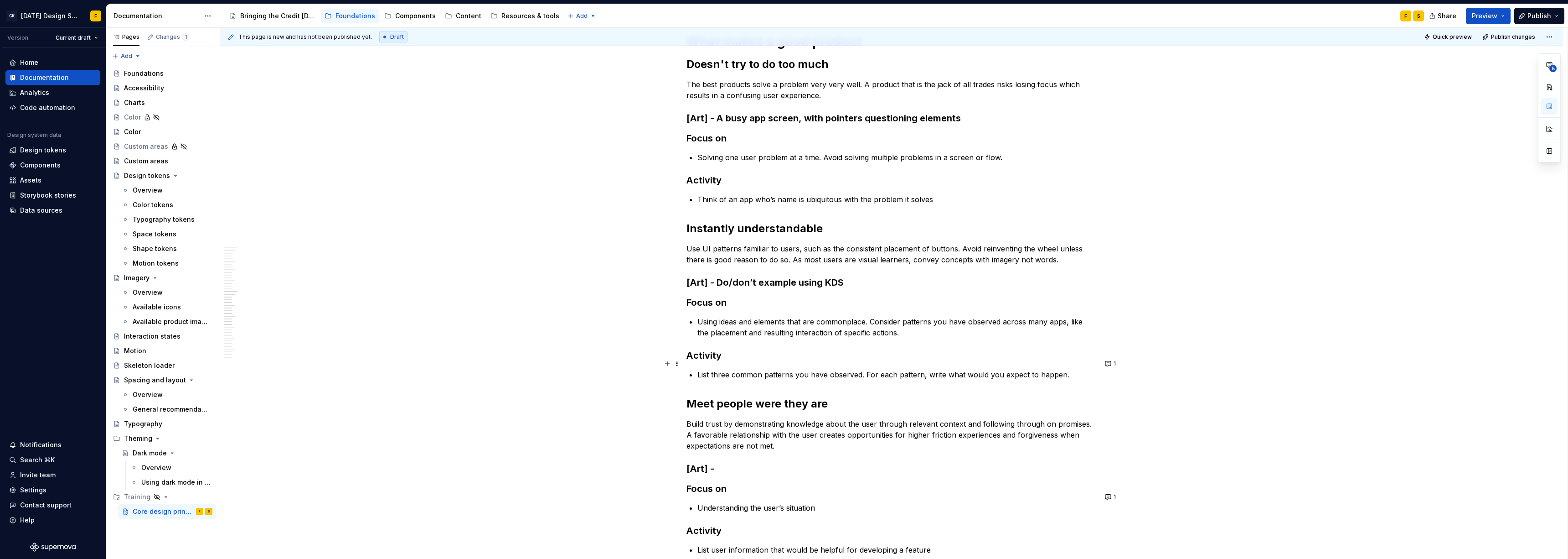
click at [699, 369] on p "List three common patterns you have observed. For each pattern, write what woul…" at bounding box center [897, 374] width 399 height 11
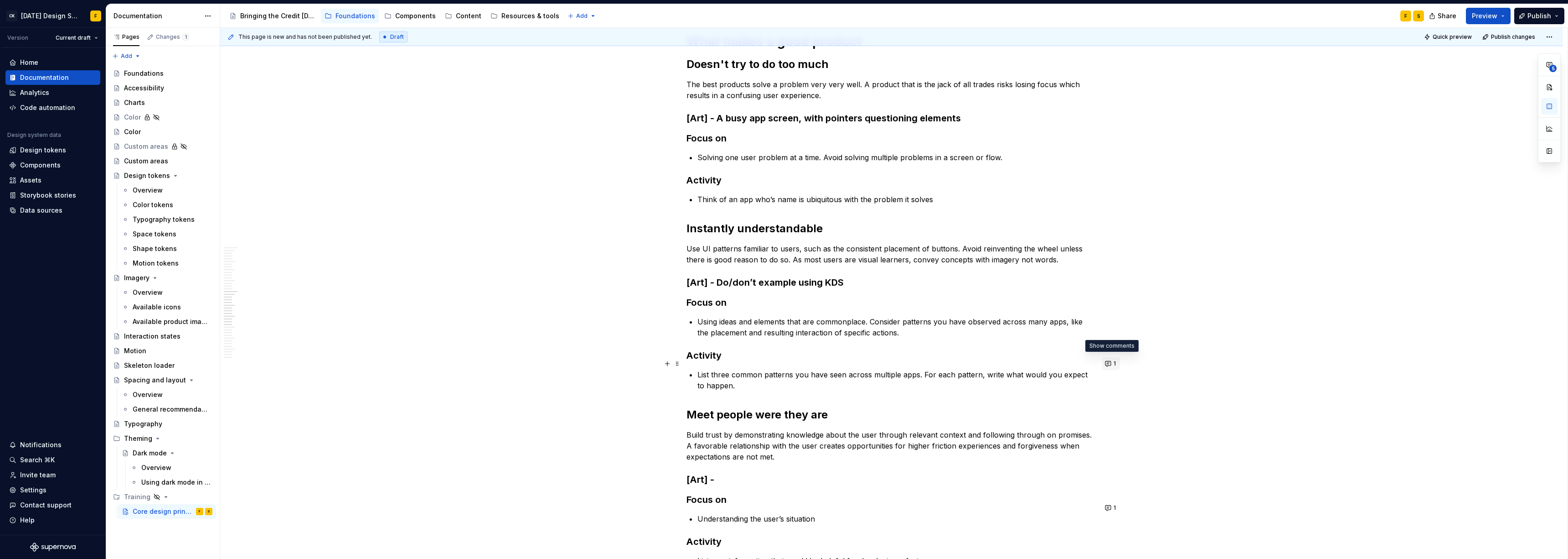
click at [699, 362] on button "1" at bounding box center [1111, 363] width 18 height 13
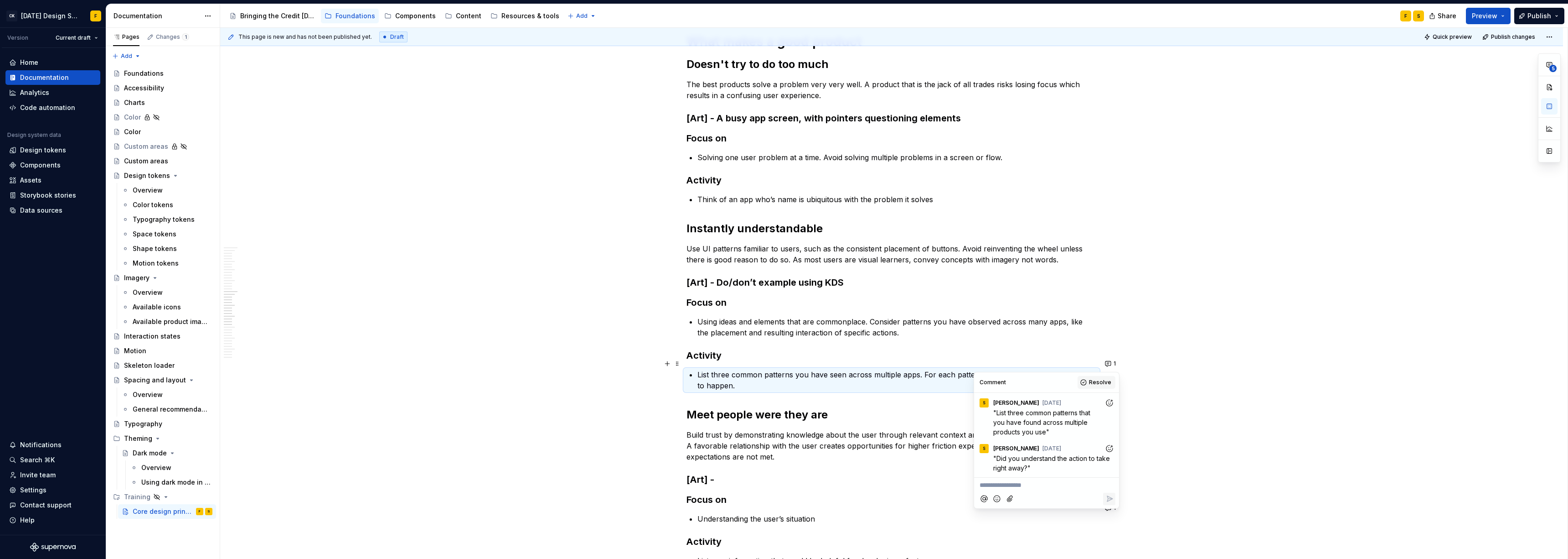
click at [699, 381] on span "Resolve" at bounding box center [1100, 382] width 22 height 7
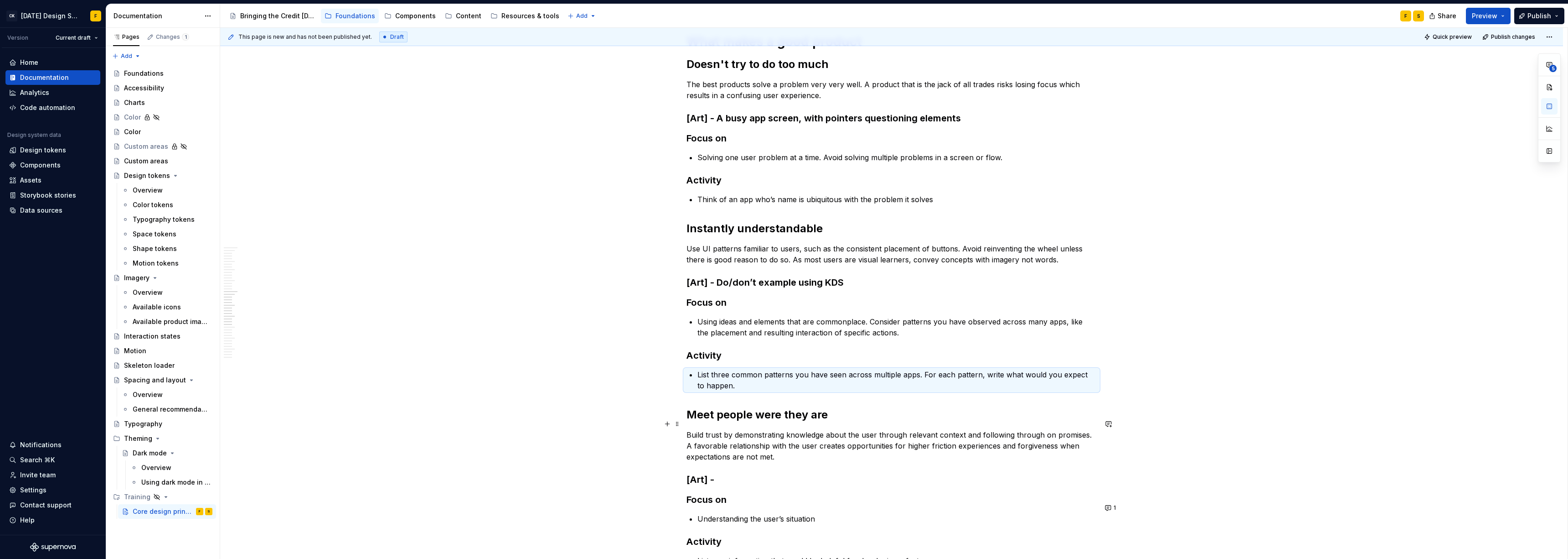
click at [699, 382] on p "Build trust by demonstrating knowledge about the user through relevant context …" at bounding box center [892, 446] width 410 height 33
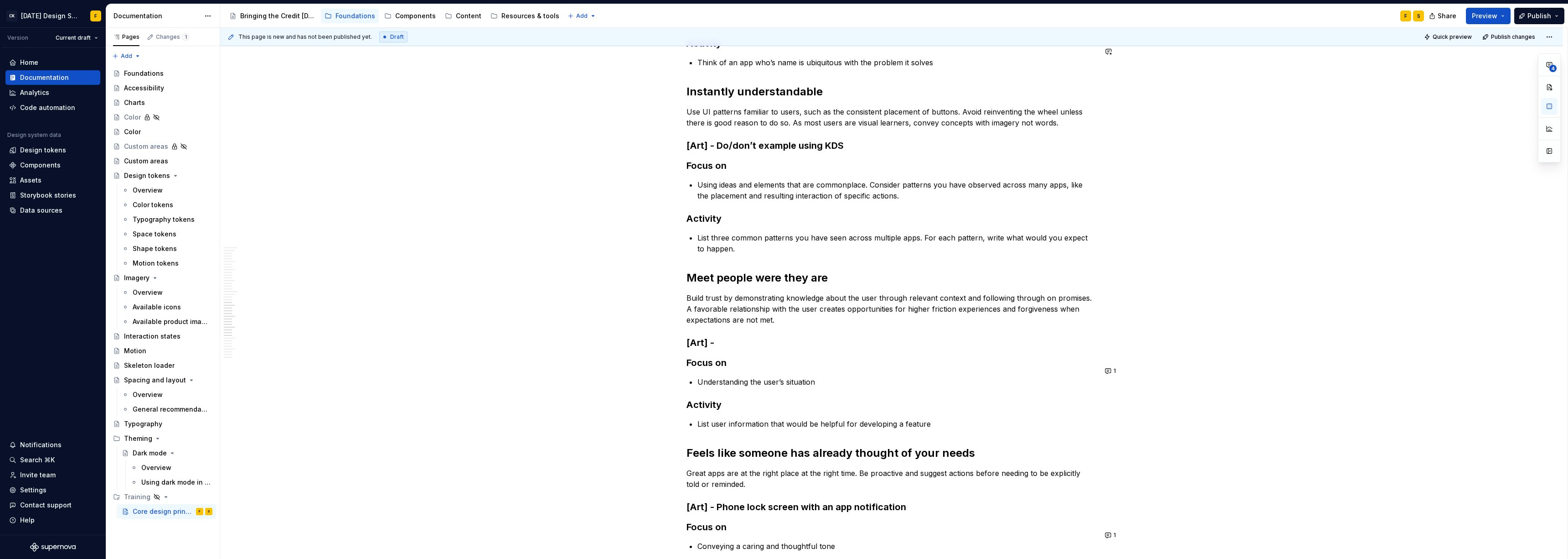
scroll to position [1264, 0]
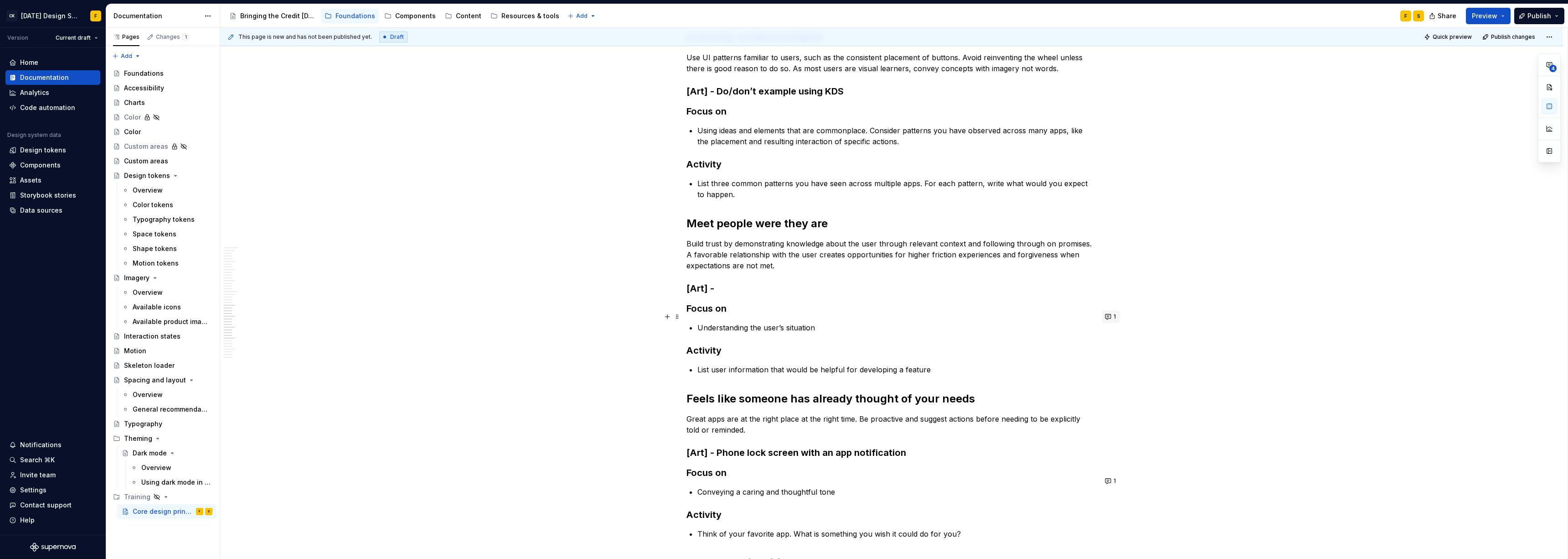
click at [699, 314] on button "1" at bounding box center [1111, 317] width 18 height 13
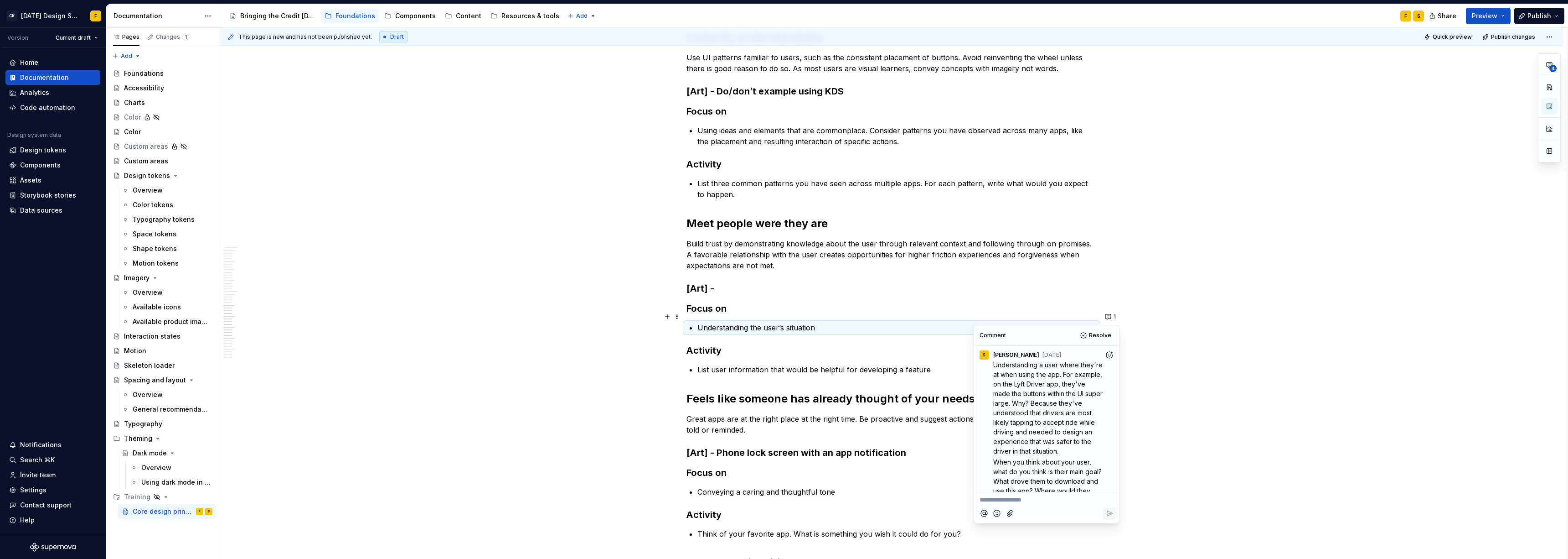
scroll to position [0, 0]
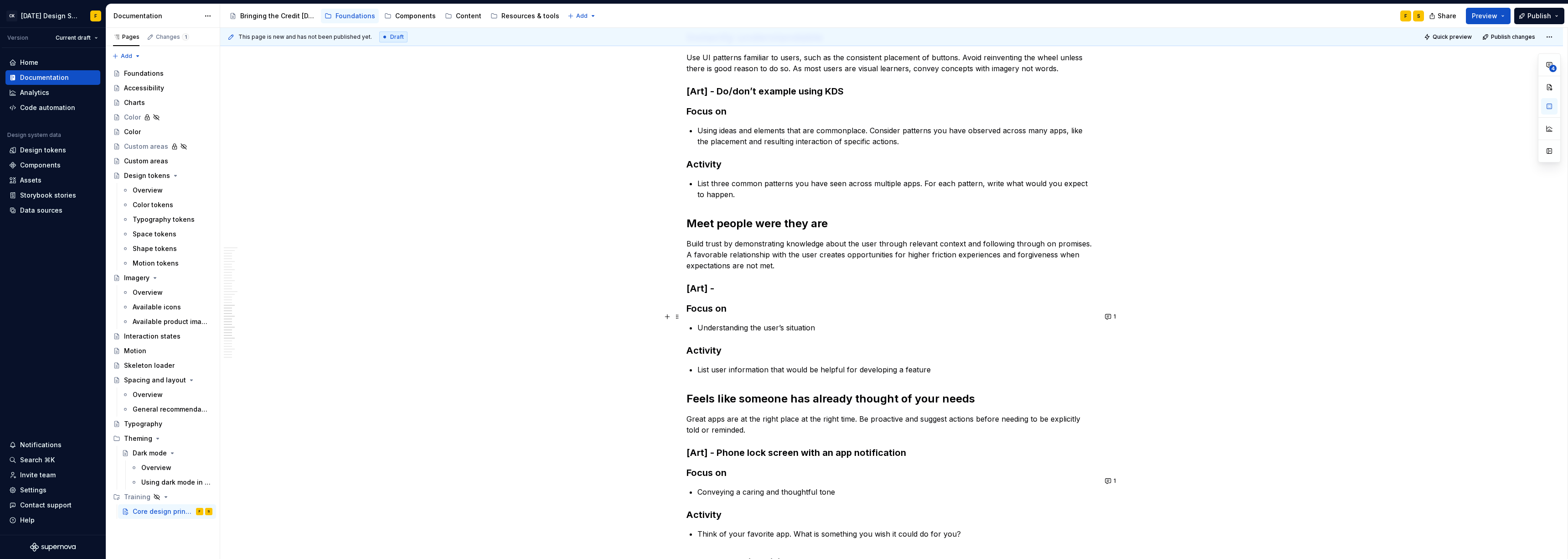
click at [699, 322] on p "Understanding the user’s situation" at bounding box center [897, 327] width 399 height 11
type textarea "*"
